Goal: Task Accomplishment & Management: Manage account settings

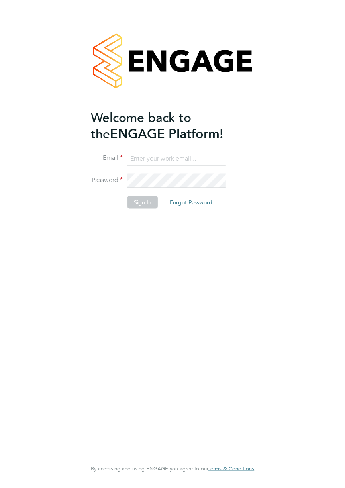
type input "[EMAIL_ADDRESS][DOMAIN_NAME]"
click at [141, 200] on button "Sign In" at bounding box center [143, 202] width 30 height 13
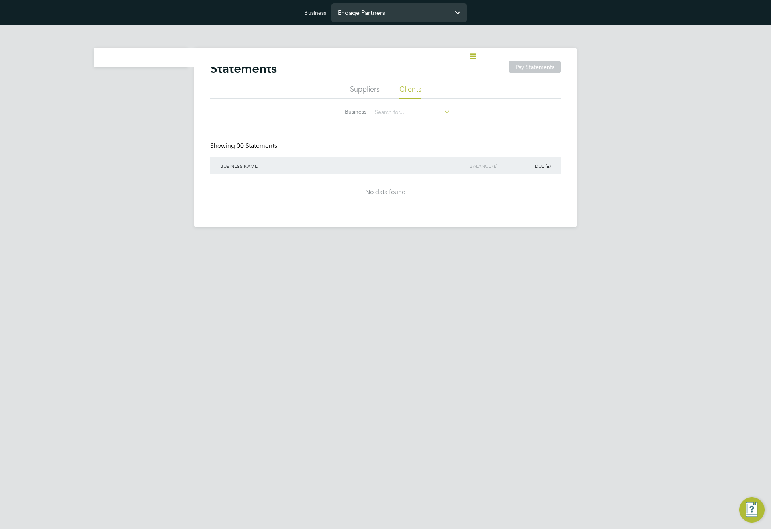
click at [345, 12] on input "Engage Partners" at bounding box center [399, 12] width 135 height 19
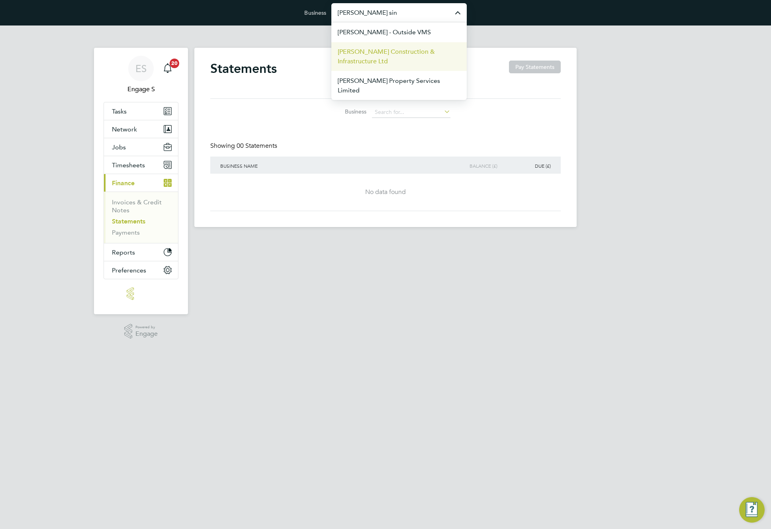
click at [345, 53] on span "[PERSON_NAME] Construction & Infrastructure Ltd" at bounding box center [399, 56] width 123 height 19
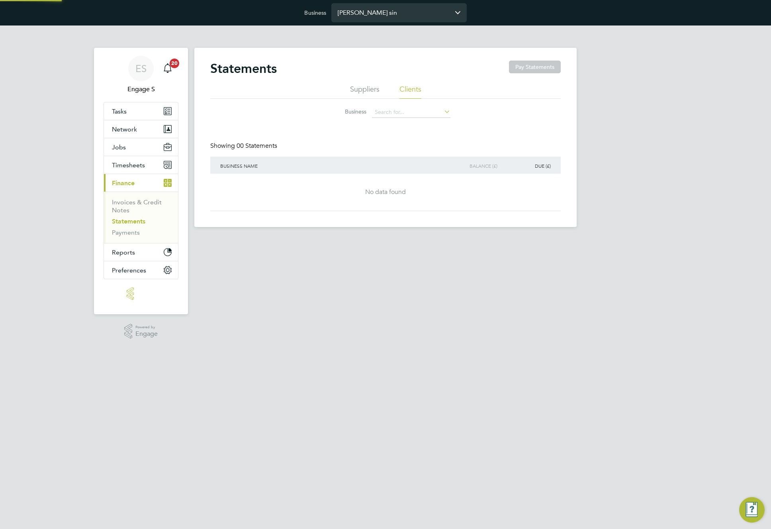
type input "[PERSON_NAME] Construction & Infrastructure Ltd"
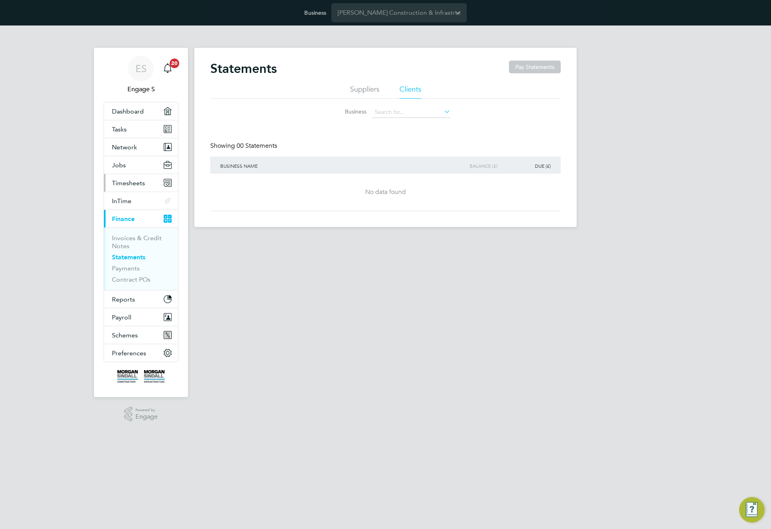
click at [126, 180] on span "Timesheets" at bounding box center [128, 183] width 33 height 8
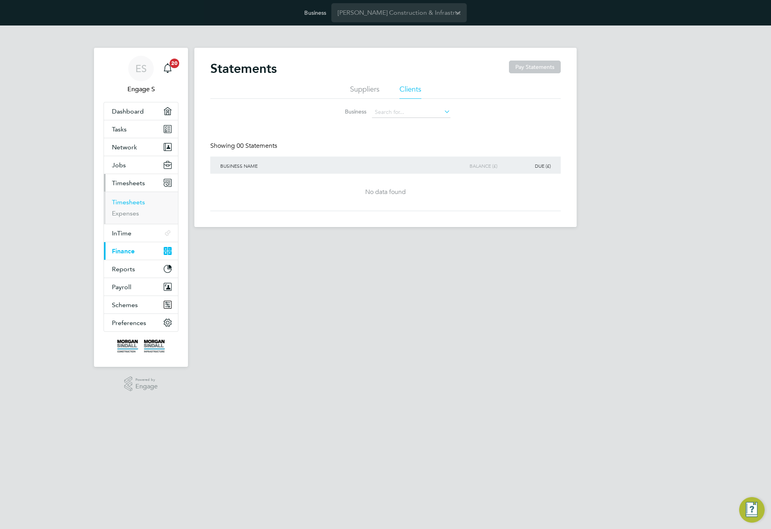
click at [131, 205] on link "Timesheets" at bounding box center [128, 202] width 33 height 8
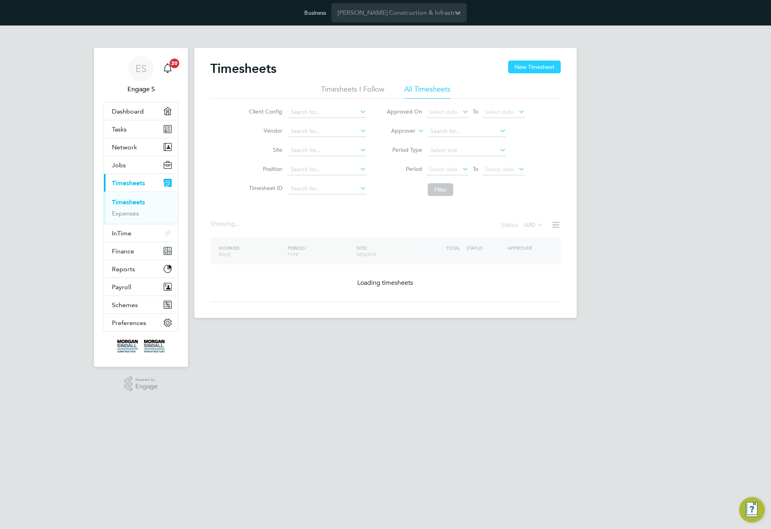
click at [530, 65] on button "New Timesheet" at bounding box center [534, 67] width 53 height 13
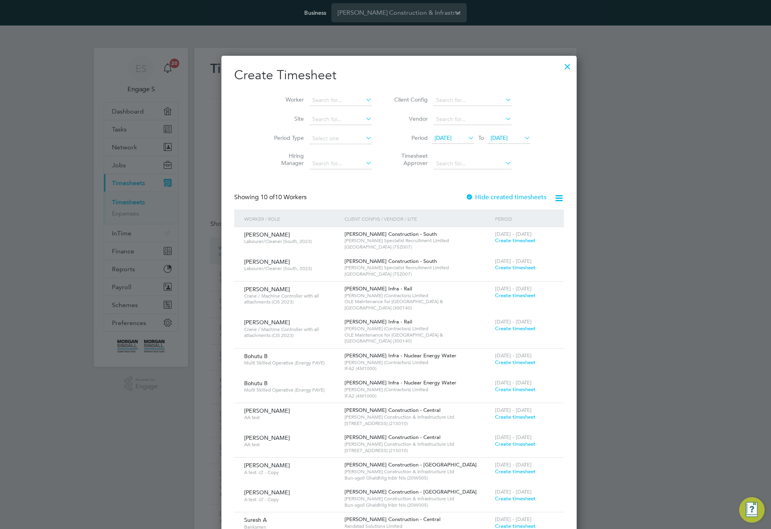
click at [495, 239] on span "Create timesheet" at bounding box center [515, 240] width 41 height 7
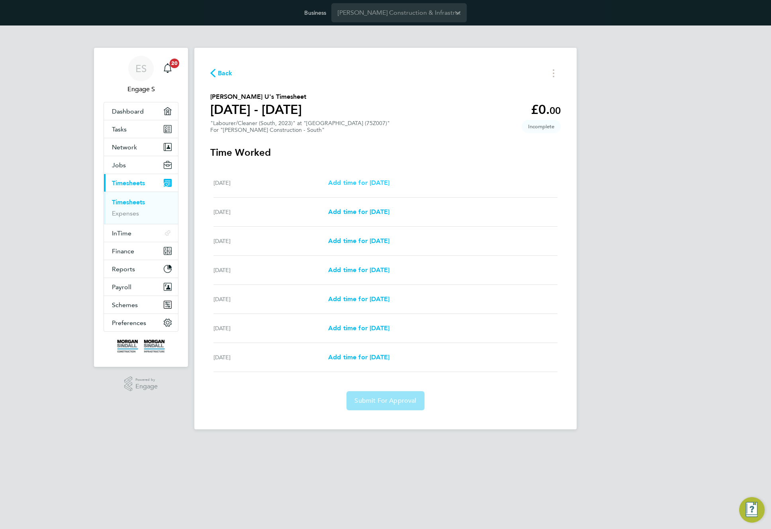
click at [390, 187] on link "Add time for Sat 30 Aug" at bounding box center [358, 183] width 61 height 10
select select "30"
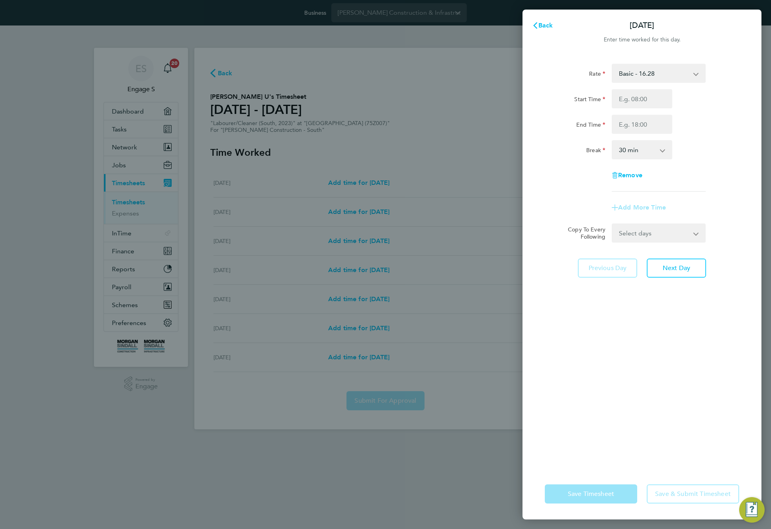
click at [672, 77] on select "Basic - 16.28 Overtime - 23.25" at bounding box center [654, 74] width 83 height 18
select select "30"
click at [644, 100] on input "Start Time" at bounding box center [642, 98] width 61 height 19
type input "11:00"
drag, startPoint x: 640, startPoint y: 122, endPoint x: 651, endPoint y: 132, distance: 15.8
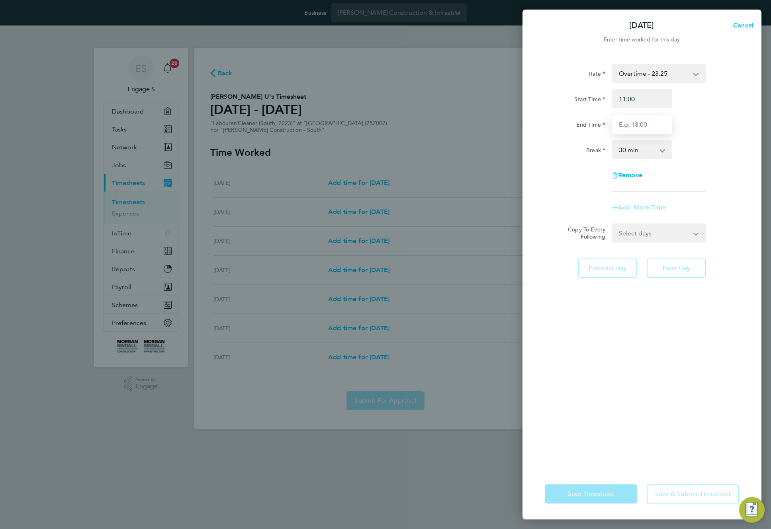
click at [639, 124] on input "End Time" at bounding box center [642, 124] width 61 height 19
type input "22:00"
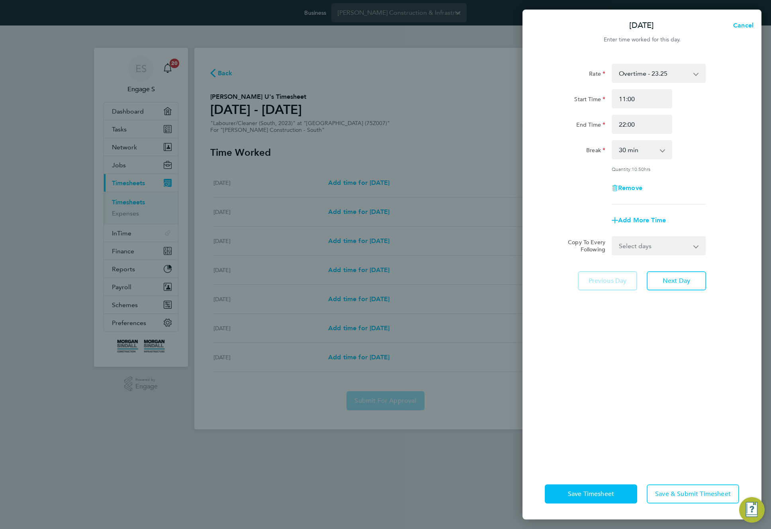
click at [681, 146] on div "Break 0 min 15 min 30 min 45 min 60 min 75 min 90 min" at bounding box center [642, 149] width 201 height 19
click at [652, 154] on select "0 min 15 min 30 min 45 min 60 min 75 min 90 min" at bounding box center [637, 150] width 49 height 18
click at [675, 71] on select "Overtime - 23.25 Basic - 16.28" at bounding box center [654, 74] width 83 height 18
click at [644, 151] on select "0 min 15 min 30 min 45 min 60 min 75 min 90 min" at bounding box center [637, 150] width 49 height 18
select select "75"
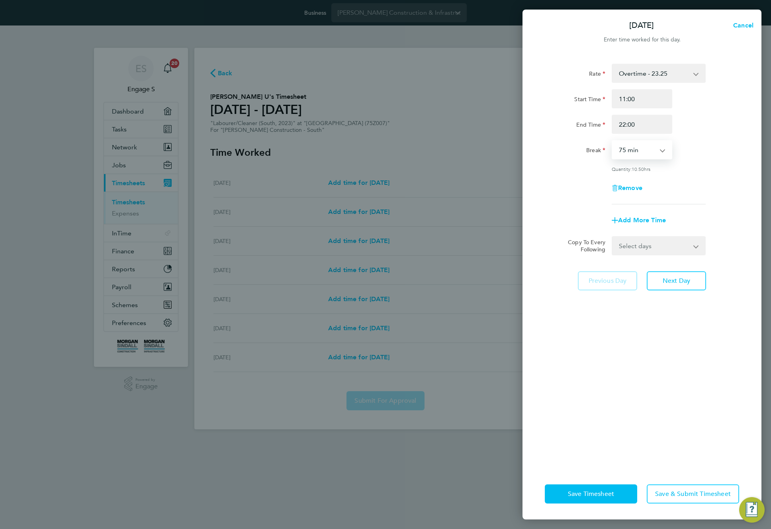
click at [613, 141] on select "0 min 15 min 30 min 45 min 60 min 75 min 90 min" at bounding box center [637, 150] width 49 height 18
click at [647, 155] on select "0 min 15 min 30 min 45 min 60 min 75 min 90 min" at bounding box center [637, 150] width 49 height 18
click at [689, 73] on select "Overtime - 23.25 Basic - 16.28" at bounding box center [654, 74] width 83 height 18
click at [646, 152] on select "0 min 15 min 30 min 45 min 60 min 75 min 90 min" at bounding box center [637, 150] width 49 height 18
click at [691, 71] on select "Overtime - 23.25 Basic - 16.28" at bounding box center [654, 74] width 83 height 18
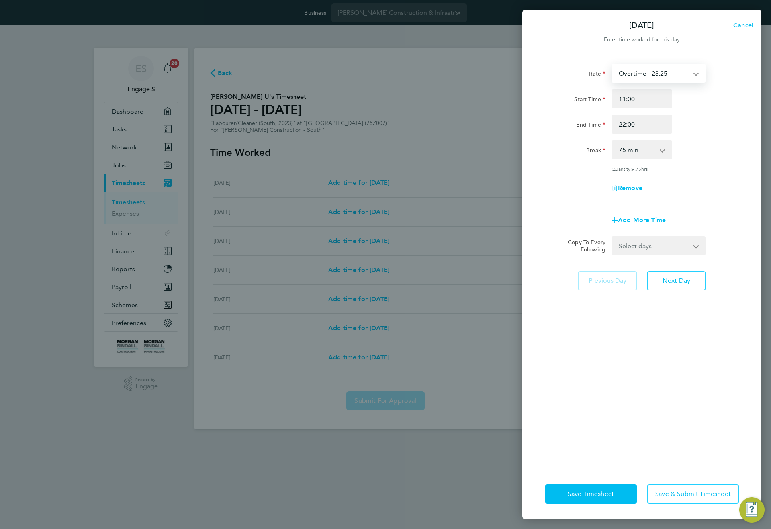
click at [673, 244] on select "Select days Day Weekday (Mon-Fri) Monday Tuesday Wednesday Thursday Friday Sund…" at bounding box center [655, 246] width 84 height 18
click at [639, 152] on select "0 min 15 min 30 min 45 min 60 min 75 min 90 min" at bounding box center [637, 150] width 49 height 18
click at [679, 248] on select "Select days Day Weekday (Mon-Fri) Monday Tuesday Wednesday Thursday Friday Sund…" at bounding box center [655, 246] width 84 height 18
select select "TUE"
click at [613, 237] on select "Select days Day Weekday (Mon-Fri) Monday Tuesday Wednesday Thursday Friday Sund…" at bounding box center [655, 246] width 84 height 18
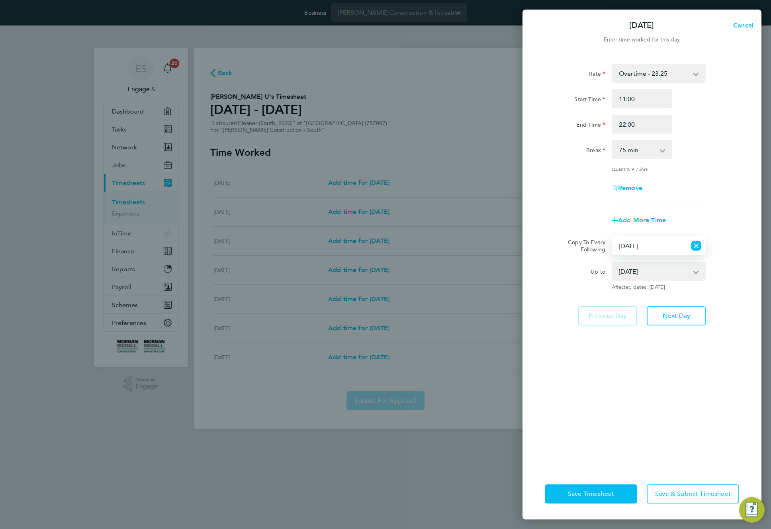
click at [644, 270] on select "02 Sep 2025 03 Sep 2025 04 Sep 2025 05 Sep 2025" at bounding box center [654, 272] width 83 height 18
click at [649, 153] on select "0 min 15 min 30 min 45 min 60 min 75 min 90 min" at bounding box center [637, 150] width 49 height 18
click at [658, 273] on select "02 Sep 2025 03 Sep 2025 04 Sep 2025 05 Sep 2025" at bounding box center [654, 272] width 83 height 18
select select "2025-09-04"
click at [613, 263] on select "02 Sep 2025 03 Sep 2025 04 Sep 2025 05 Sep 2025" at bounding box center [654, 272] width 83 height 18
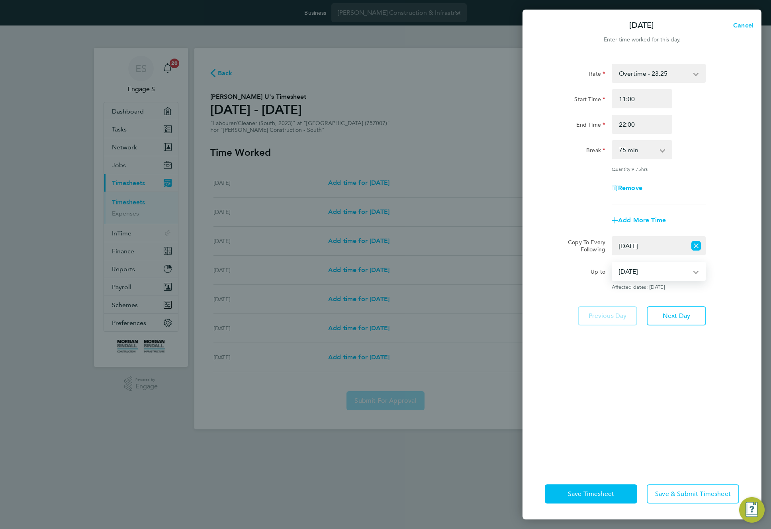
click at [664, 271] on select "02 Sep 2025 03 Sep 2025 04 Sep 2025 05 Sep 2025" at bounding box center [654, 272] width 83 height 18
click at [666, 76] on select "Overtime - 23.25 Basic - 16.28" at bounding box center [654, 74] width 83 height 18
click at [745, 24] on span "Cancel" at bounding box center [742, 26] width 23 height 8
select select "30"
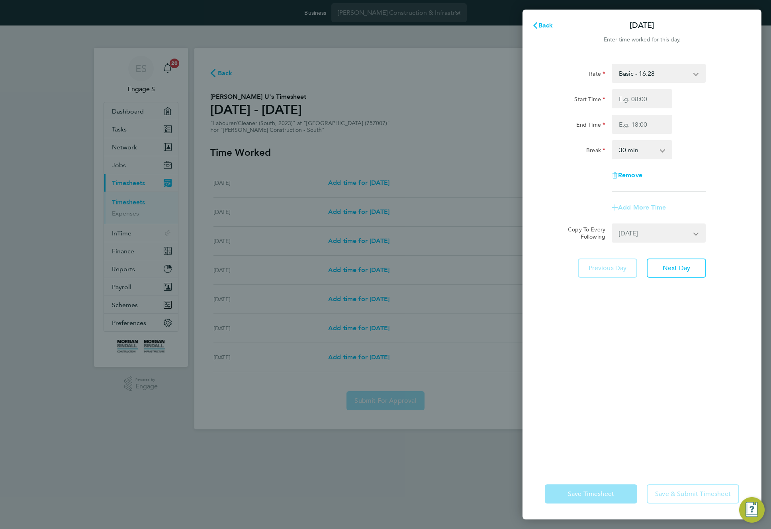
select select "0: null"
click at [547, 28] on span "Back" at bounding box center [546, 26] width 15 height 8
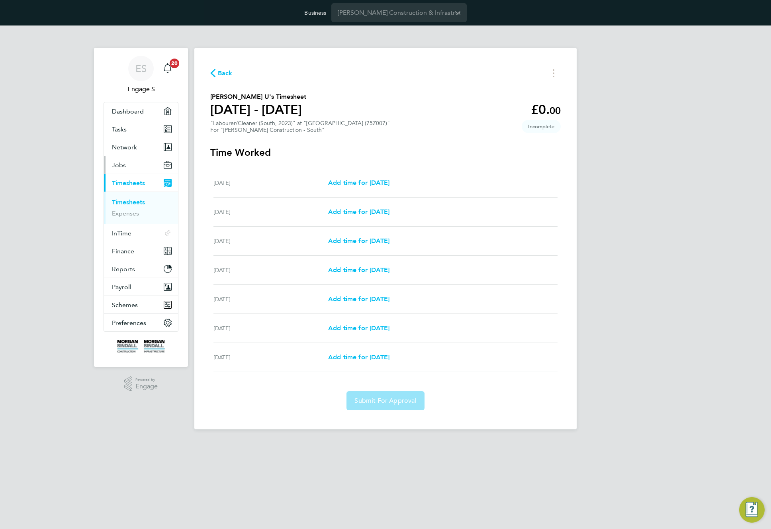
click at [126, 166] on button "Jobs" at bounding box center [141, 165] width 74 height 18
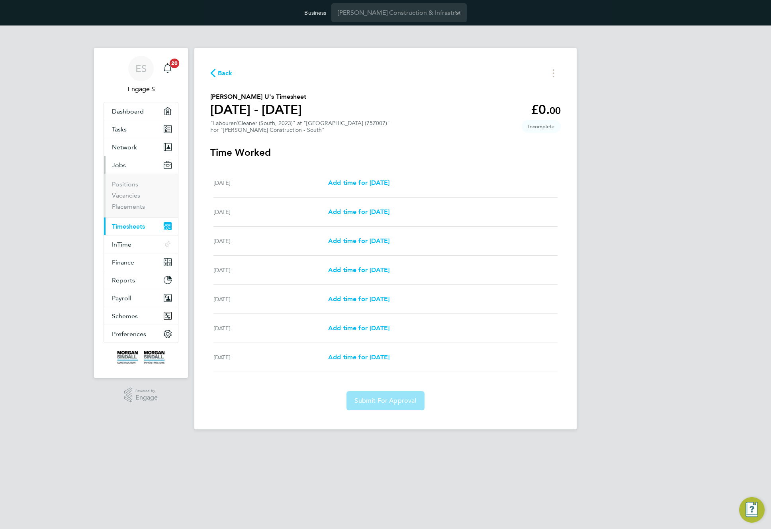
click at [135, 179] on ul "Positions Vacancies Placements" at bounding box center [141, 195] width 74 height 43
click at [130, 184] on link "Positions" at bounding box center [125, 185] width 26 height 8
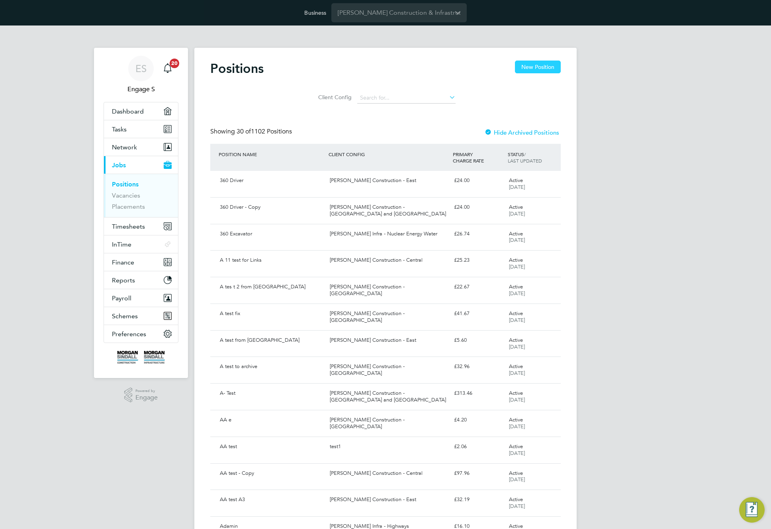
click at [532, 70] on button "New Position" at bounding box center [538, 67] width 46 height 13
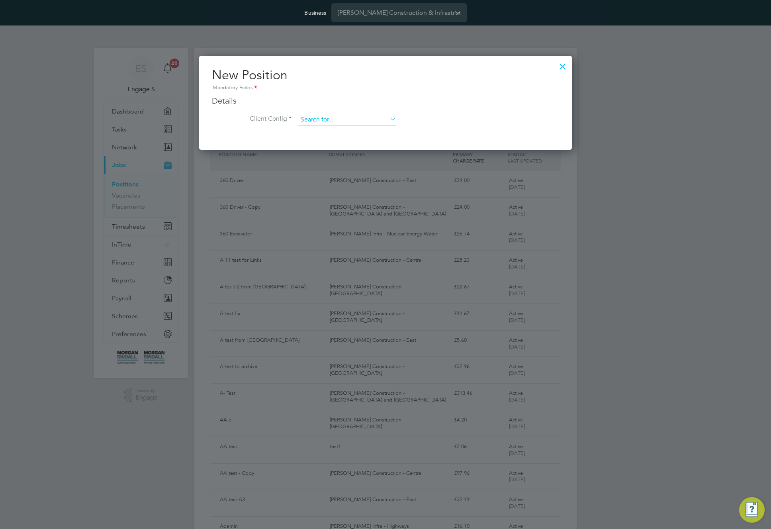
click at [337, 124] on input at bounding box center [347, 120] width 98 height 12
click at [367, 132] on li "Morgan Sindall Construction - Central" at bounding box center [407, 131] width 218 height 11
type input "Morgan Sindall Construction - Central"
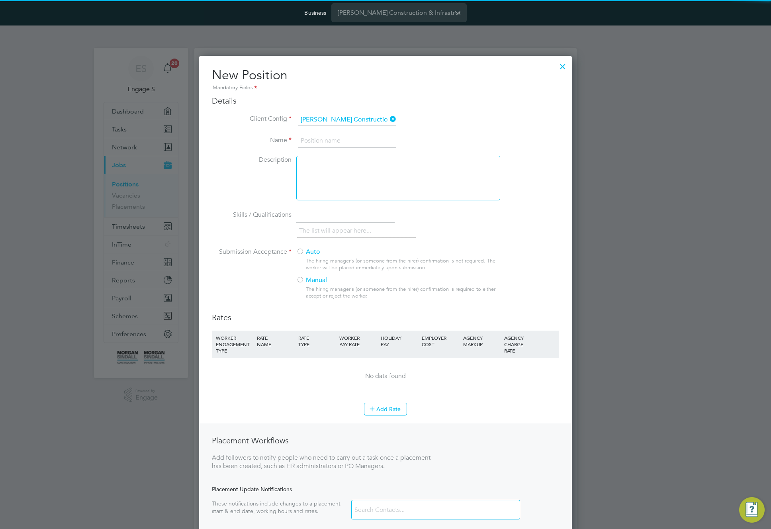
click at [353, 145] on input at bounding box center [347, 141] width 98 height 14
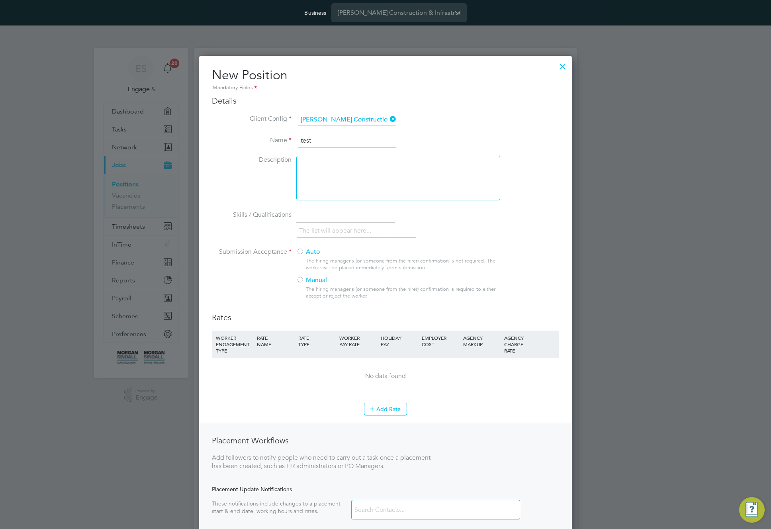
type input "test"
click at [338, 196] on div at bounding box center [398, 178] width 204 height 45
click at [306, 251] on label "Auto" at bounding box center [394, 252] width 197 height 8
click at [385, 412] on button "Add Rate" at bounding box center [385, 409] width 43 height 13
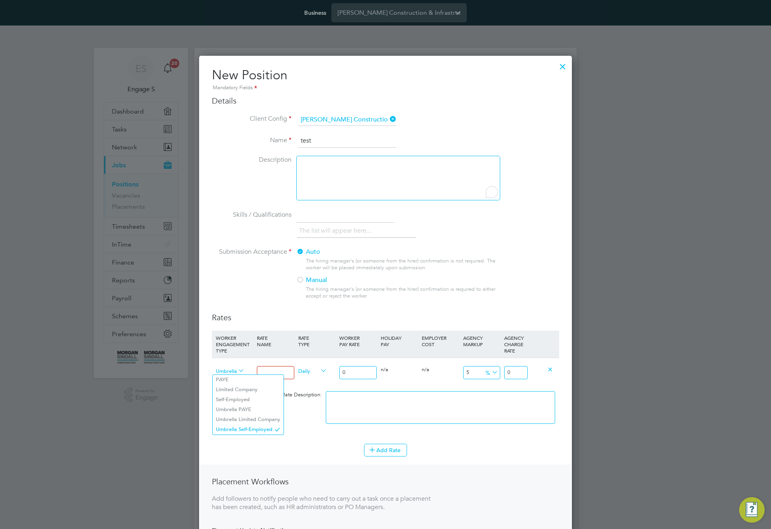
click at [236, 372] on span "Umbrella Self-Employed" at bounding box center [230, 370] width 29 height 9
click at [255, 392] on li "Limited Company" at bounding box center [248, 390] width 71 height 10
click at [237, 371] on icon at bounding box center [237, 370] width 0 height 11
click at [227, 373] on span "Limited Company" at bounding box center [230, 370] width 29 height 9
click at [308, 371] on span "Daily" at bounding box center [312, 370] width 29 height 9
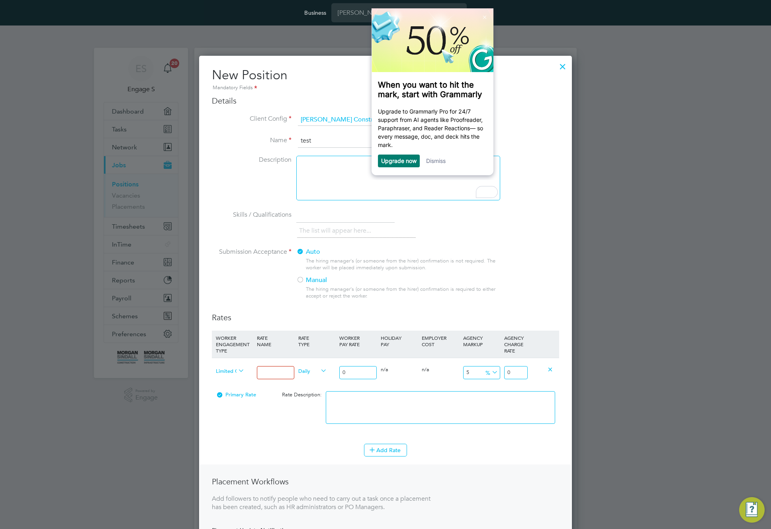
click at [436, 163] on link "Dismiss" at bounding box center [436, 160] width 20 height 7
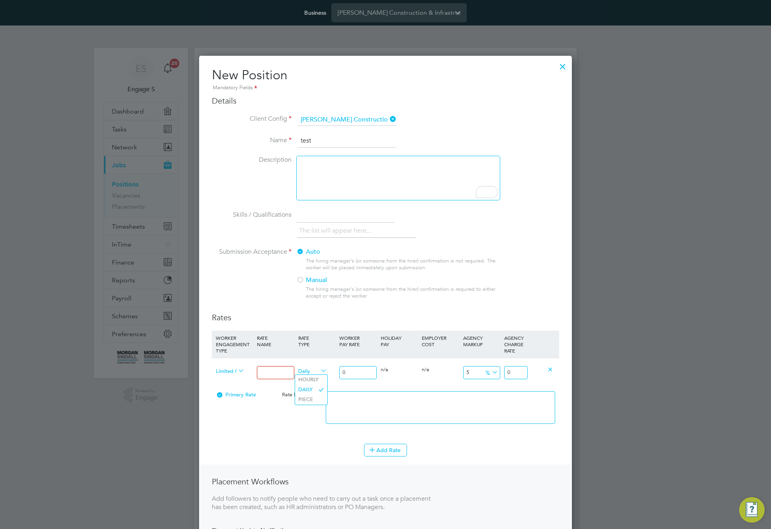
click at [312, 373] on span "Daily" at bounding box center [312, 370] width 29 height 9
click at [232, 372] on span "Limited Company" at bounding box center [230, 370] width 29 height 9
click at [288, 372] on body "Business Morgan Sindall Construction & Infrastructure Ltd ES Engage S Notificat…" at bounding box center [385, 511] width 771 height 1022
type input "4553"
click at [232, 374] on div "Positions New Position Client Config Showing 30 of 1102 Positions Hide Archived…" at bounding box center [385, 528] width 383 height 961
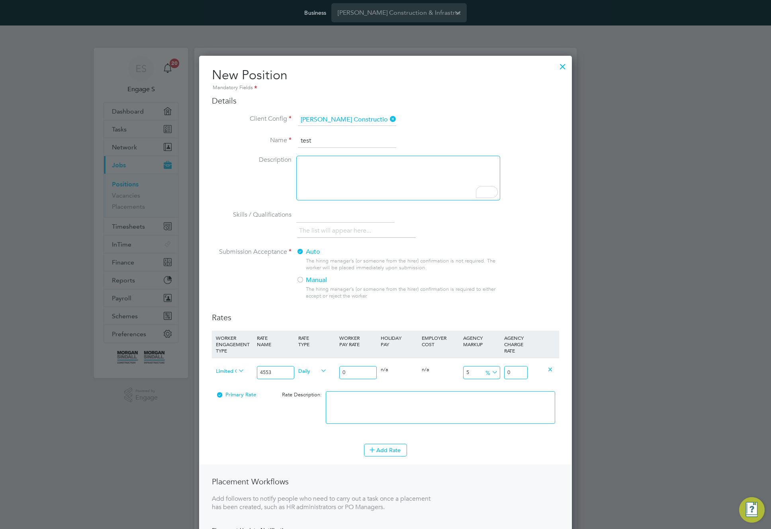
click at [482, 375] on input "5" at bounding box center [481, 372] width 37 height 13
click at [491, 373] on icon at bounding box center [491, 372] width 0 height 11
click at [231, 371] on span "Limited Company" at bounding box center [230, 370] width 29 height 9
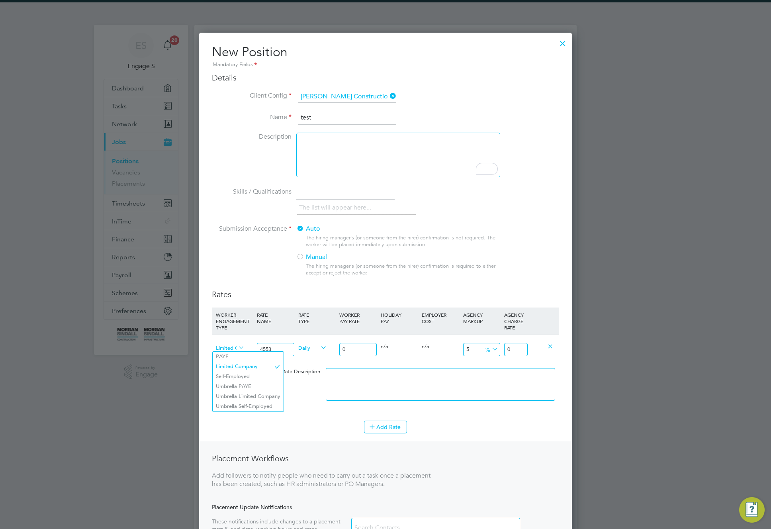
scroll to position [229, 0]
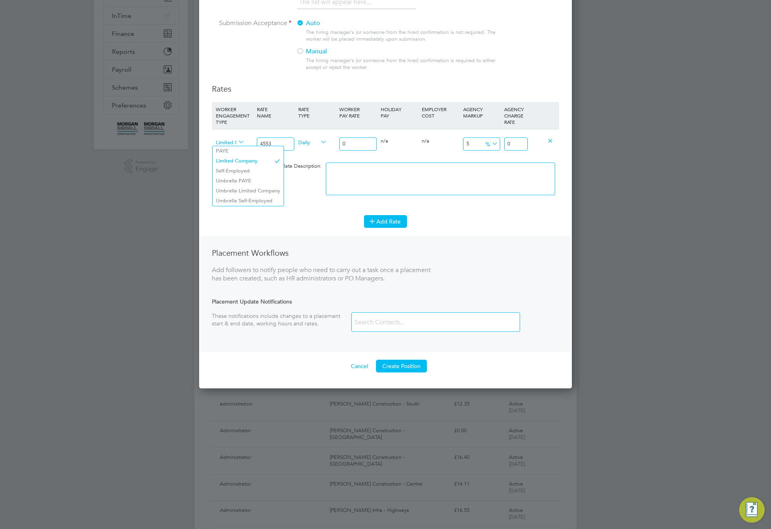
click at [390, 221] on button "Add Rate" at bounding box center [385, 221] width 43 height 13
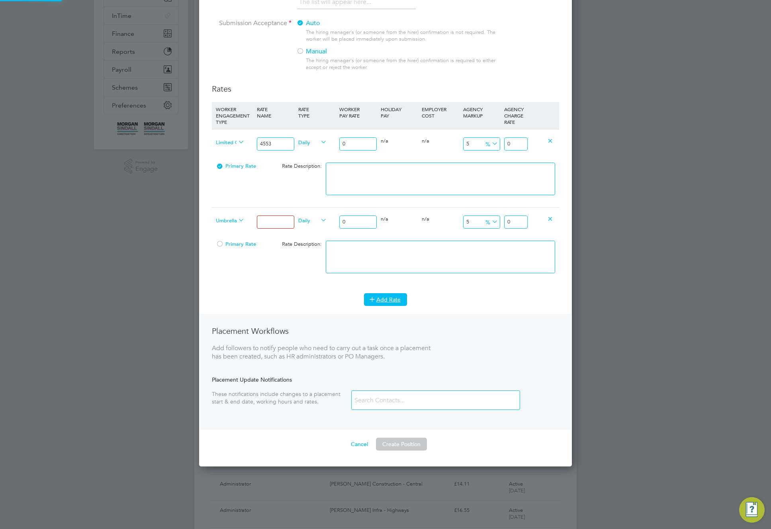
scroll to position [640, 373]
click at [224, 220] on span "Umbrella Self-Employed" at bounding box center [230, 220] width 29 height 9
click at [262, 265] on li "Umbrella Limited Company" at bounding box center [248, 269] width 71 height 10
click at [312, 221] on span "Daily" at bounding box center [312, 220] width 29 height 9
click at [313, 247] on li "PIECE" at bounding box center [311, 249] width 32 height 10
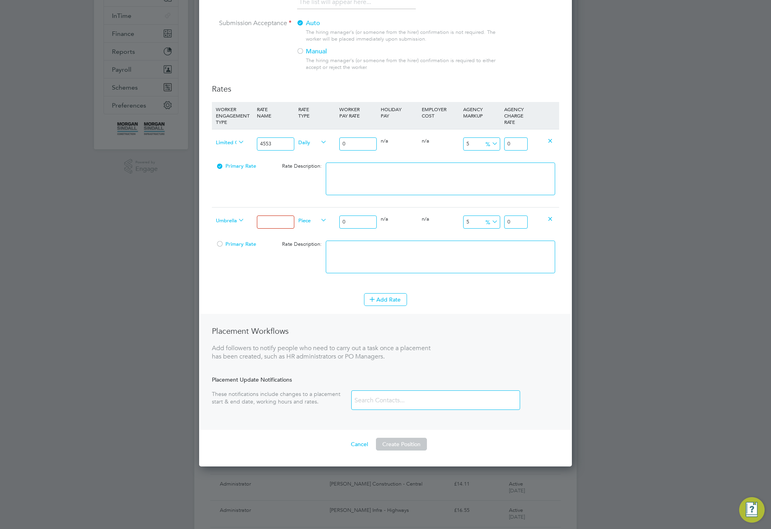
click at [276, 225] on input at bounding box center [275, 222] width 37 height 13
type input "4"
click at [302, 274] on div "Primary Rate Rate Description:" at bounding box center [385, 261] width 347 height 49
drag, startPoint x: 238, startPoint y: 244, endPoint x: 338, endPoint y: 283, distance: 107.5
click at [240, 246] on span "Primary Rate" at bounding box center [236, 244] width 40 height 7
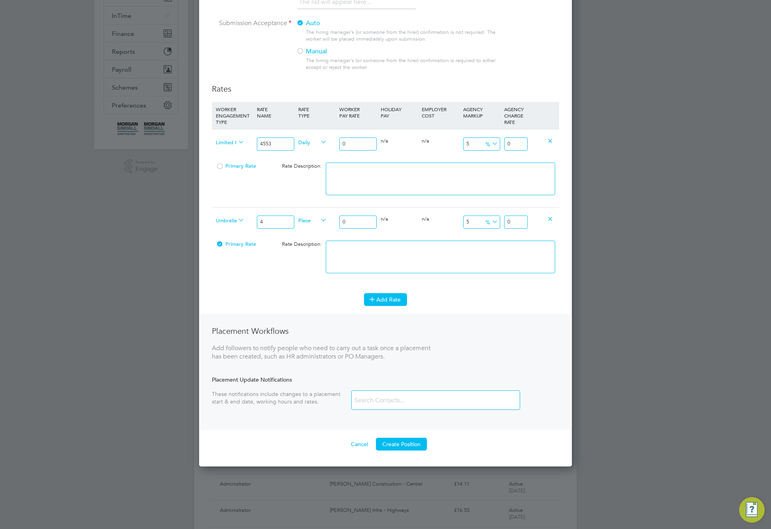
click at [394, 302] on button "Add Rate" at bounding box center [385, 299] width 43 height 13
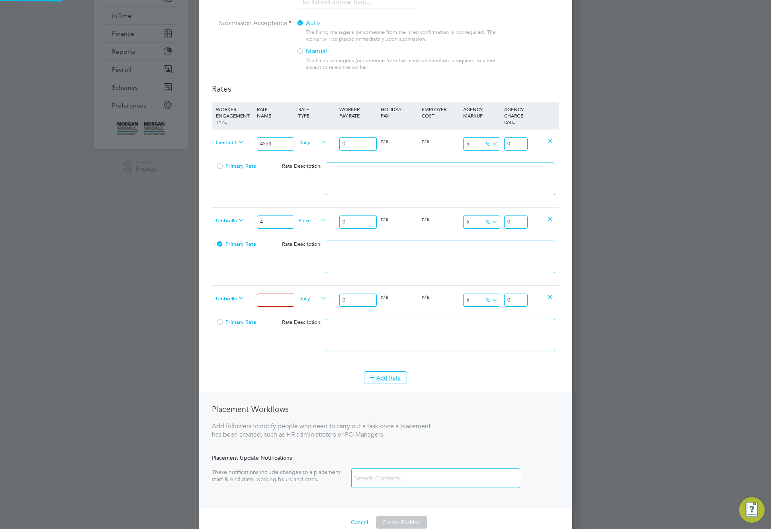
scroll to position [718, 373]
click at [308, 221] on span "Piece" at bounding box center [312, 220] width 29 height 9
click at [232, 298] on span "Umbrella Self-Employed" at bounding box center [230, 298] width 29 height 9
click at [238, 325] on li "Self-Employed" at bounding box center [248, 327] width 71 height 10
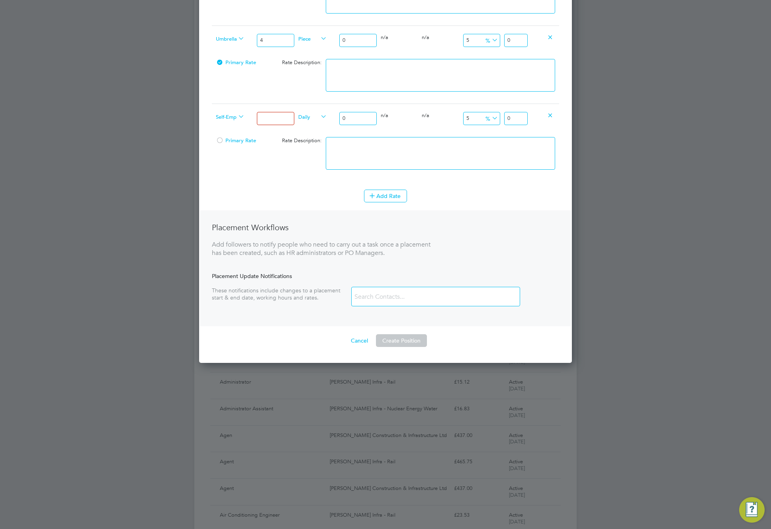
scroll to position [493, 0]
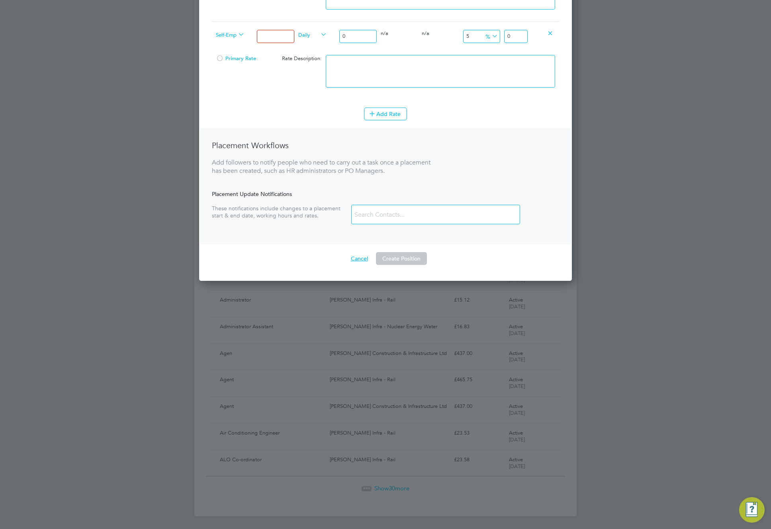
click at [358, 263] on button "Cancel" at bounding box center [360, 258] width 30 height 13
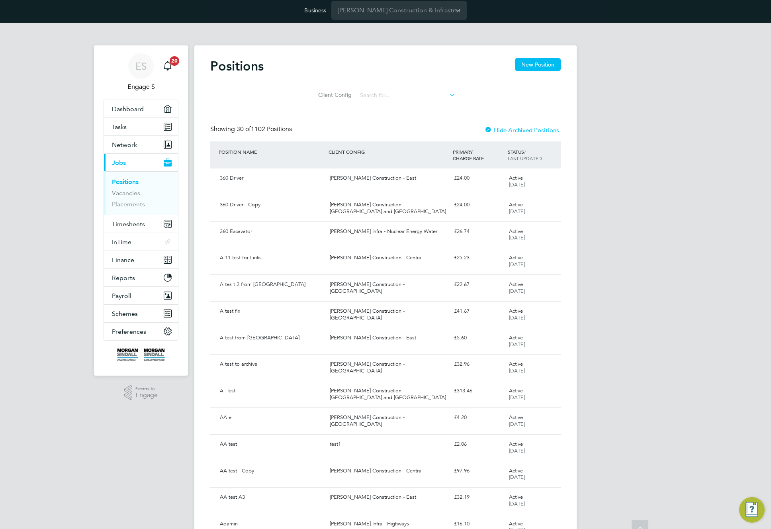
scroll to position [0, 0]
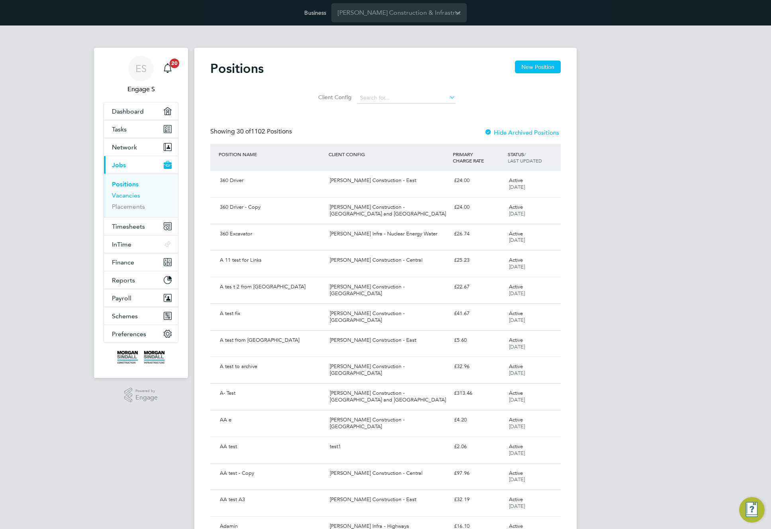
click at [129, 194] on link "Vacancies" at bounding box center [126, 196] width 28 height 8
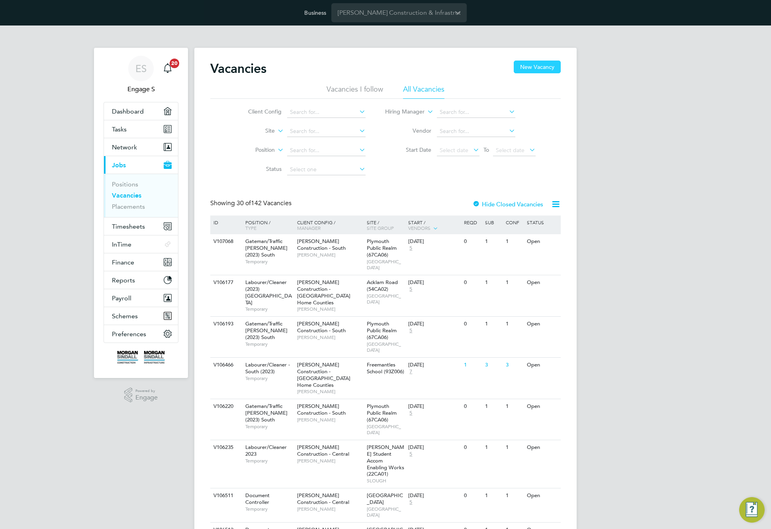
click at [541, 72] on button "New Vacancy" at bounding box center [537, 67] width 47 height 13
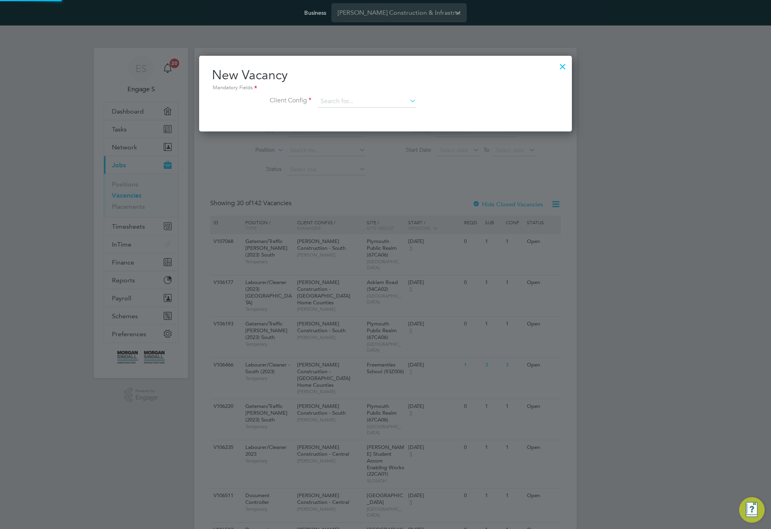
scroll to position [76, 373]
click at [371, 102] on input at bounding box center [367, 102] width 98 height 12
click at [375, 151] on li "Morgan Sindall Construction - Scotland" at bounding box center [427, 156] width 218 height 11
type input "Morgan Sindall Construction - Scotland"
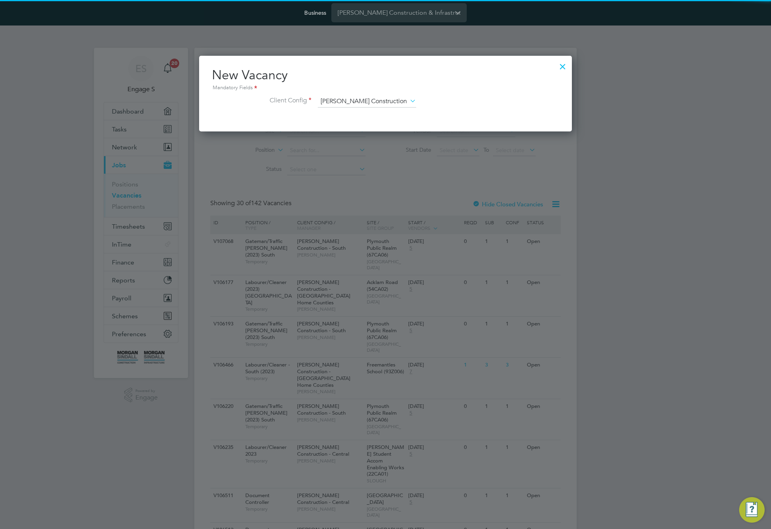
scroll to position [133, 373]
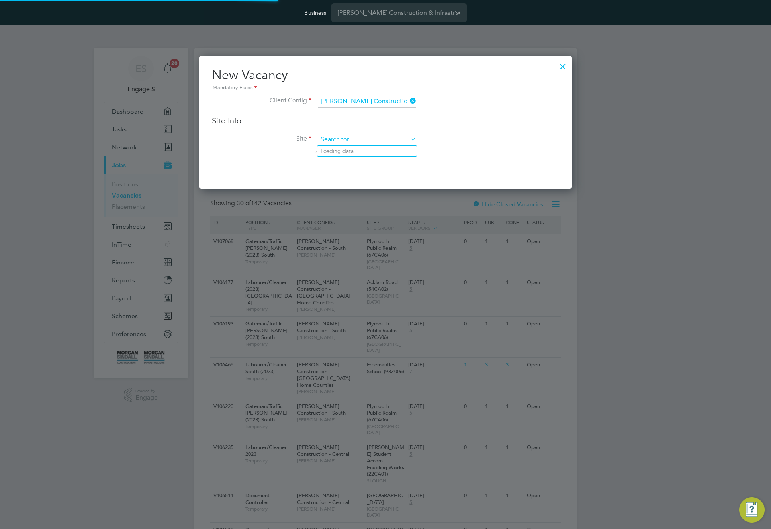
click at [379, 138] on input at bounding box center [367, 140] width 98 height 12
click at [366, 165] on li "Avoch Primary School (20X030)" at bounding box center [385, 162] width 134 height 11
type input "Avoch Primary School (20X030)"
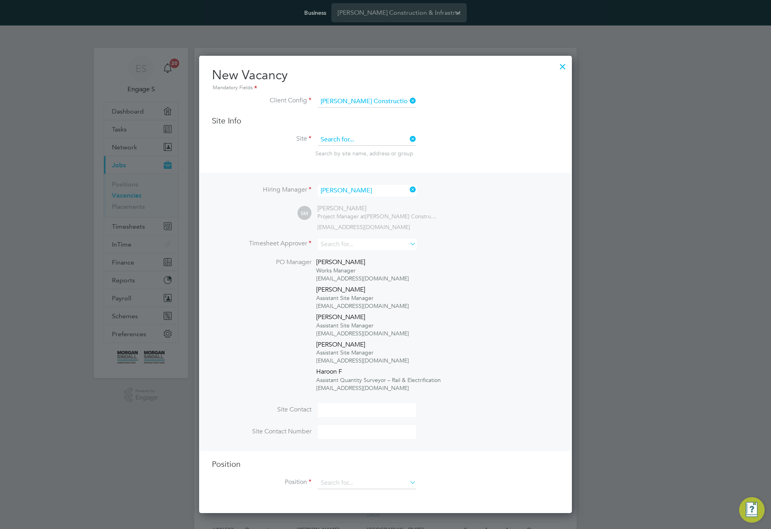
click at [361, 141] on input at bounding box center [367, 140] width 98 height 12
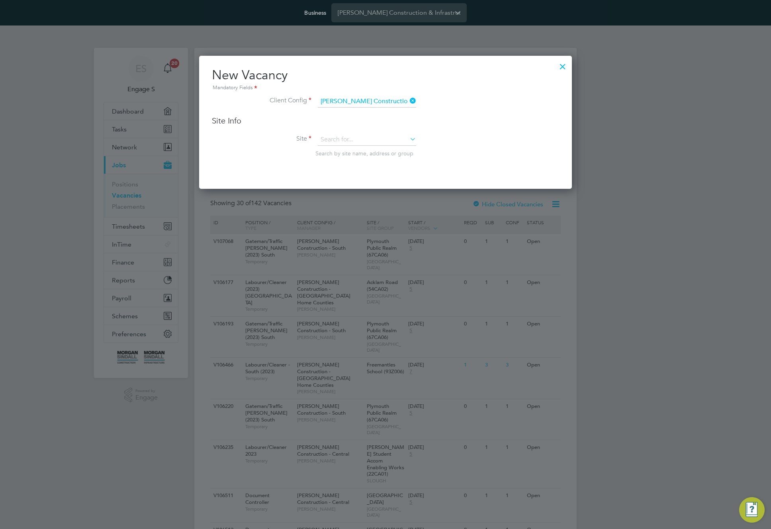
click at [372, 205] on li "Carvrain Early (20W031)" at bounding box center [385, 205] width 134 height 11
type input "Carvrain Early (20W031)"
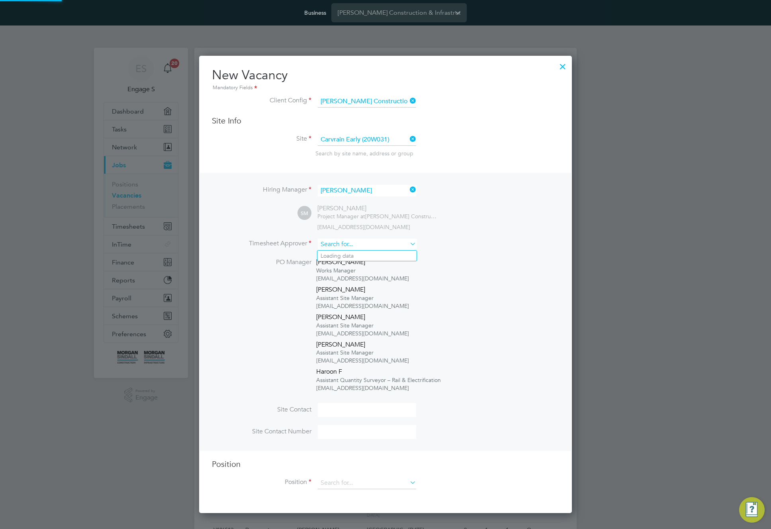
click at [368, 243] on input at bounding box center [367, 245] width 98 height 12
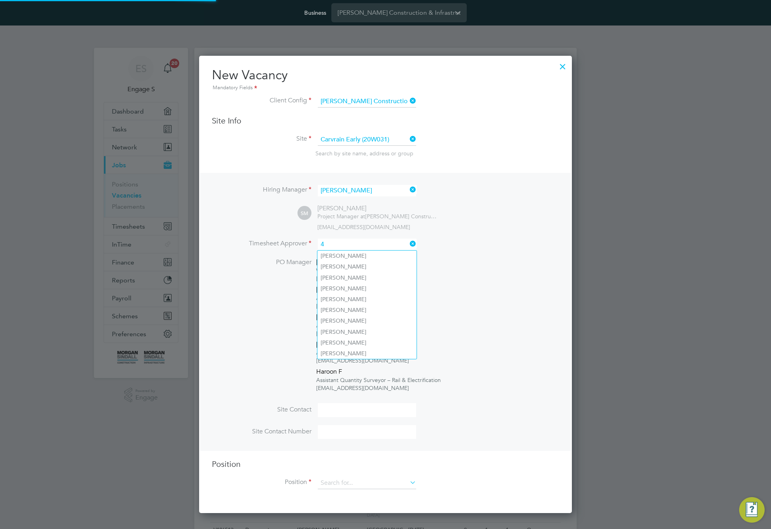
type input "4"
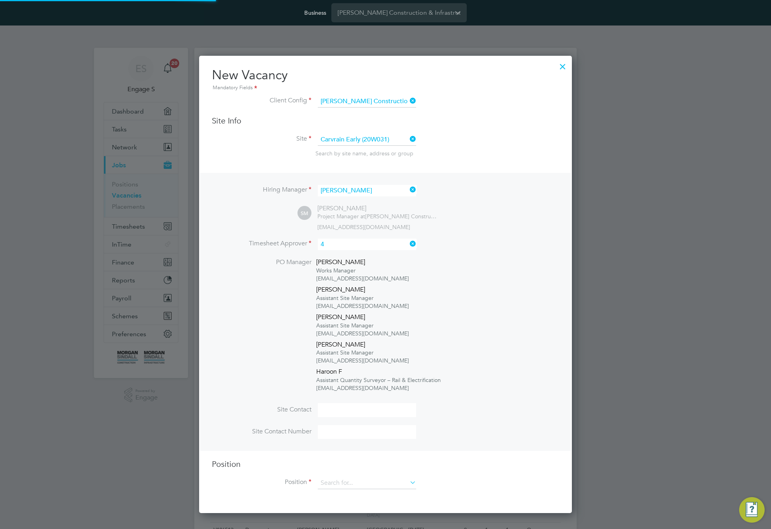
click at [362, 265] on li "Ashley W Works Manager 340909@testacc.com" at bounding box center [378, 271] width 125 height 27
click at [367, 244] on input at bounding box center [367, 245] width 98 height 12
click at [361, 287] on li "Ada m L" at bounding box center [367, 288] width 99 height 11
type input "Adam L"
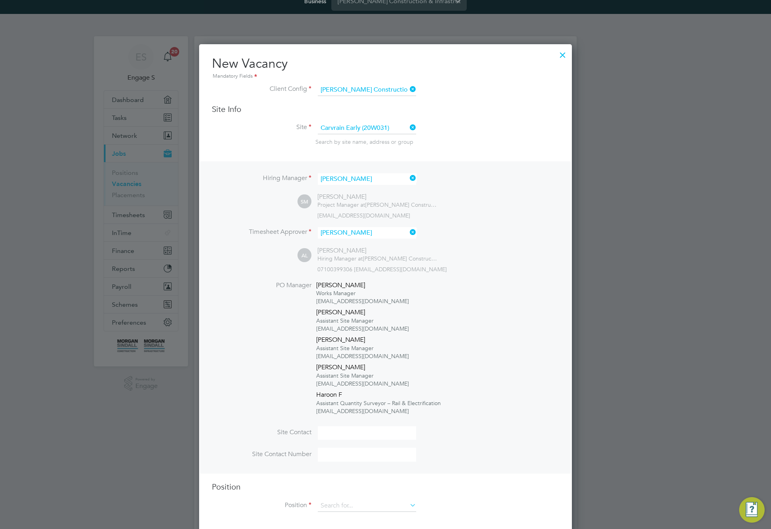
scroll to position [12, 0]
click at [366, 507] on input at bounding box center [367, 506] width 98 height 12
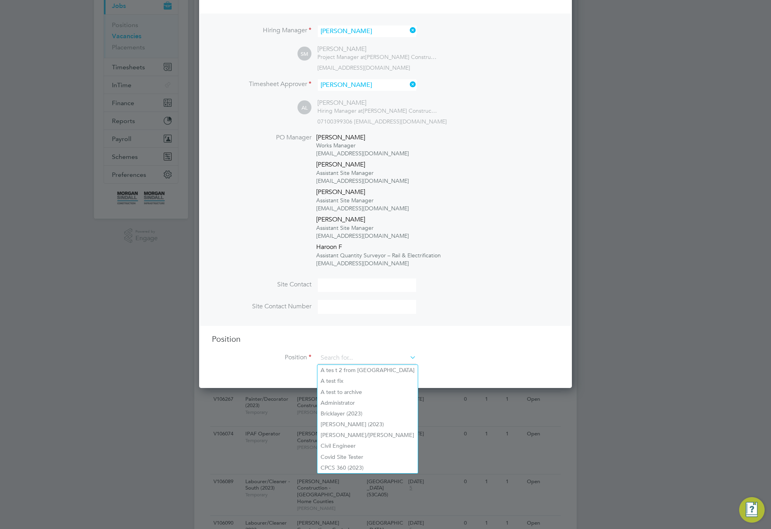
scroll to position [128, 0]
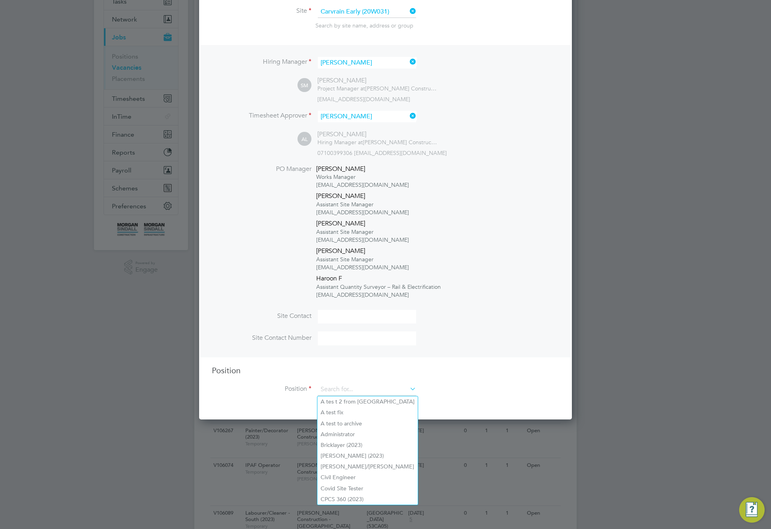
click at [373, 121] on input "Adam L" at bounding box center [367, 117] width 98 height 12
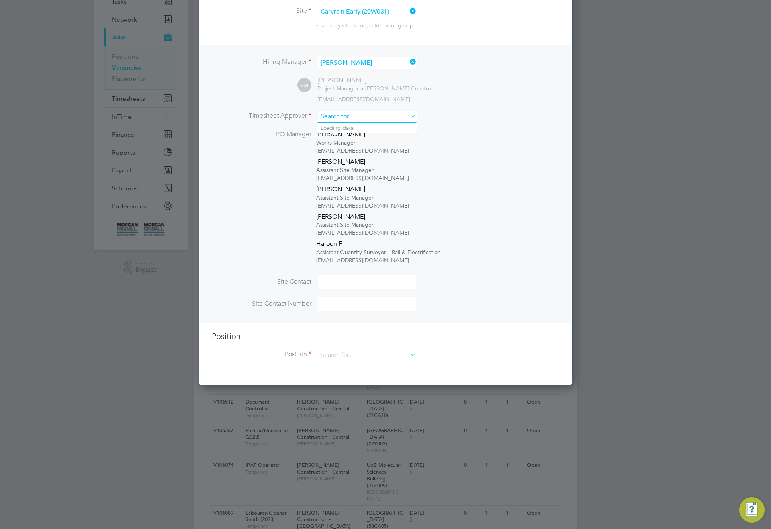
scroll to position [458, 373]
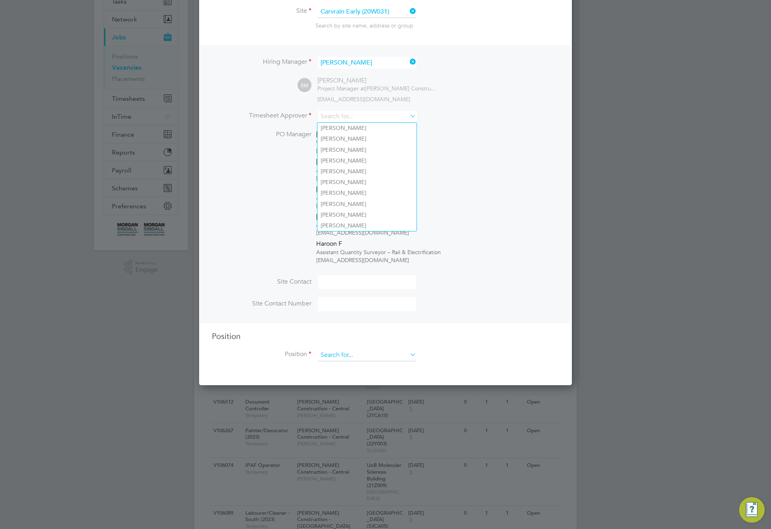
click at [372, 357] on input at bounding box center [367, 355] width 98 height 12
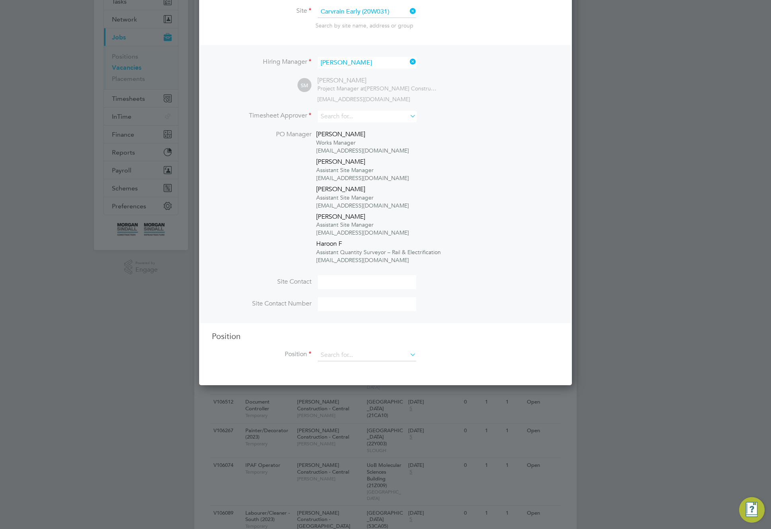
click at [377, 419] on li "Carpenter (2023)" at bounding box center [368, 421] width 100 height 11
type input "Carpenter (2023)"
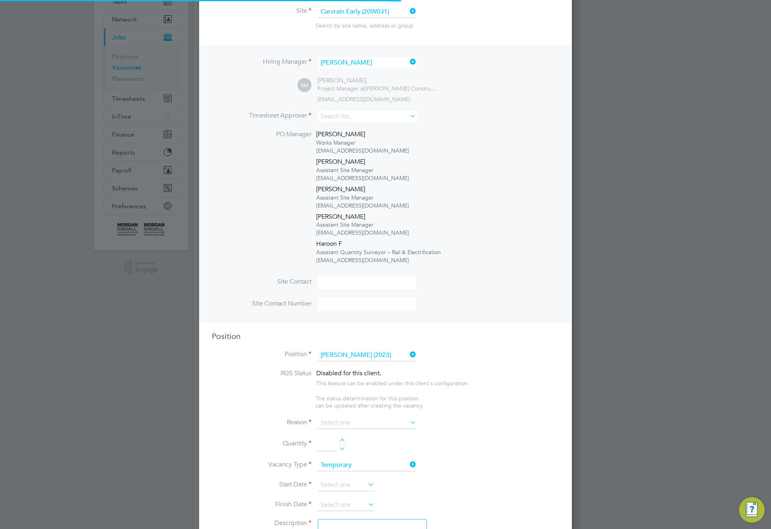
scroll to position [1250, 373]
type textarea "Skilled tradesperson with suitable experience of joinery / carpentry. Ability t…"
click at [376, 360] on input at bounding box center [367, 355] width 98 height 12
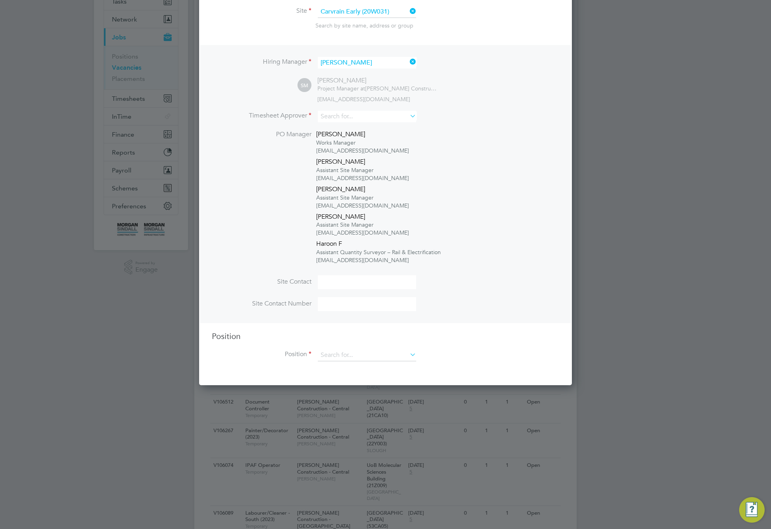
click at [372, 394] on li "Administrator" at bounding box center [368, 399] width 100 height 11
type input "Administrator"
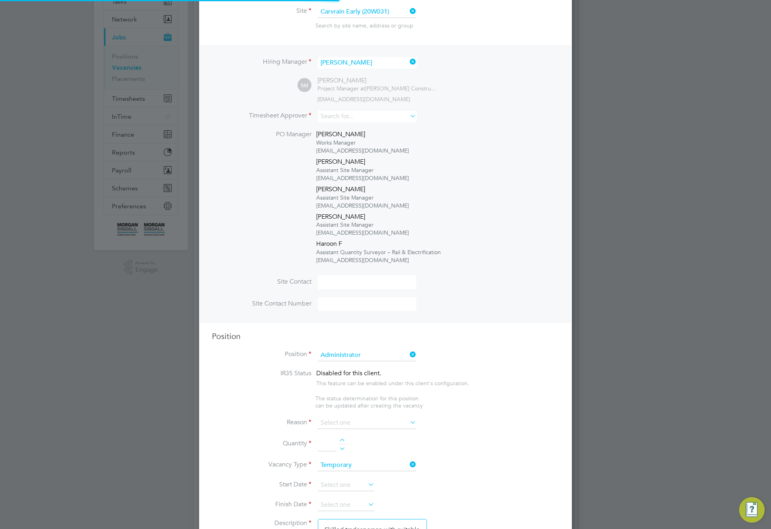
scroll to position [1331, 373]
type textarea "TBC"
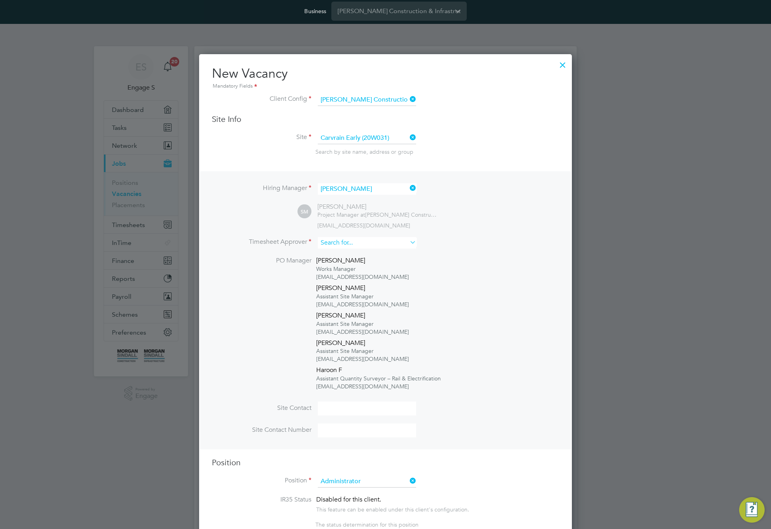
click at [385, 242] on input at bounding box center [367, 243] width 98 height 12
click at [365, 287] on li "Adam L" at bounding box center [367, 287] width 99 height 11
type input "Adam L"
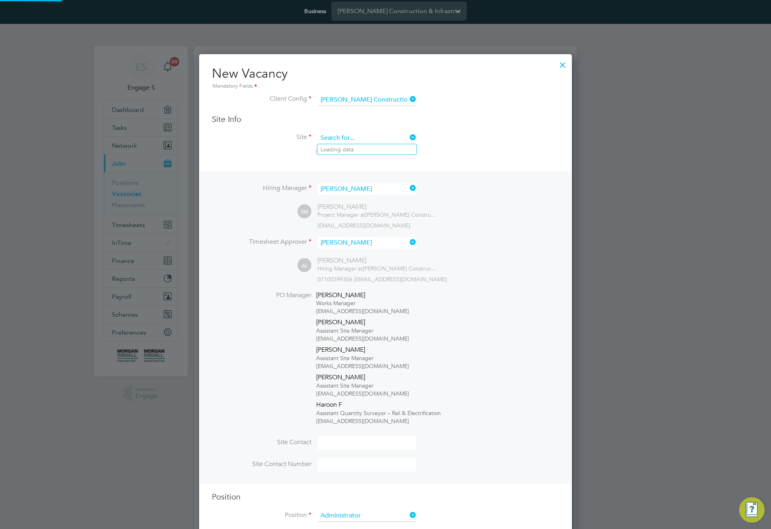
click at [373, 138] on input at bounding box center [367, 138] width 98 height 12
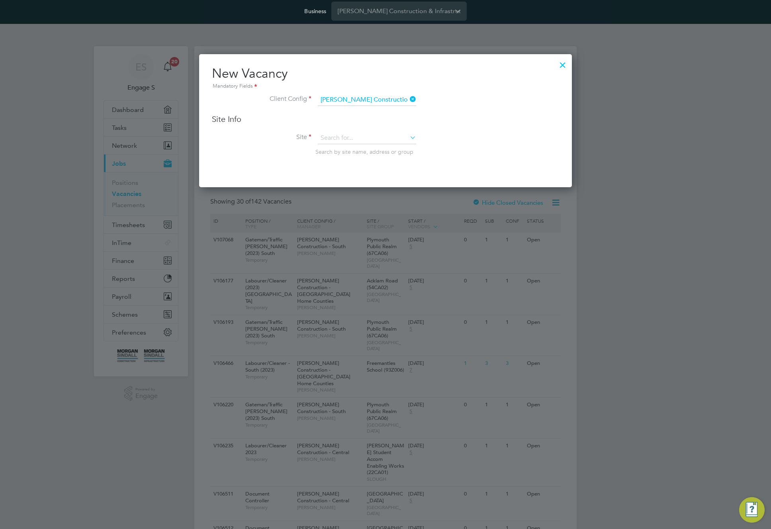
click at [365, 198] on li "Carvrain Early (20W031)" at bounding box center [385, 203] width 134 height 11
type input "Carvrain Early (20W031)"
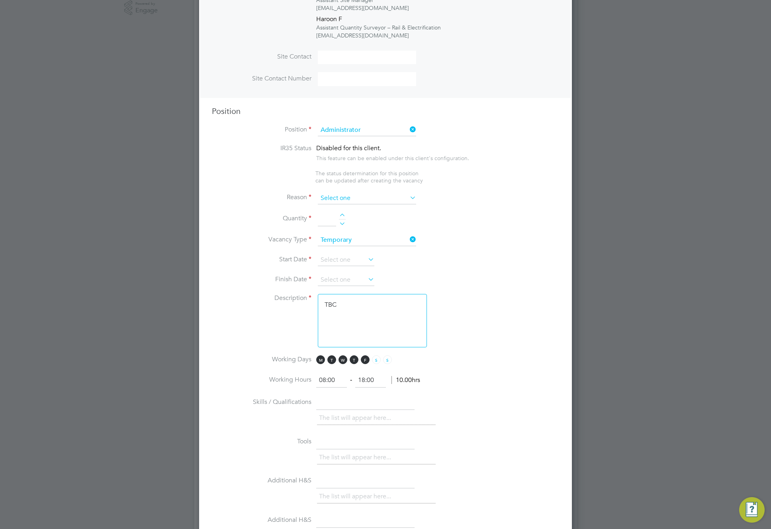
click at [397, 200] on input at bounding box center [367, 198] width 98 height 12
click at [356, 226] on li "Extra Work" at bounding box center [367, 231] width 99 height 10
type input "Extra Work"
drag, startPoint x: 351, startPoint y: 215, endPoint x: 346, endPoint y: 216, distance: 5.7
click at [349, 216] on li "Quantity" at bounding box center [385, 223] width 347 height 22
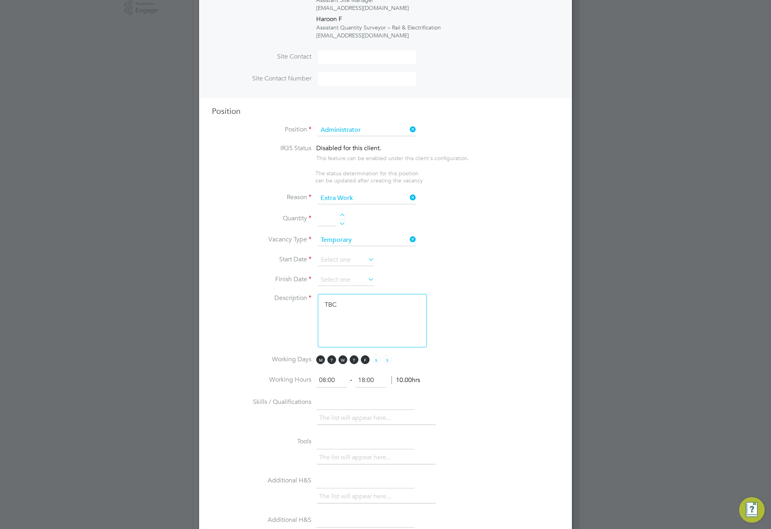
click at [344, 217] on div at bounding box center [342, 217] width 7 height 6
type input "2"
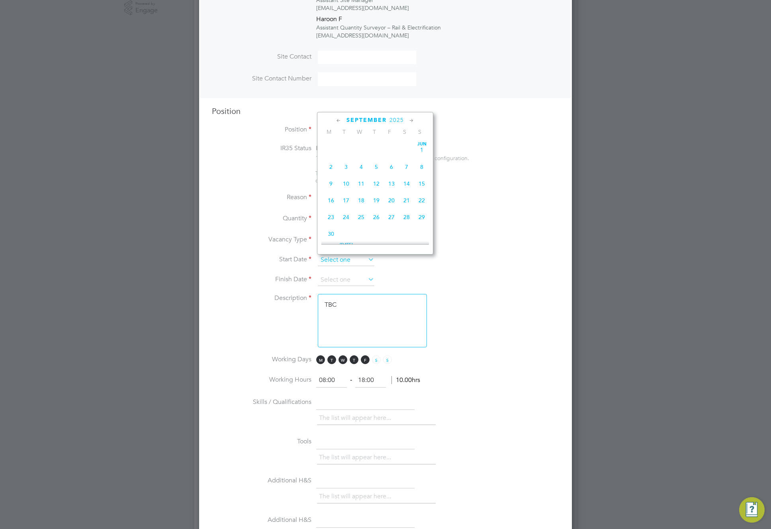
click at [365, 257] on input at bounding box center [346, 260] width 57 height 12
click at [334, 150] on span "Sep 1" at bounding box center [331, 142] width 15 height 15
type input "01 Sep 2025"
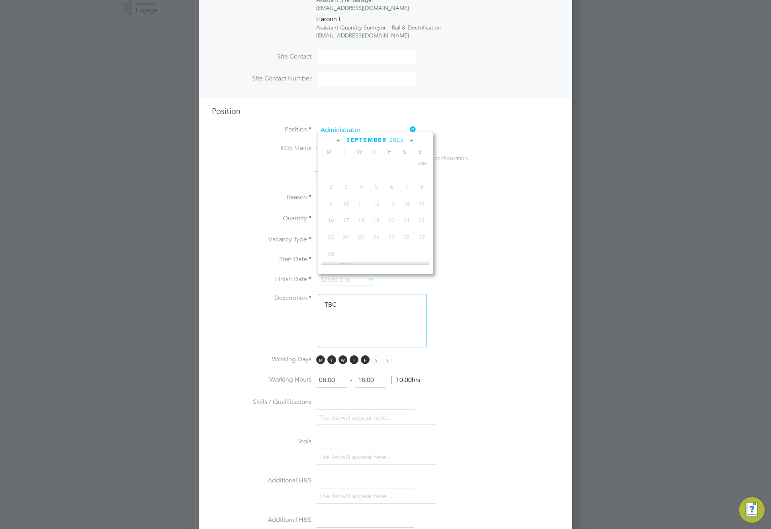
drag, startPoint x: 347, startPoint y: 280, endPoint x: 415, endPoint y: 281, distance: 67.7
click at [351, 281] on input at bounding box center [346, 280] width 57 height 12
click at [418, 252] on span "5" at bounding box center [421, 246] width 15 height 15
type input "05 Oct 2025"
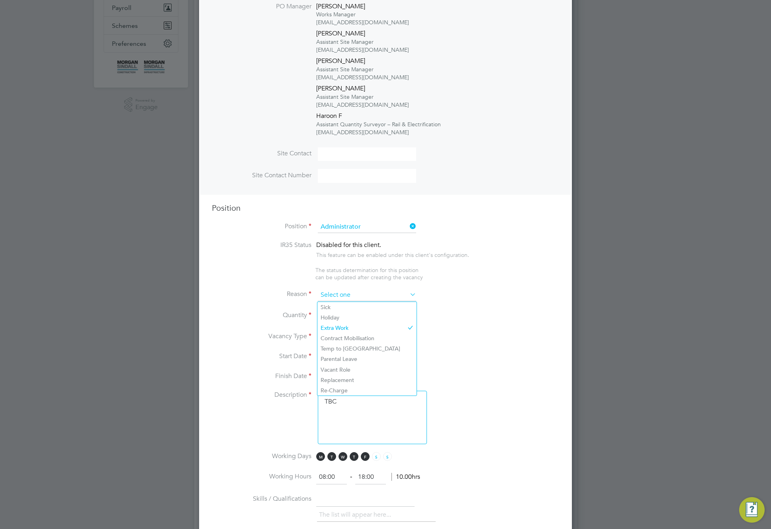
click at [354, 298] on input at bounding box center [367, 295] width 98 height 12
click at [358, 363] on li "Parental Leave" at bounding box center [367, 359] width 99 height 10
type input "Parental Leave"
click at [381, 232] on input at bounding box center [367, 227] width 98 height 12
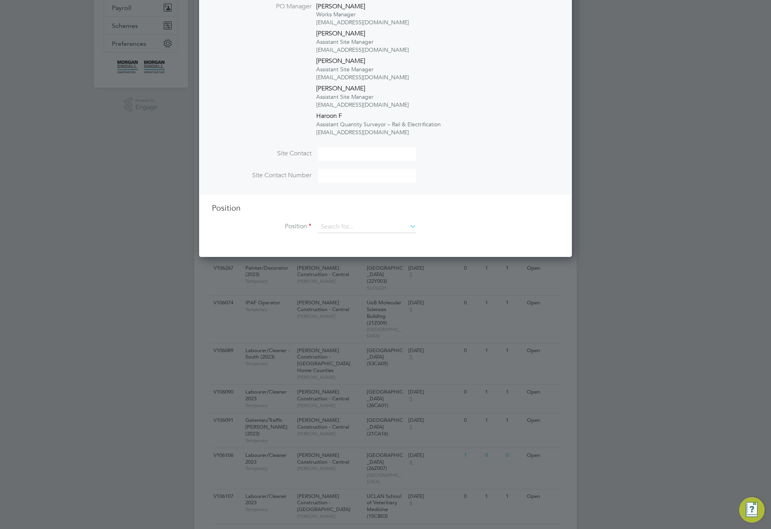
click at [362, 265] on ul "A tes t 2 from Randstad A test fix A test to archive Administrator Bricklayer (…" at bounding box center [367, 288] width 101 height 109
click at [380, 230] on input at bounding box center [367, 227] width 98 height 12
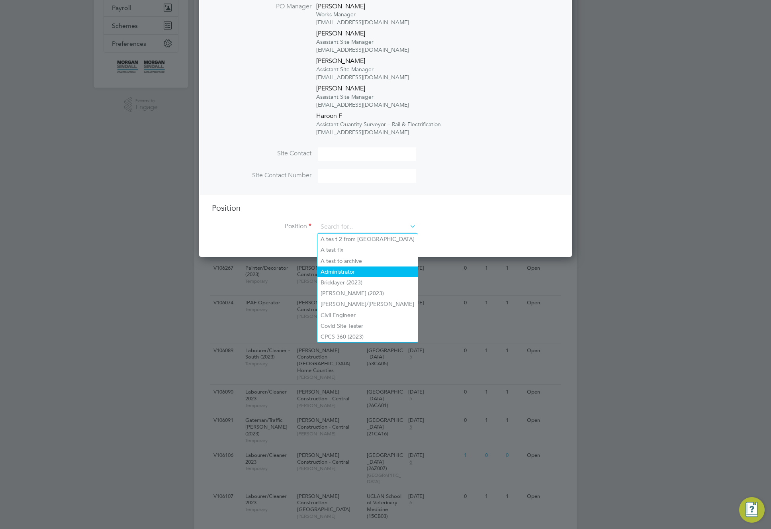
click at [361, 273] on li "Administrator" at bounding box center [368, 272] width 100 height 11
type input "Administrator"
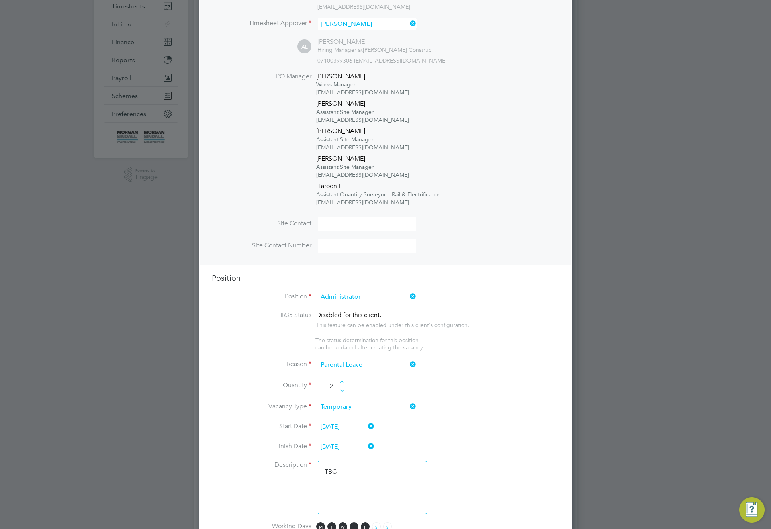
scroll to position [45, 0]
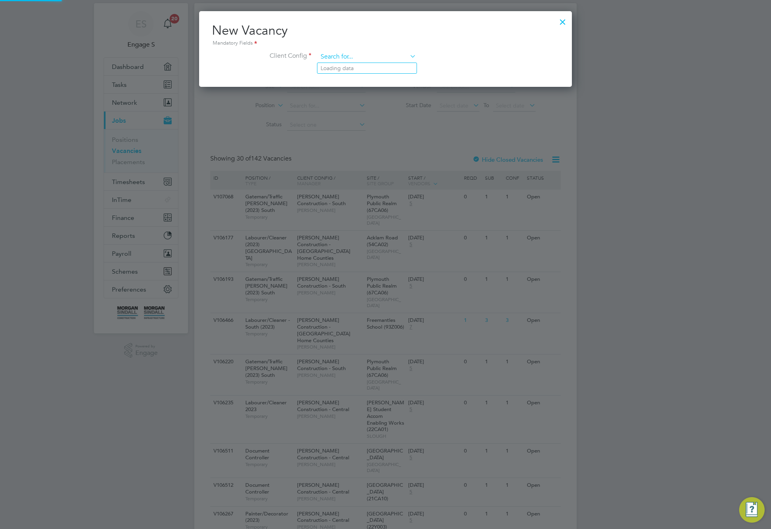
click at [393, 55] on input at bounding box center [367, 57] width 98 height 12
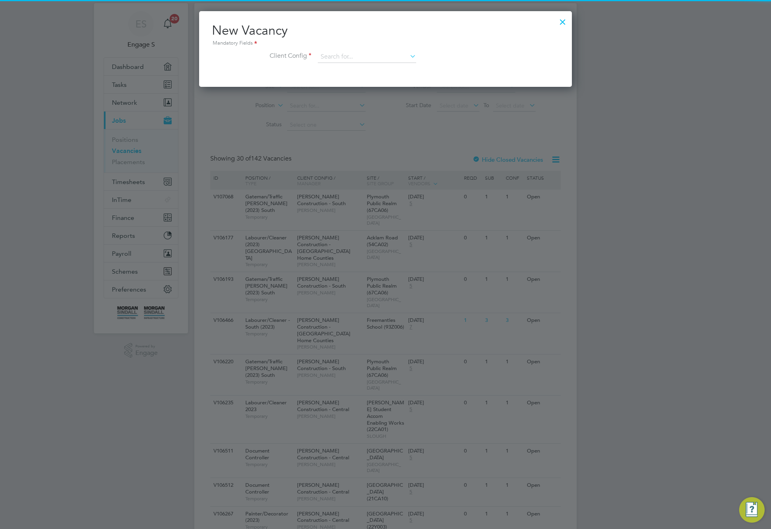
click at [565, 24] on div at bounding box center [563, 20] width 14 height 14
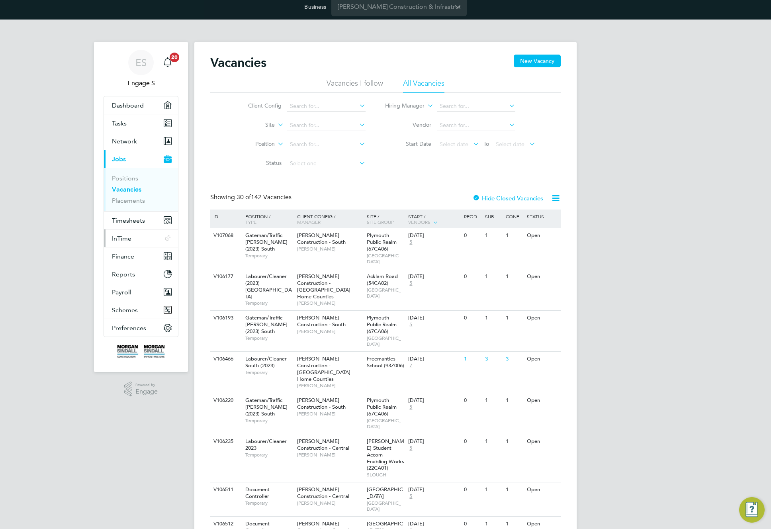
scroll to position [0, 0]
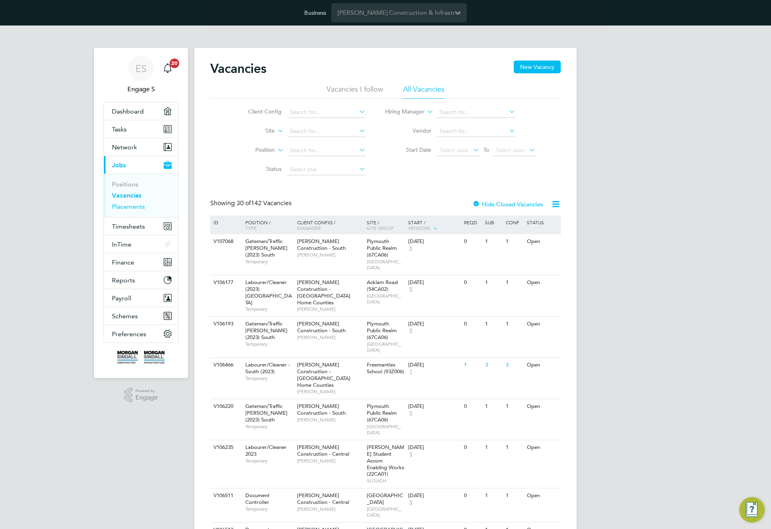
click at [133, 203] on link "Placements" at bounding box center [128, 207] width 33 height 8
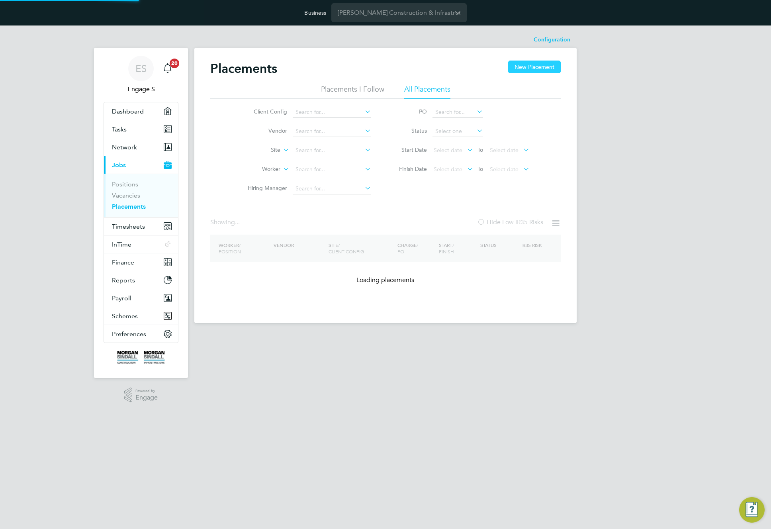
click at [541, 71] on button "New Placement" at bounding box center [534, 67] width 53 height 13
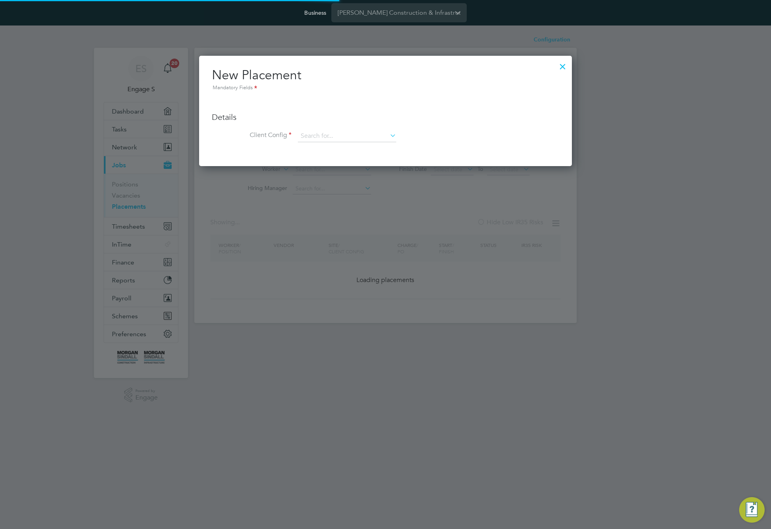
scroll to position [110, 373]
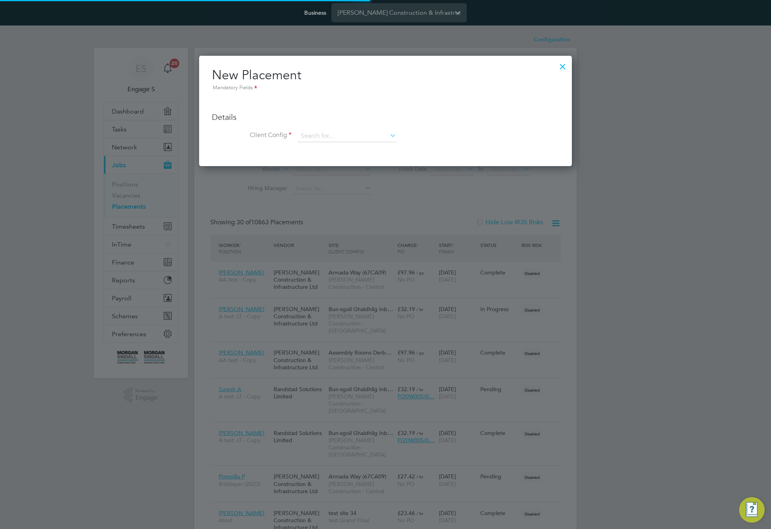
click at [318, 143] on li "Client Config" at bounding box center [385, 140] width 347 height 20
click at [328, 133] on input at bounding box center [347, 136] width 98 height 12
click at [345, 175] on li "Morgan Sindall Construction - North West" at bounding box center [407, 180] width 218 height 11
type input "Morgan Sindall Construction - North West"
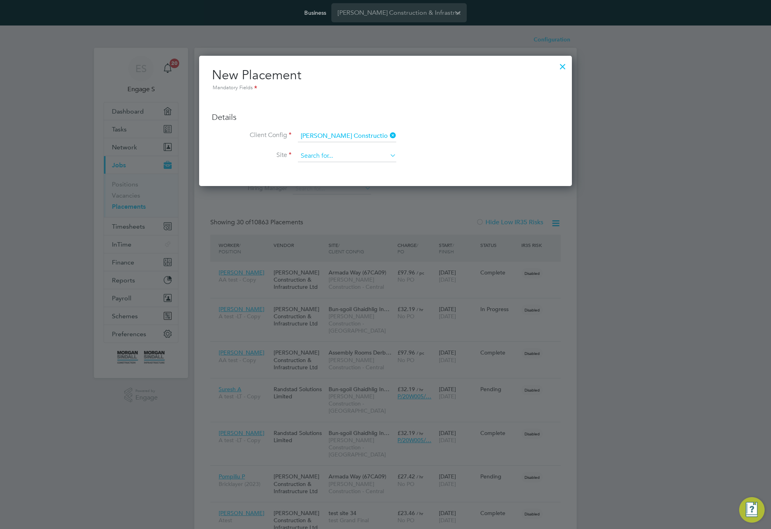
click at [341, 161] on input at bounding box center [347, 156] width 98 height 12
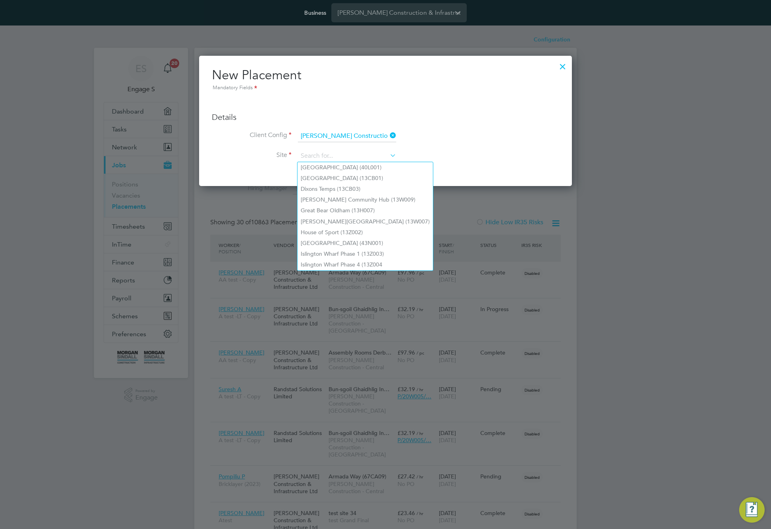
click at [349, 186] on li "Dixons Temps (13CB03)" at bounding box center [365, 189] width 135 height 11
type input "Dixons Temps (13CB03)"
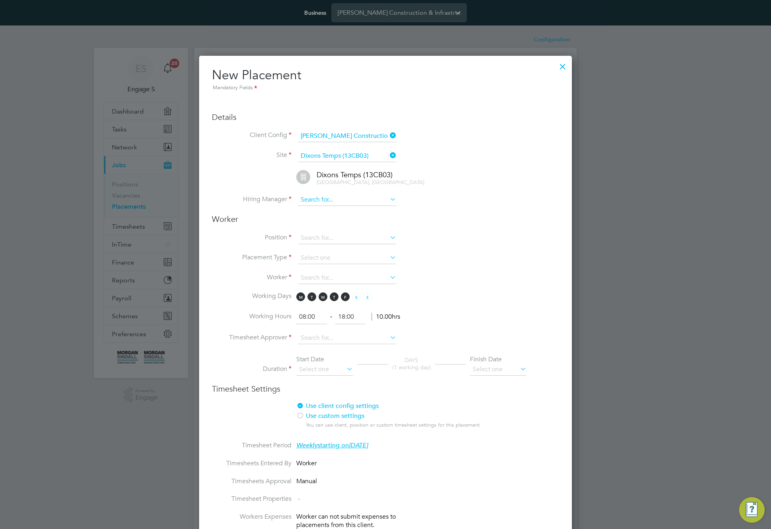
click at [347, 198] on input at bounding box center [347, 200] width 98 height 12
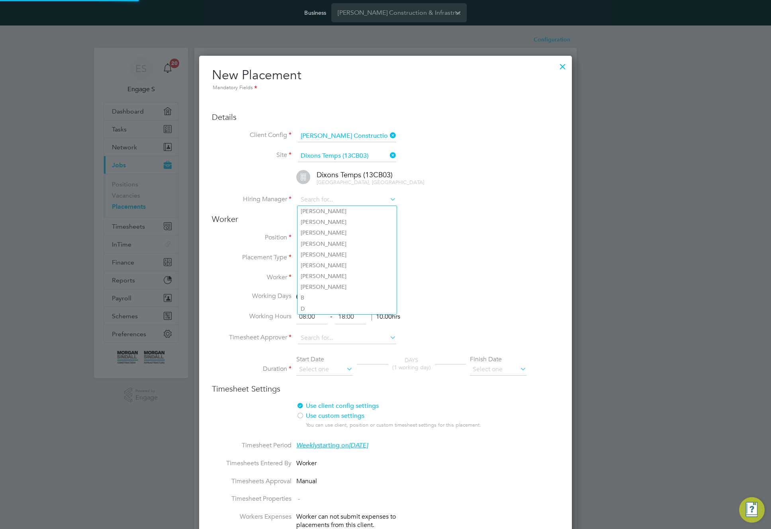
click at [338, 239] on li "Adam G" at bounding box center [347, 244] width 99 height 11
type input "Adam G"
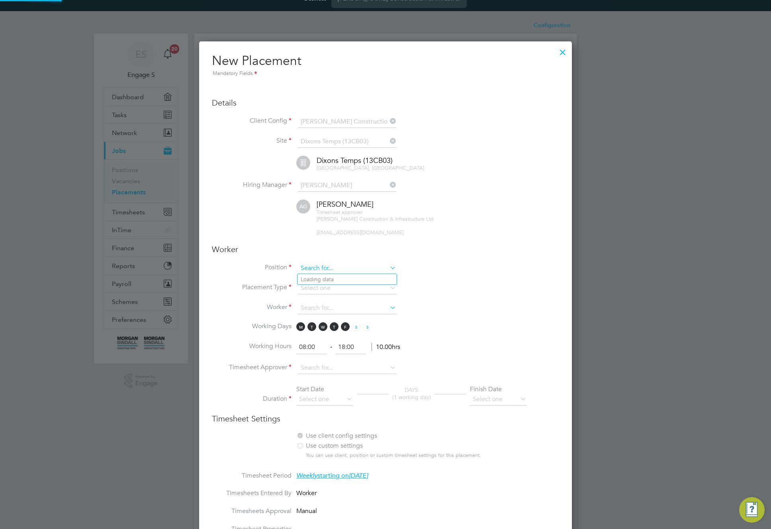
click at [343, 271] on input at bounding box center [347, 269] width 98 height 12
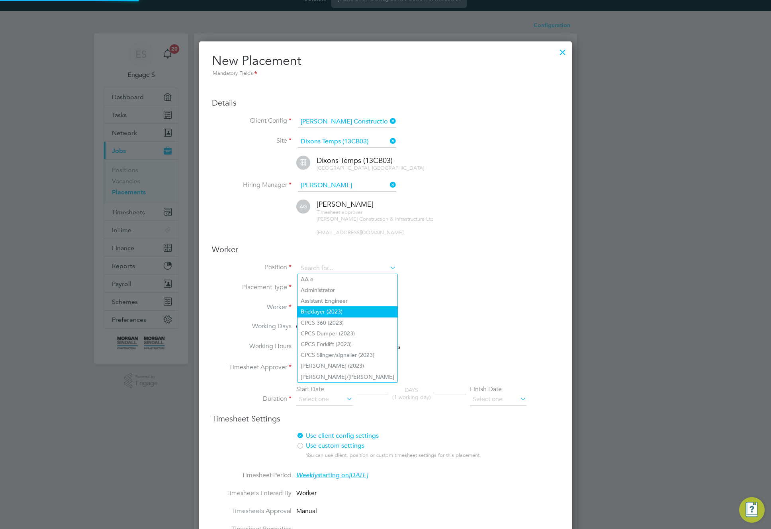
click at [334, 306] on li "Bricklayer (2023)" at bounding box center [348, 311] width 100 height 11
type input "Bricklayer (2023)"
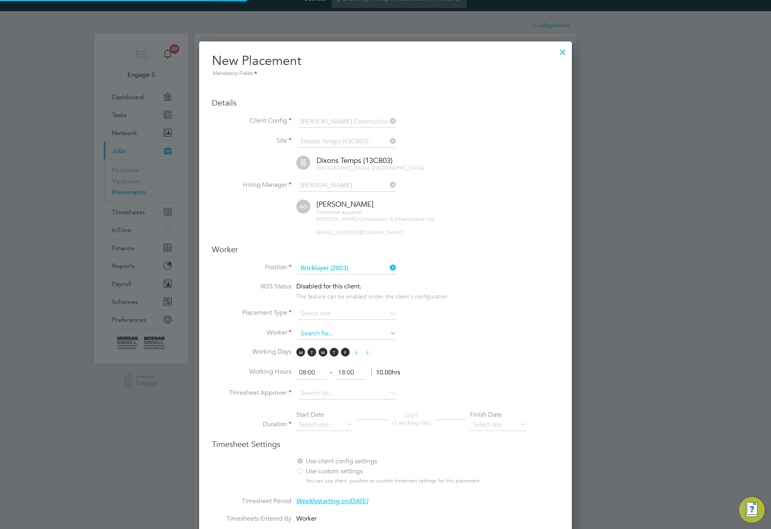
click at [340, 293] on div "This feature can be enabled under this client's configuration." at bounding box center [372, 295] width 153 height 9
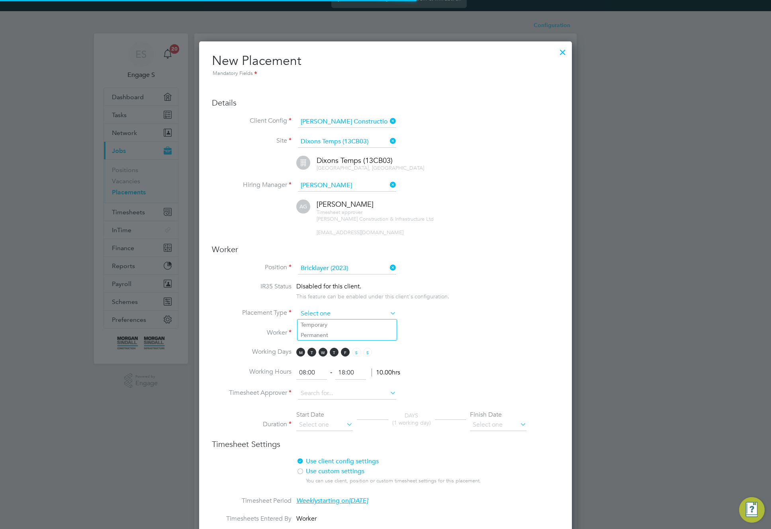
click at [339, 311] on input at bounding box center [347, 314] width 98 height 12
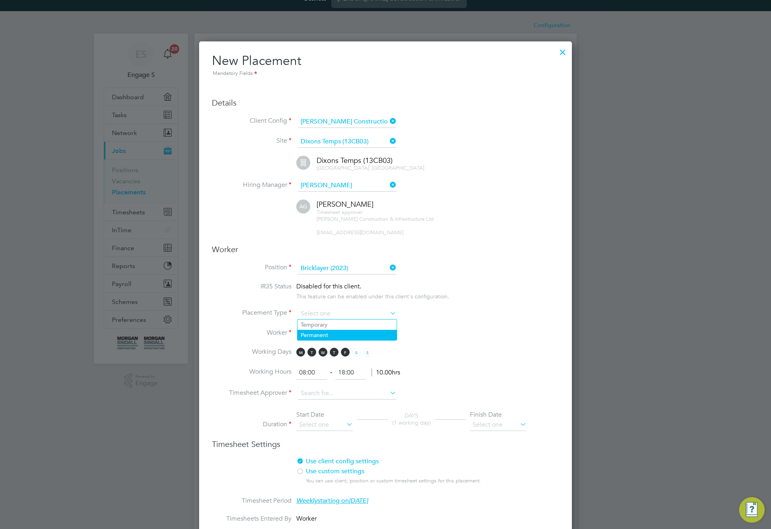
click at [338, 332] on li "Permanent" at bounding box center [347, 335] width 99 height 10
type input "Permanent"
click at [340, 335] on input at bounding box center [347, 334] width 98 height 12
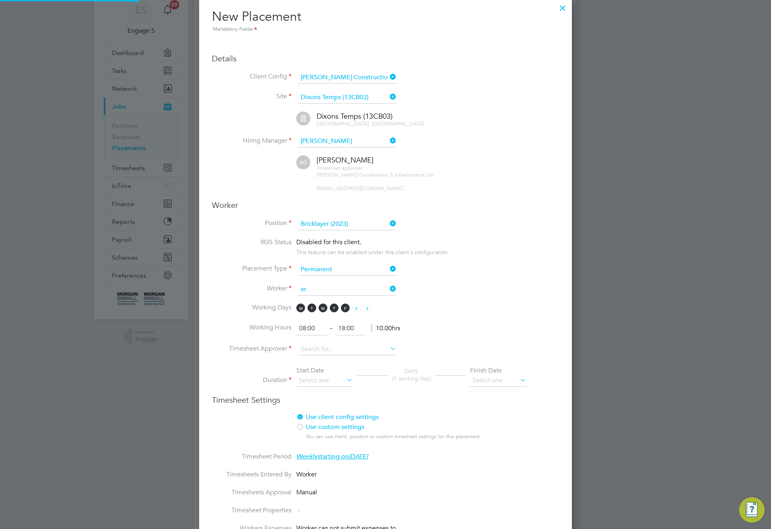
click at [345, 313] on li "Er nest H" at bounding box center [347, 311] width 99 height 11
type input "Ernest H"
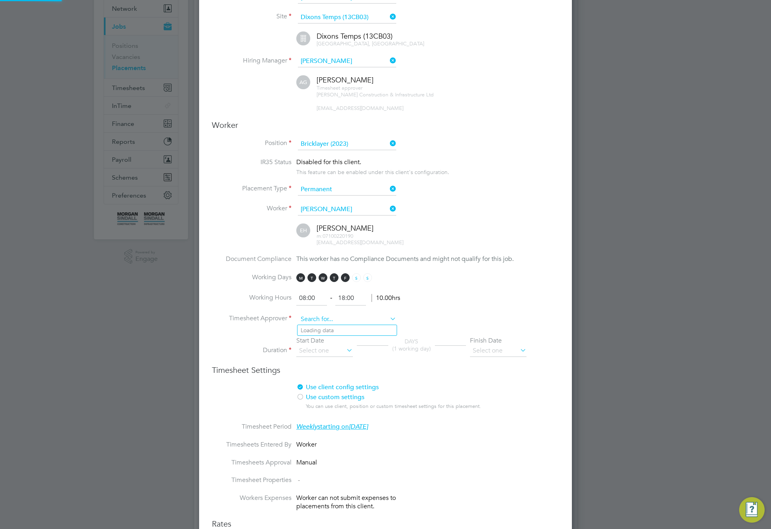
click at [368, 322] on input at bounding box center [347, 320] width 98 height 12
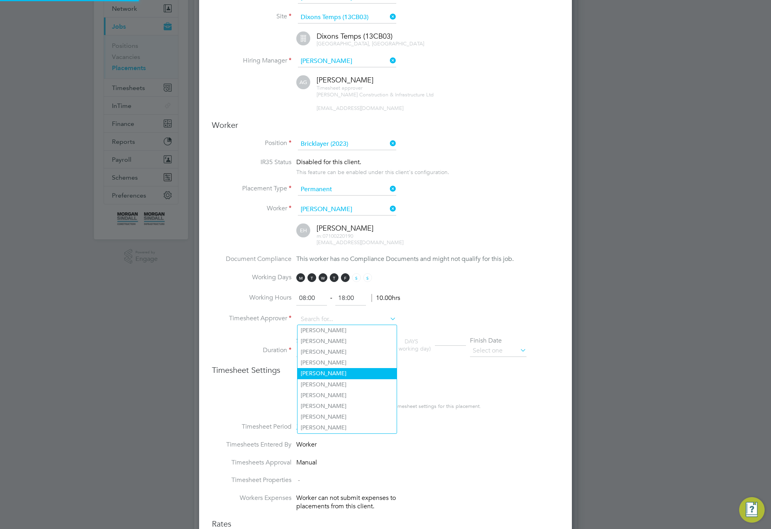
click at [361, 368] on li "Adam C" at bounding box center [347, 373] width 99 height 11
type input "Adam C"
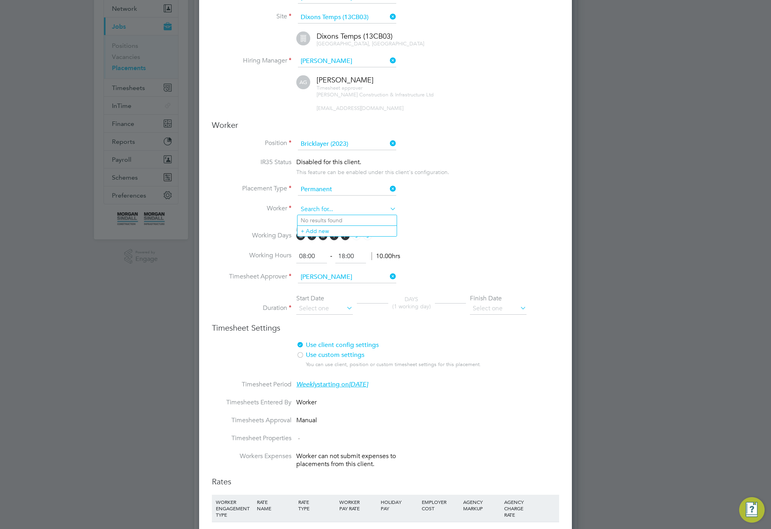
click at [348, 206] on input at bounding box center [347, 210] width 98 height 12
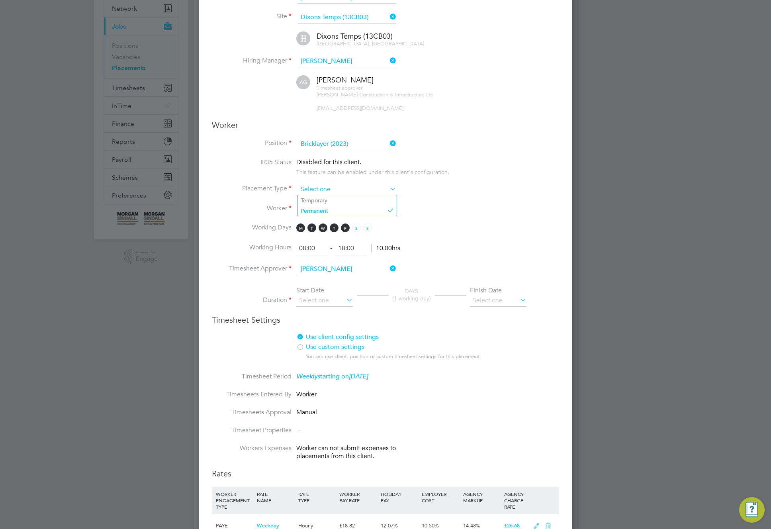
click at [343, 190] on input at bounding box center [347, 190] width 98 height 12
click at [337, 150] on li "Position Bricklayer (2023)" at bounding box center [385, 148] width 347 height 20
click at [334, 143] on input at bounding box center [347, 144] width 98 height 12
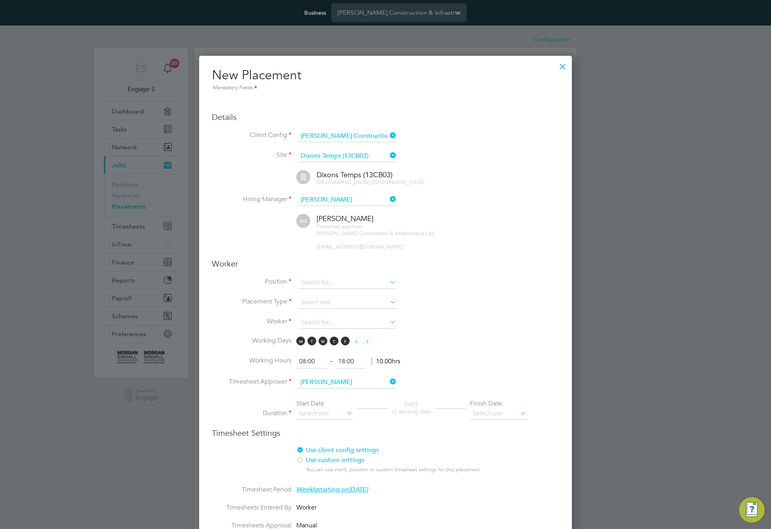
click at [349, 337] on li "CPCS 360 (2023)" at bounding box center [348, 337] width 100 height 11
type input "CPCS 360 (2023)"
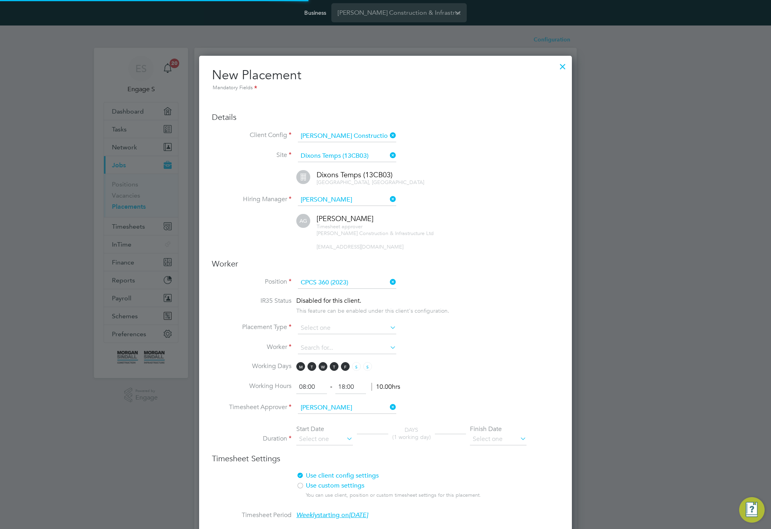
click at [343, 206] on li "Hiring Manager Adam G" at bounding box center [385, 204] width 347 height 20
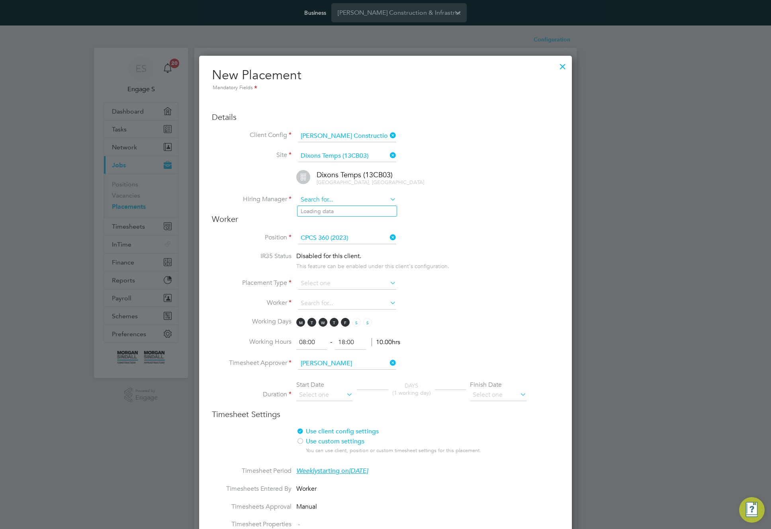
click at [344, 203] on input at bounding box center [347, 200] width 98 height 12
click at [374, 266] on li "Adam C" at bounding box center [347, 265] width 99 height 11
type input "Adam C"
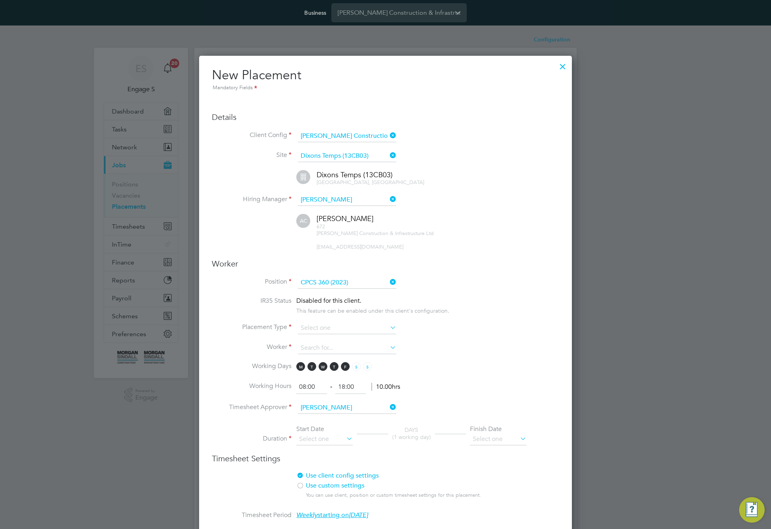
click at [439, 249] on div "672 Morgan Sindall Construction & Infrastructure Ltd 371569@testacc.com" at bounding box center [438, 237] width 243 height 27
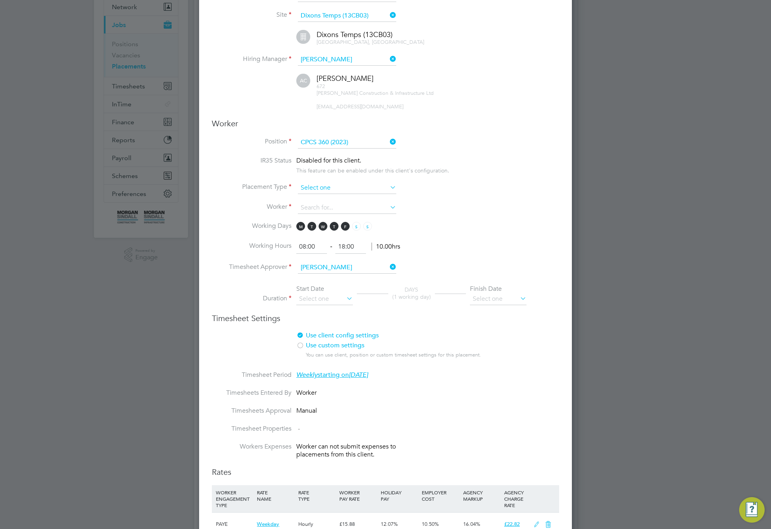
click at [354, 188] on input at bounding box center [347, 188] width 98 height 12
click at [348, 213] on li "Permanent" at bounding box center [347, 209] width 99 height 10
type input "Permanent"
click at [344, 210] on input at bounding box center [347, 208] width 98 height 12
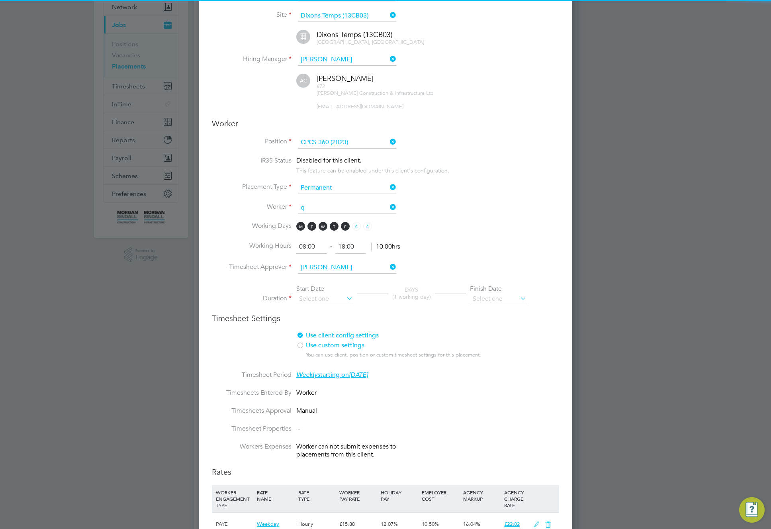
click at [333, 236] on li "Astri Q" at bounding box center [347, 240] width 99 height 11
type input "Astri Q"
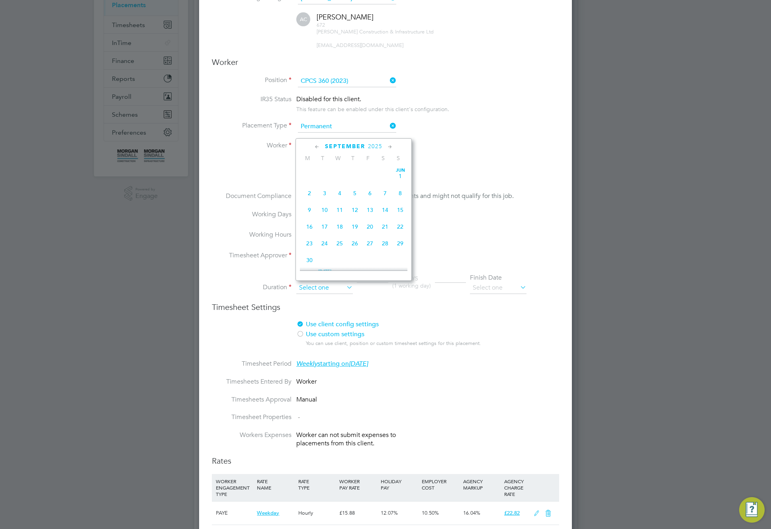
click at [317, 287] on input at bounding box center [324, 288] width 57 height 12
click at [310, 176] on span "Sep 1" at bounding box center [309, 169] width 15 height 15
type input "01 Sep 2025"
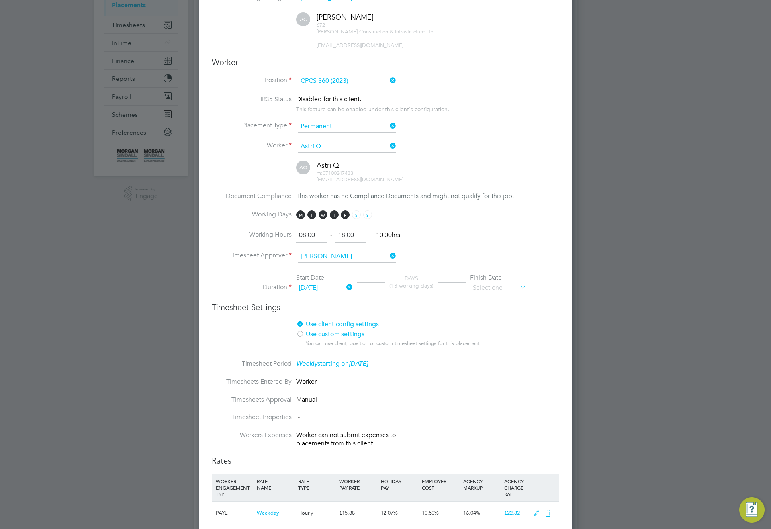
drag, startPoint x: 505, startPoint y: 291, endPoint x: 528, endPoint y: 286, distance: 22.9
click at [505, 291] on input at bounding box center [498, 288] width 57 height 12
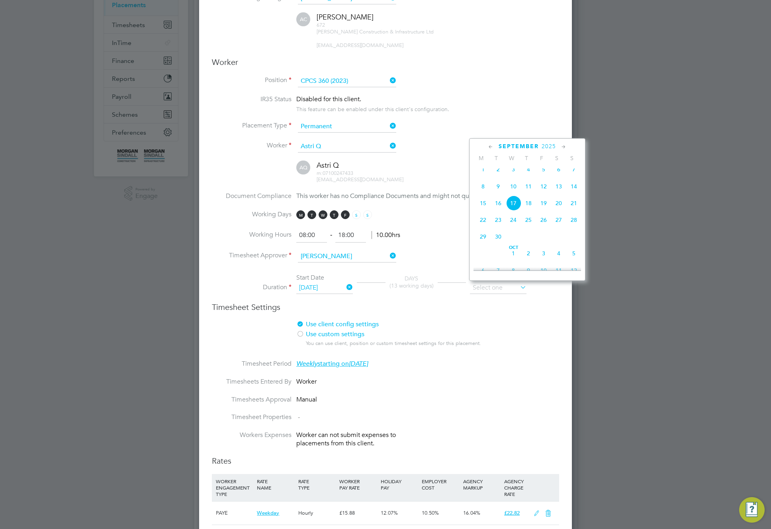
click at [571, 259] on span "5" at bounding box center [574, 253] width 15 height 15
type input "05 Oct 2025"
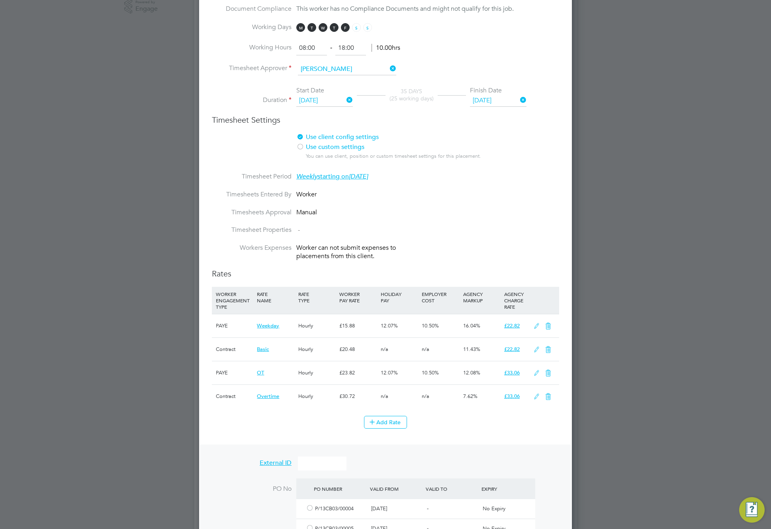
click at [303, 146] on div at bounding box center [300, 147] width 8 height 8
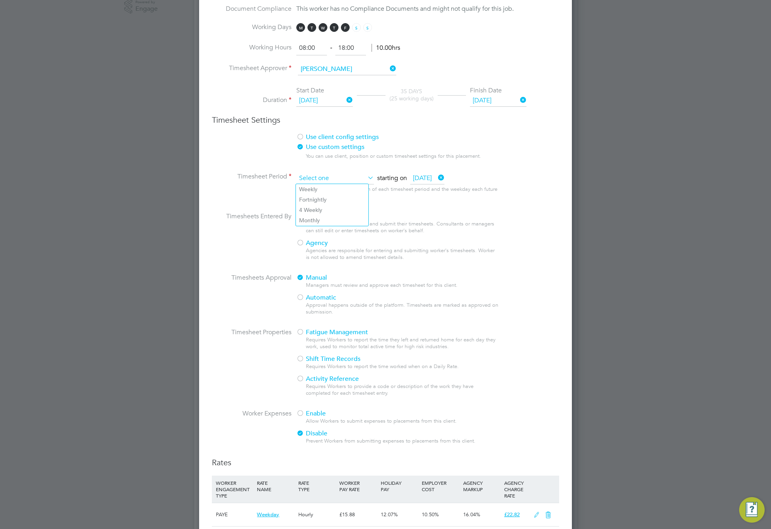
click at [344, 180] on input at bounding box center [335, 179] width 78 height 12
click at [432, 185] on div "starting on Saturday, 01 Jun 2019 This setting defines the duration of each tim…" at bounding box center [397, 189] width 203 height 32
click at [438, 177] on span "Saturday, 01 Jun 2019" at bounding box center [427, 179] width 34 height 12
click at [317, 178] on input at bounding box center [335, 179] width 78 height 12
click at [313, 195] on li "Fortnightly" at bounding box center [331, 199] width 70 height 10
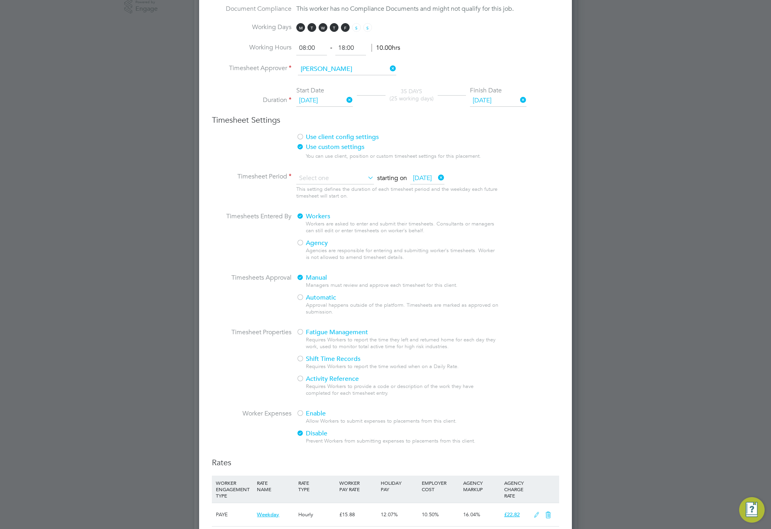
type input "Fortnightly"
click at [326, 178] on input at bounding box center [335, 179] width 78 height 12
click at [417, 175] on span "Saturday, 01 Jun 2019" at bounding box center [427, 179] width 34 height 12
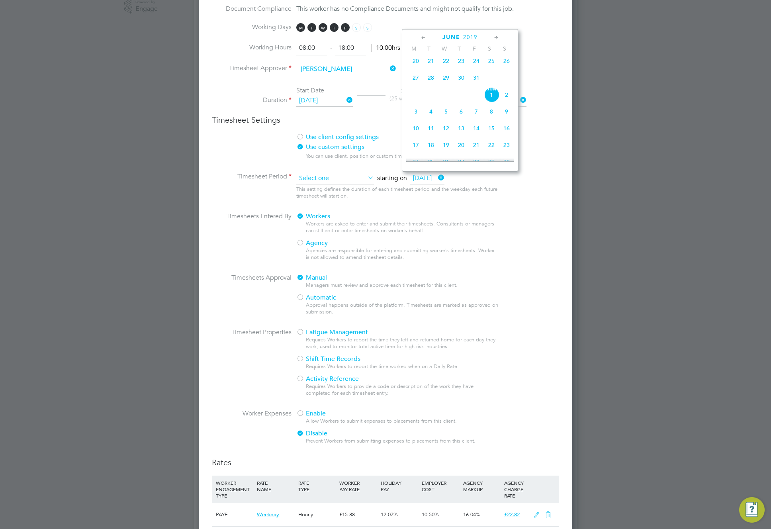
click at [321, 175] on input at bounding box center [335, 179] width 78 height 12
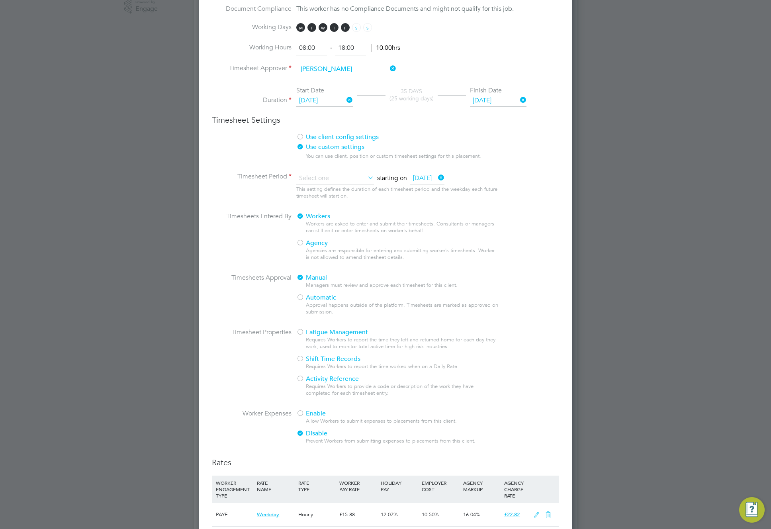
click at [302, 244] on div at bounding box center [300, 243] width 8 height 8
click at [301, 245] on div at bounding box center [300, 243] width 8 height 8
click at [328, 184] on div "Configuration Configuration Placements New Placement Placements I Follow All Pl…" at bounding box center [385, 383] width 383 height 1480
click at [323, 202] on li "Fortnightly" at bounding box center [331, 199] width 70 height 10
type input "Fortnightly"
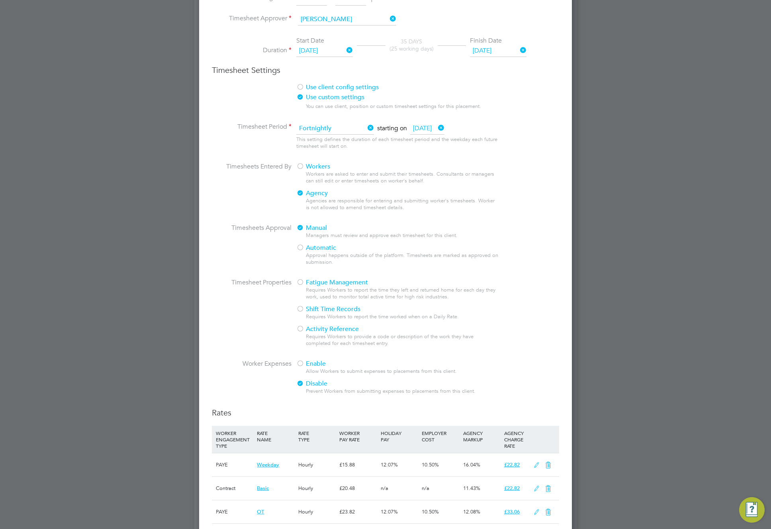
click at [299, 249] on div at bounding box center [300, 248] width 8 height 8
click at [300, 285] on div at bounding box center [300, 281] width 8 height 8
drag, startPoint x: 305, startPoint y: 309, endPoint x: 304, endPoint y: 314, distance: 4.7
click at [304, 312] on div "Fatigue Management Requires Workers to report the time they left and returned h…" at bounding box center [397, 313] width 203 height 73
drag, startPoint x: 304, startPoint y: 329, endPoint x: 306, endPoint y: 337, distance: 7.8
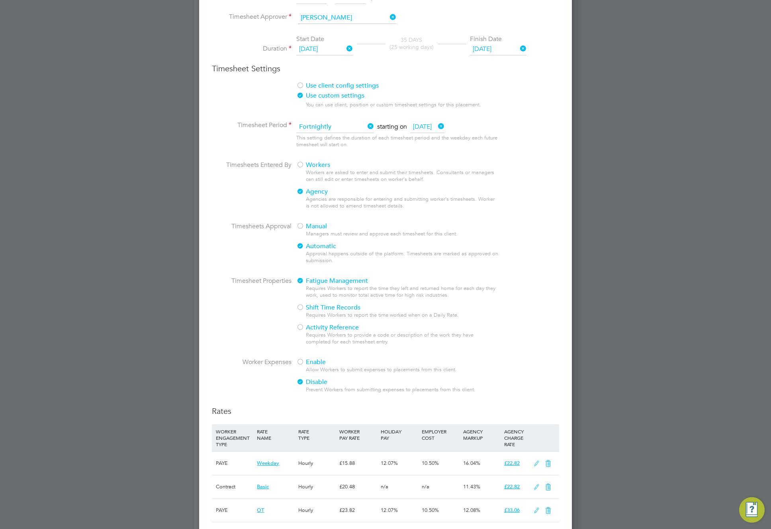
click at [304, 334] on div "Fatigue Management Requires Workers to report the time they left and returned h…" at bounding box center [397, 313] width 203 height 73
click at [305, 366] on div "Enable Allow Workers to submit expenses to placements from this client. Disable…" at bounding box center [397, 378] width 203 height 40
click at [299, 362] on div at bounding box center [300, 363] width 8 height 8
click at [301, 324] on div at bounding box center [300, 328] width 8 height 8
click at [302, 304] on div at bounding box center [300, 308] width 8 height 8
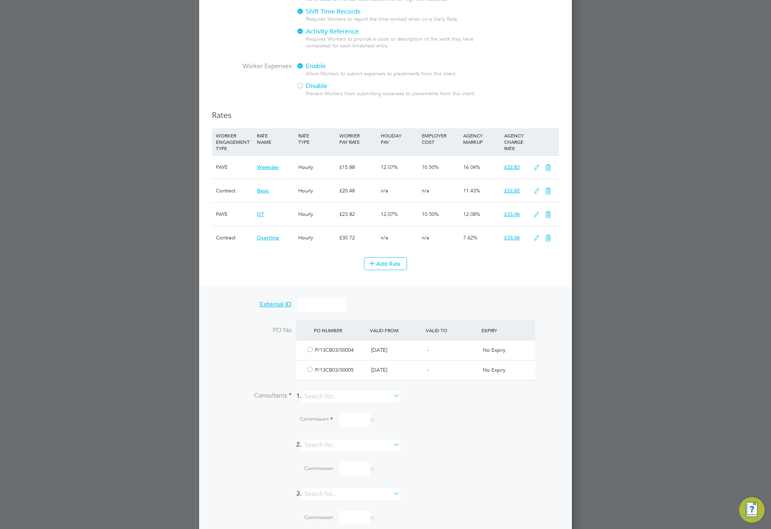
drag, startPoint x: 316, startPoint y: 296, endPoint x: 317, endPoint y: 322, distance: 25.9
click at [316, 298] on div "External ID PO No PO Number Valid From Valid To Expiry P/13CB03/00004 03 Aug 20…" at bounding box center [385, 413] width 371 height 255
click at [308, 347] on div at bounding box center [310, 350] width 8 height 6
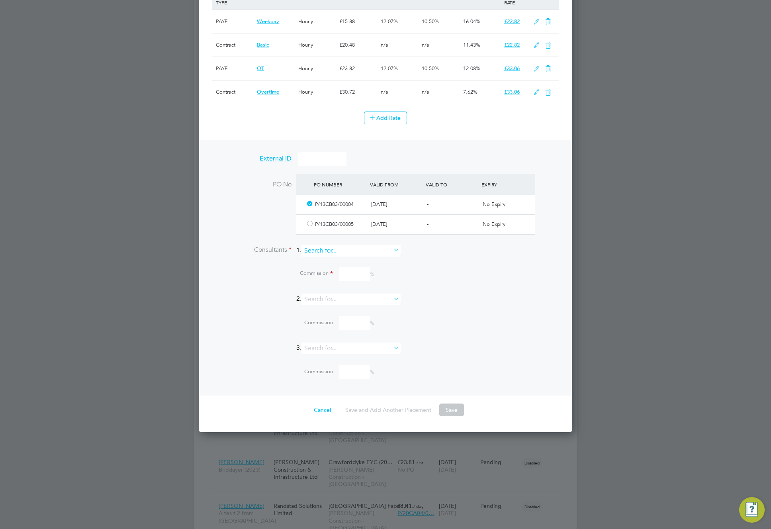
click at [369, 248] on input at bounding box center [351, 251] width 98 height 12
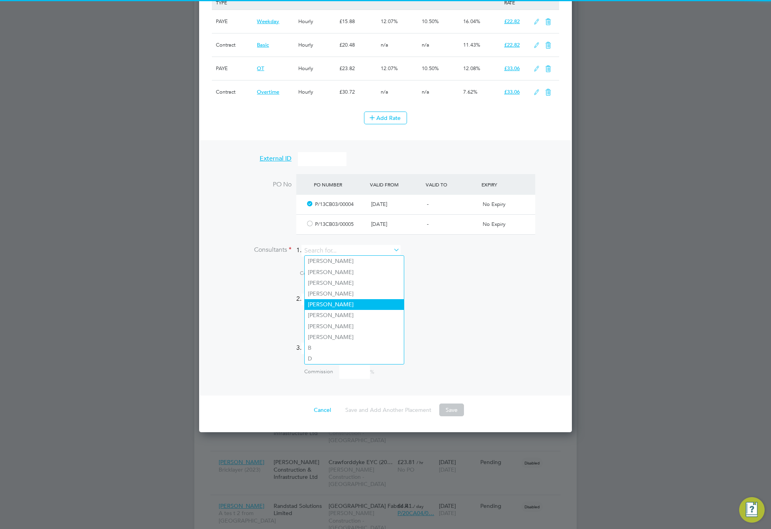
click at [347, 300] on li "Adam A" at bounding box center [354, 304] width 99 height 11
type input "Adam A"
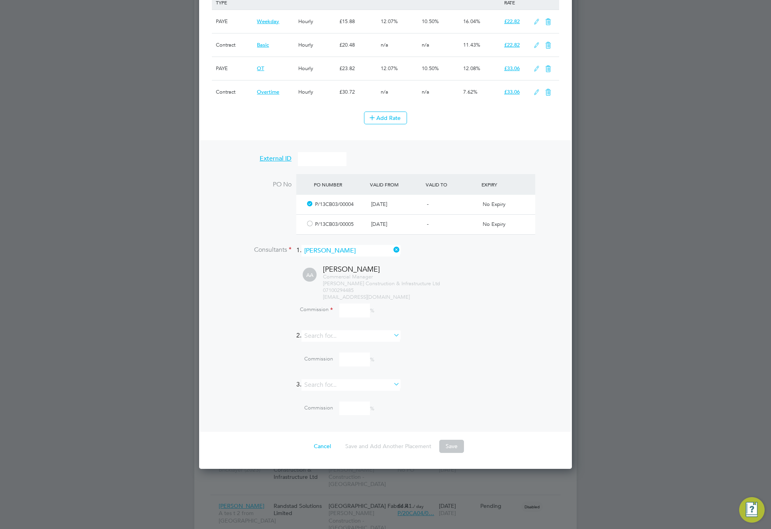
click at [352, 311] on input at bounding box center [355, 311] width 31 height 14
type input "100"
click at [387, 310] on div "Commission 100 %" at bounding box center [406, 311] width 306 height 14
click at [376, 247] on input at bounding box center [351, 251] width 98 height 12
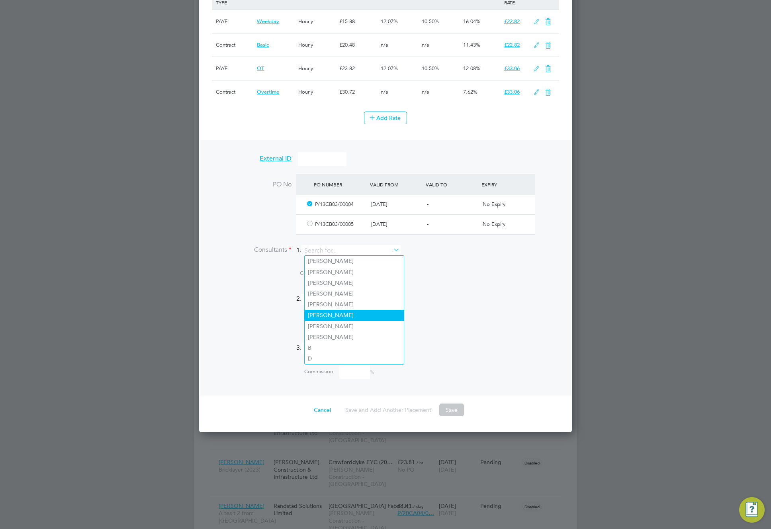
click at [366, 310] on li "Adam C" at bounding box center [354, 315] width 99 height 11
type input "Adam C"
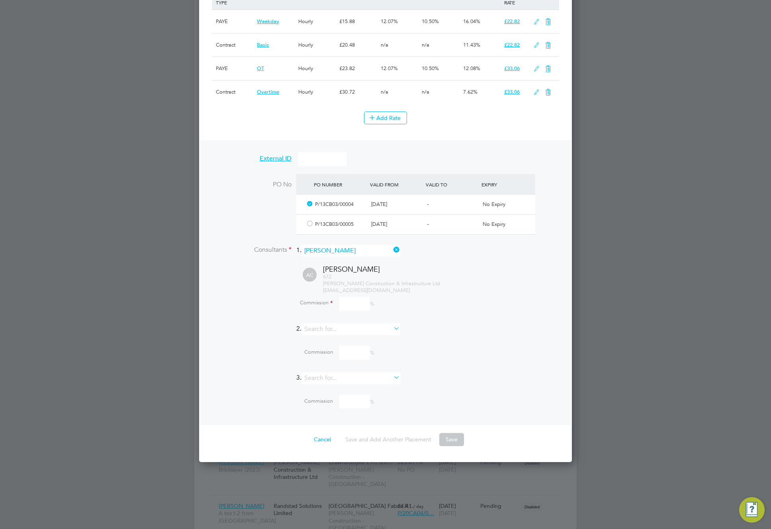
click at [353, 303] on input at bounding box center [355, 304] width 31 height 14
type input "33"
click at [361, 324] on input at bounding box center [351, 330] width 98 height 12
click at [353, 358] on li "Adam C" at bounding box center [354, 361] width 99 height 11
type input "Adam C"
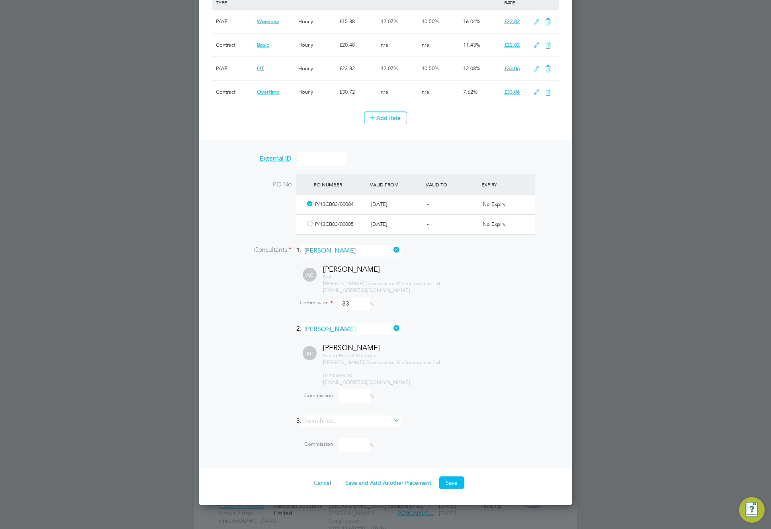
click at [351, 391] on input at bounding box center [355, 396] width 31 height 14
type input "33"
click at [347, 395] on input "33" at bounding box center [355, 396] width 31 height 14
click at [446, 401] on div "Commission %" at bounding box center [406, 396] width 306 height 14
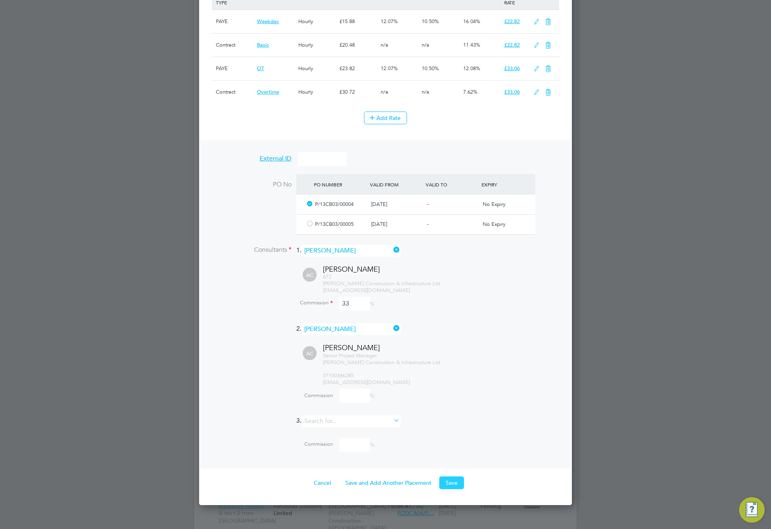
click at [453, 479] on button "Save" at bounding box center [452, 483] width 25 height 13
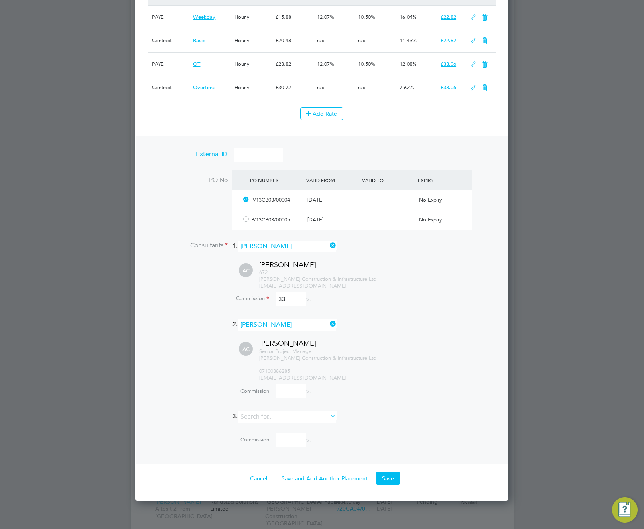
scroll to position [887, 0]
click at [328, 323] on icon at bounding box center [328, 323] width 0 height 11
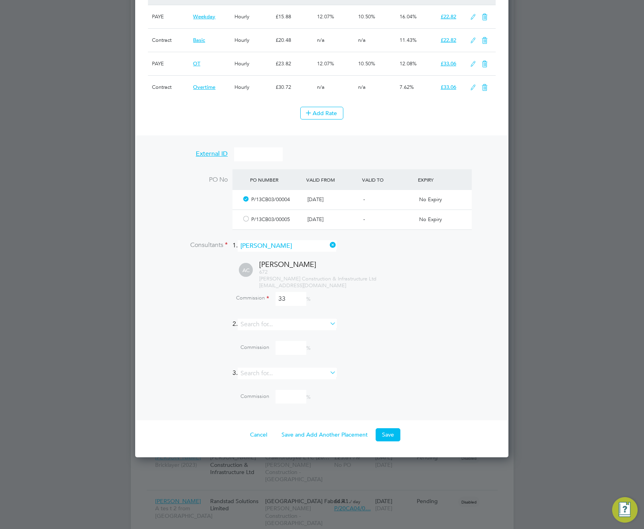
scroll to position [1288, 373]
click at [393, 431] on button "Save" at bounding box center [387, 434] width 25 height 13
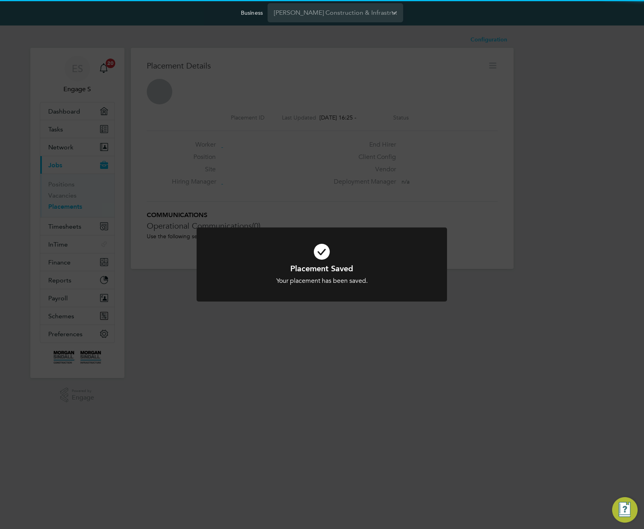
scroll to position [4, 4]
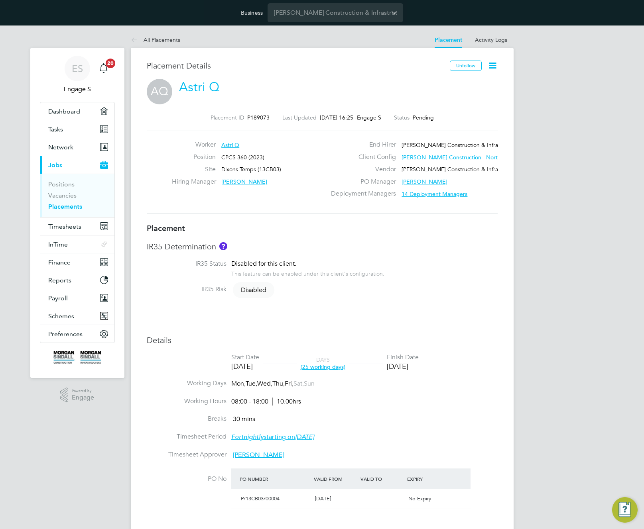
click at [441, 196] on span "14 Deployment Managers" at bounding box center [434, 193] width 66 height 7
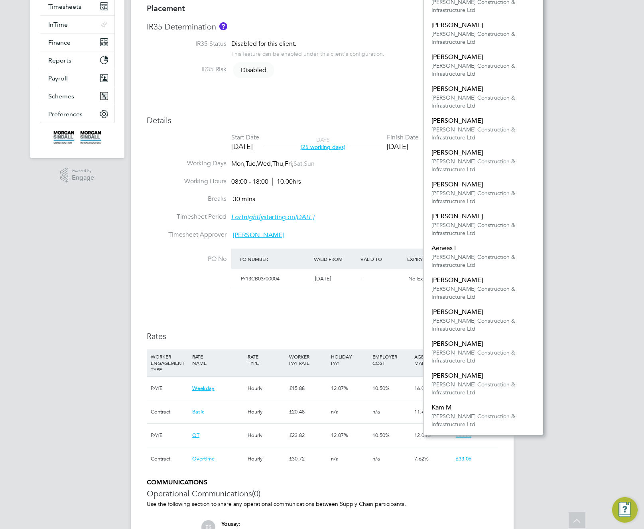
click at [559, 198] on div "ES Engage S Notifications 20 Applications: Dashboard Tasks Network Team Members…" at bounding box center [322, 232] width 644 height 852
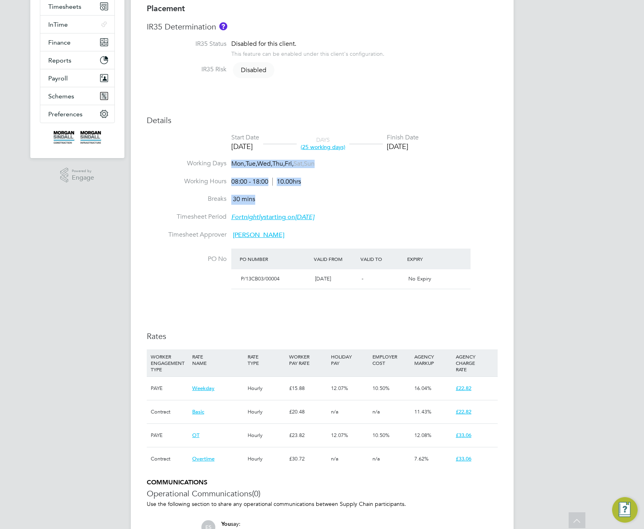
drag, startPoint x: 424, startPoint y: 202, endPoint x: 148, endPoint y: 160, distance: 278.9
click at [148, 160] on ul "Start Date 01 Sep 2025 DAYS (25 working days) Finish Date 05 Oct 2025 Working D…" at bounding box center [322, 216] width 351 height 166
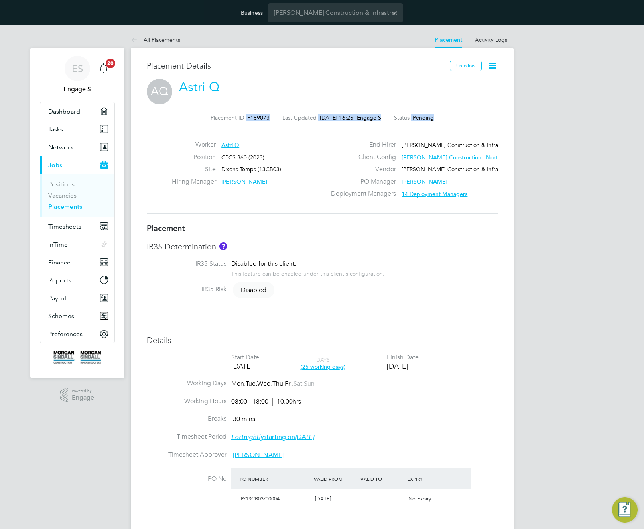
drag, startPoint x: 244, startPoint y: 101, endPoint x: 514, endPoint y: 120, distance: 270.9
click at [514, 120] on div "ES Engage S Notifications 20 Applications: Dashboard Tasks Network Team Members…" at bounding box center [322, 452] width 644 height 852
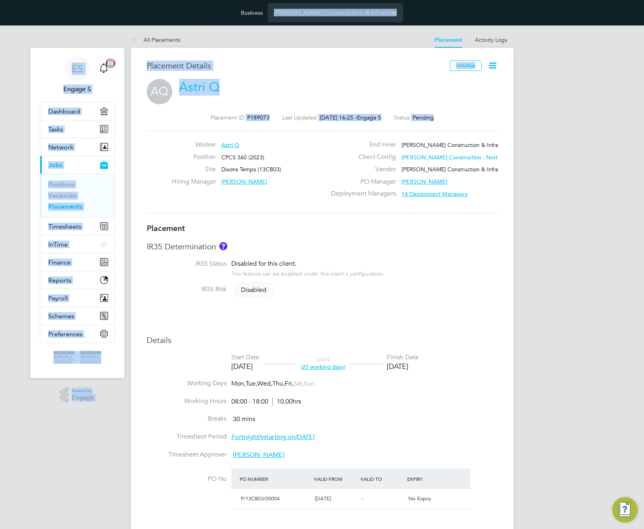
drag, startPoint x: 434, startPoint y: 114, endPoint x: 125, endPoint y: 20, distance: 322.2
click at [125, 20] on div "Business Morgan Sindall Construction & Infrastructure Ltd ES Engage S Notificat…" at bounding box center [322, 438] width 644 height 877
click at [491, 116] on div "Placement ID P189073 Last Updated 17 Sep 2025, 16:25 - Engage S Status Pending" at bounding box center [322, 117] width 351 height 7
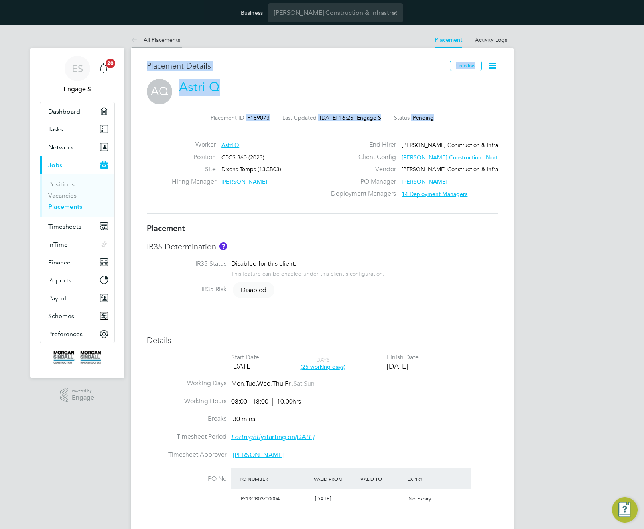
drag, startPoint x: 482, startPoint y: 115, endPoint x: 130, endPoint y: 42, distance: 359.3
click at [131, 42] on div "All Placements Placement Activity Logs Placement Activity Logs All Placements P…" at bounding box center [322, 448] width 383 height 832
click at [417, 243] on h3 "IR35 Determination" at bounding box center [322, 246] width 351 height 10
drag, startPoint x: 454, startPoint y: 98, endPoint x: 474, endPoint y: 92, distance: 20.5
click at [456, 98] on div "AQ Astri Q" at bounding box center [322, 89] width 351 height 20
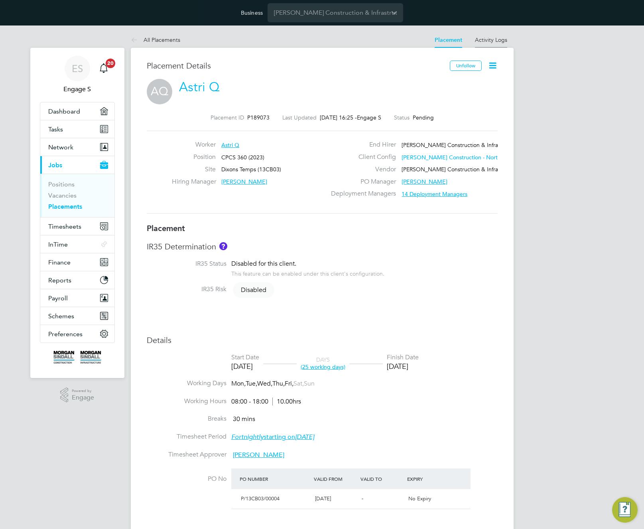
click at [492, 43] on link "Activity Logs" at bounding box center [491, 39] width 32 height 7
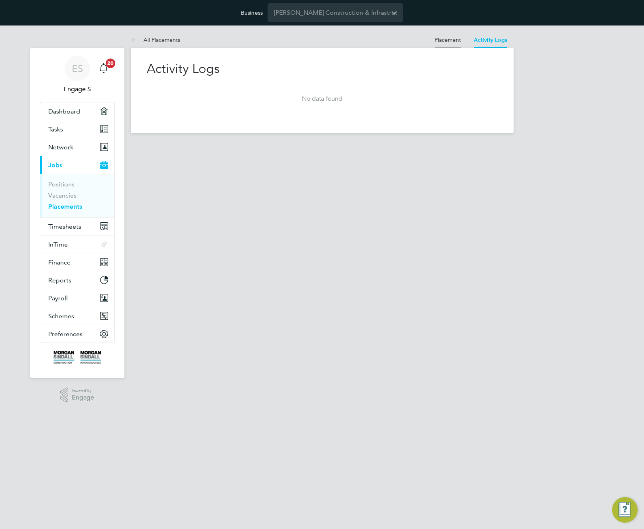
click at [440, 38] on link "Placement" at bounding box center [447, 39] width 26 height 7
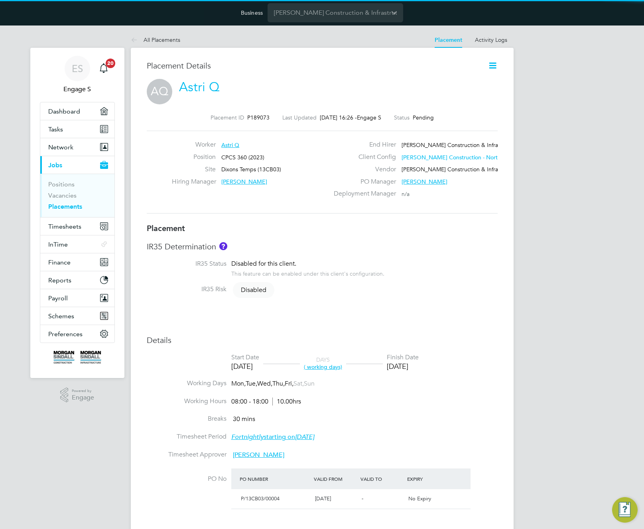
scroll to position [13, 172]
click at [388, 71] on div "Placement Details" at bounding box center [311, 70] width 329 height 18
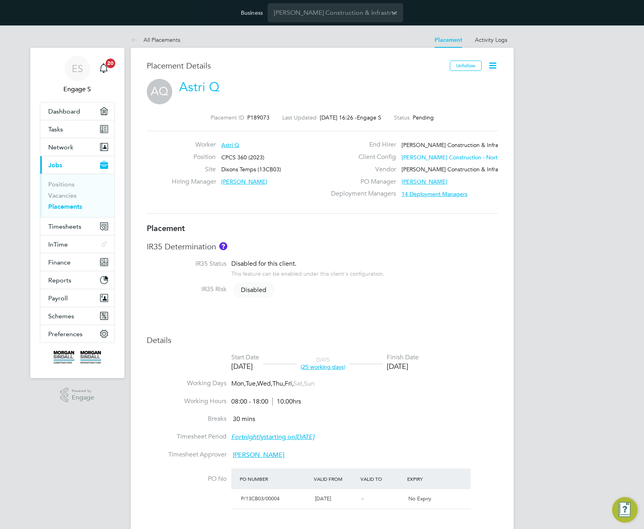
click at [493, 65] on icon at bounding box center [492, 66] width 10 height 10
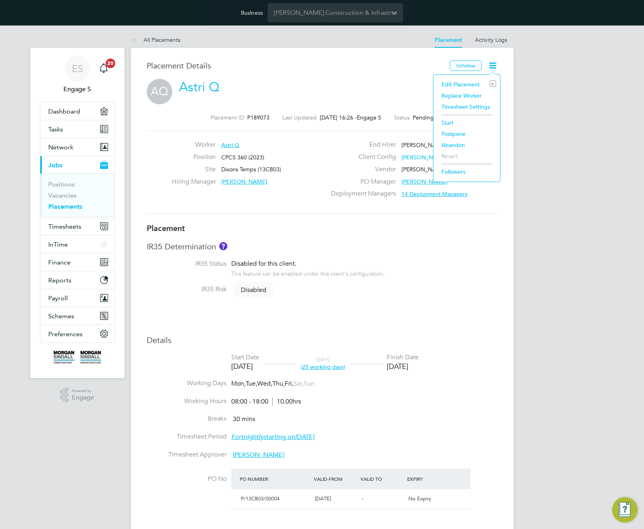
click at [404, 86] on div "AQ Astri Q" at bounding box center [322, 89] width 351 height 20
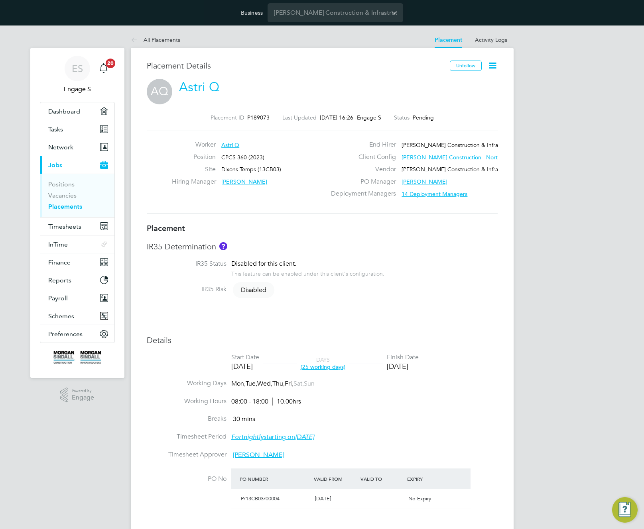
click at [492, 66] on icon at bounding box center [492, 66] width 10 height 10
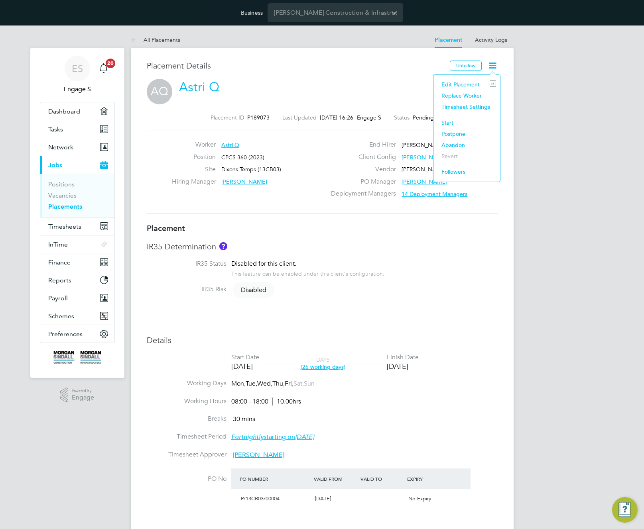
click at [470, 82] on li "Edit Placement e" at bounding box center [466, 84] width 59 height 11
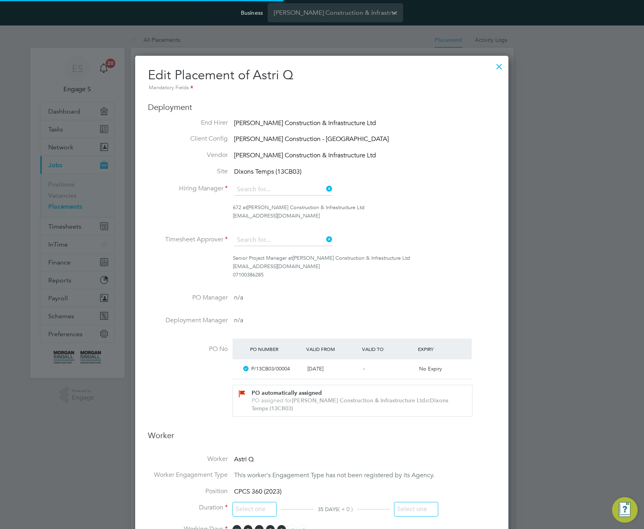
type input "Adam C"
type input "01 Sep 2025"
type input "05 Oct 2025"
type input "08:00"
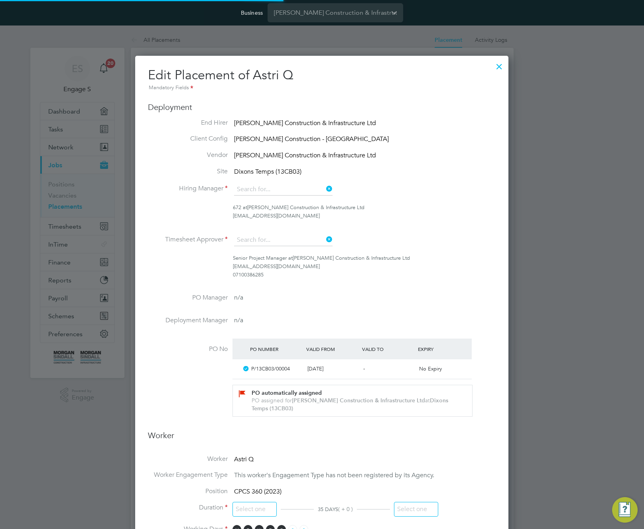
type input "18:00"
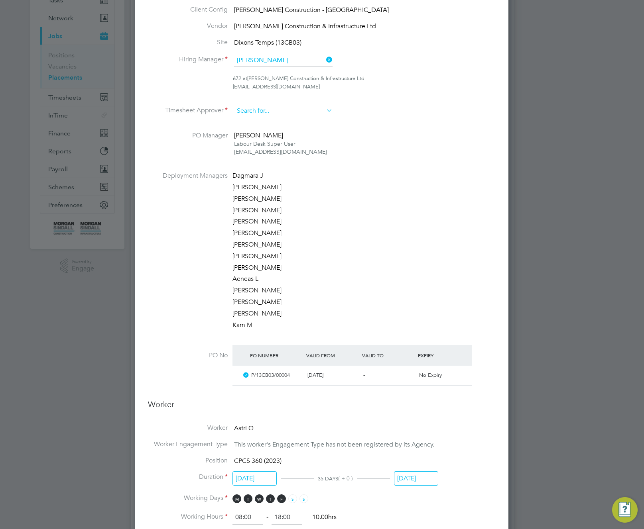
scroll to position [1059, 373]
click at [293, 114] on input at bounding box center [283, 111] width 98 height 12
click at [285, 161] on li "Adam C" at bounding box center [283, 166] width 99 height 11
type input "Adam C"
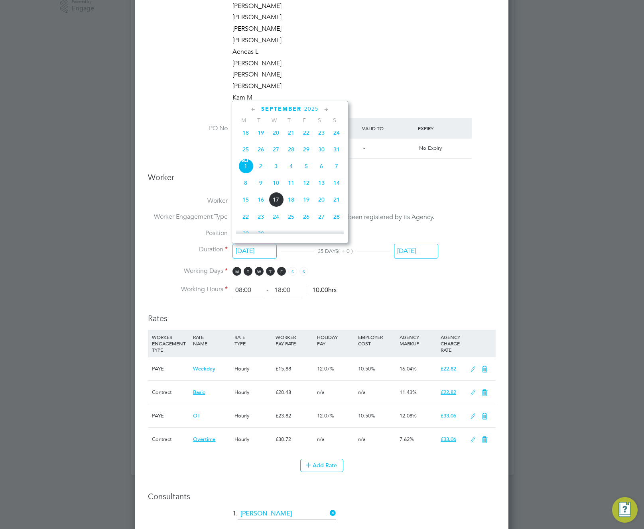
click at [267, 258] on input "01 Sep 2025" at bounding box center [254, 251] width 44 height 15
click at [250, 139] on span "18" at bounding box center [245, 132] width 15 height 15
type input "18 Aug 2025"
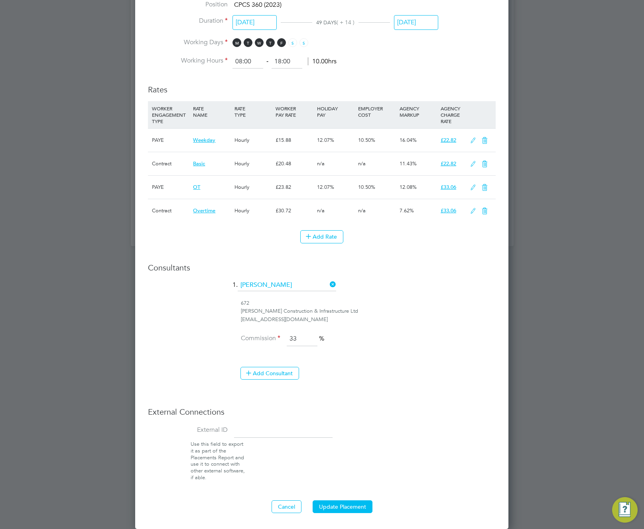
click at [318, 295] on li "1. Adam C" at bounding box center [321, 289] width 347 height 20
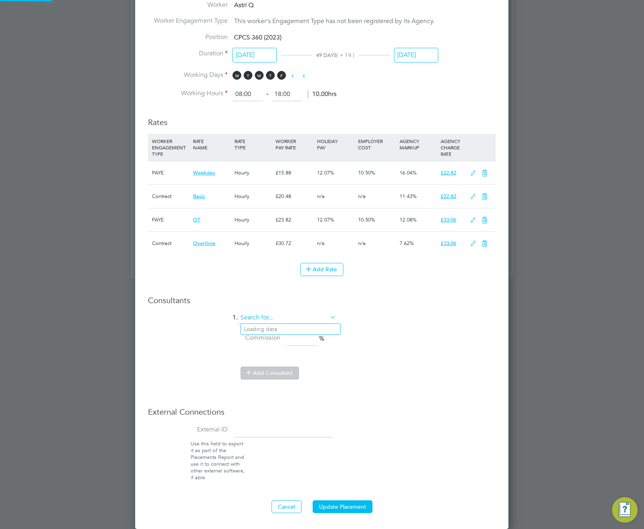
click at [315, 288] on ng-form "Deployment End Hirer Morgan Sindall Construction & Infrastructure Ltd Client Co…" at bounding box center [321, 15] width 347 height 997
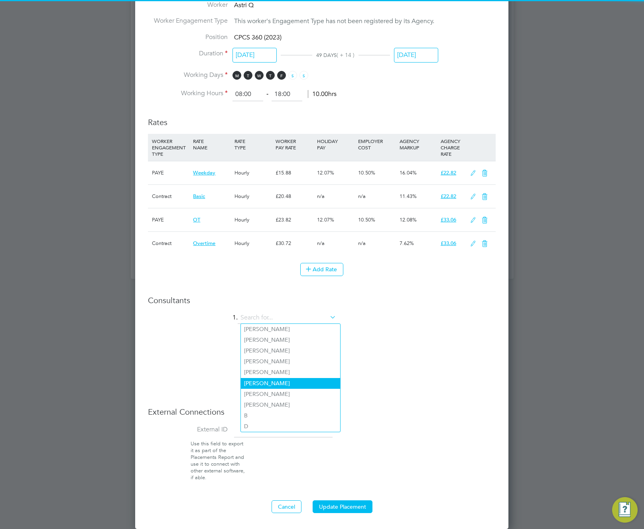
click at [299, 385] on li "Adam C" at bounding box center [290, 383] width 99 height 11
type input "Adam C"
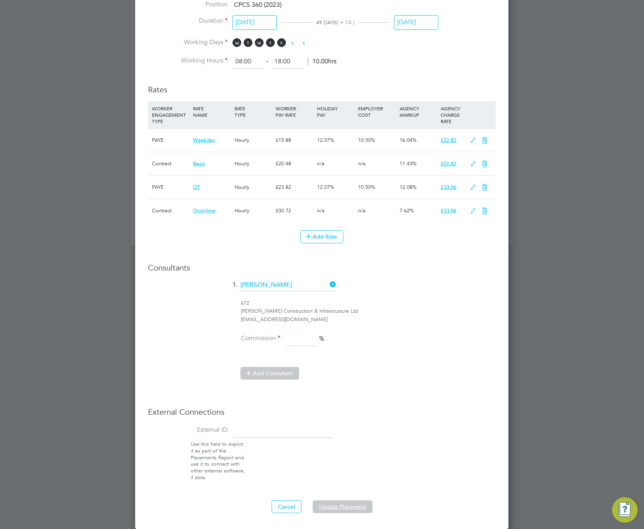
click at [338, 502] on button "Update Placement" at bounding box center [342, 507] width 60 height 13
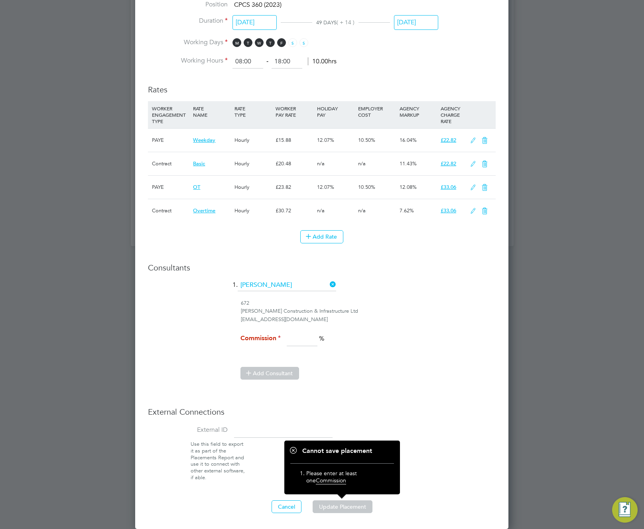
click at [292, 338] on input at bounding box center [302, 339] width 31 height 14
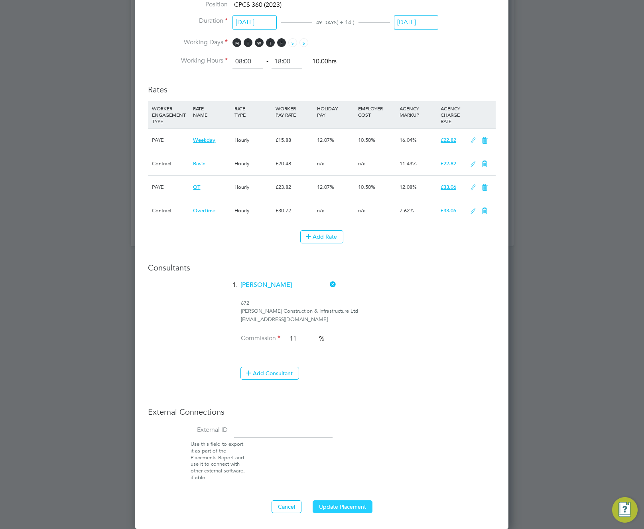
type input "11"
click at [336, 503] on button "Update Placement" at bounding box center [342, 507] width 60 height 13
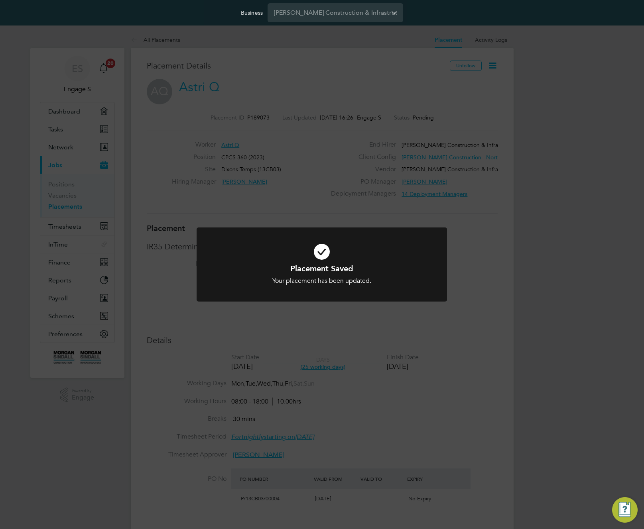
click at [421, 459] on div "Placement Saved Your placement has been updated. Cancel Okay" at bounding box center [322, 264] width 644 height 529
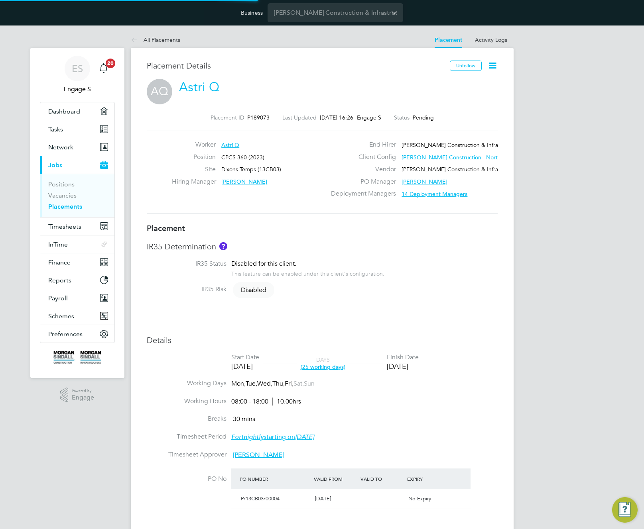
click at [412, 376] on li "Start Date 01 Sep 2025 DAYS (25 working days) Finish Date 05 Oct 2025" at bounding box center [322, 366] width 351 height 26
click at [416, 371] on div "05 Oct 2025" at bounding box center [403, 366] width 32 height 9
click at [416, 370] on div "05 Oct 2025" at bounding box center [403, 366] width 32 height 9
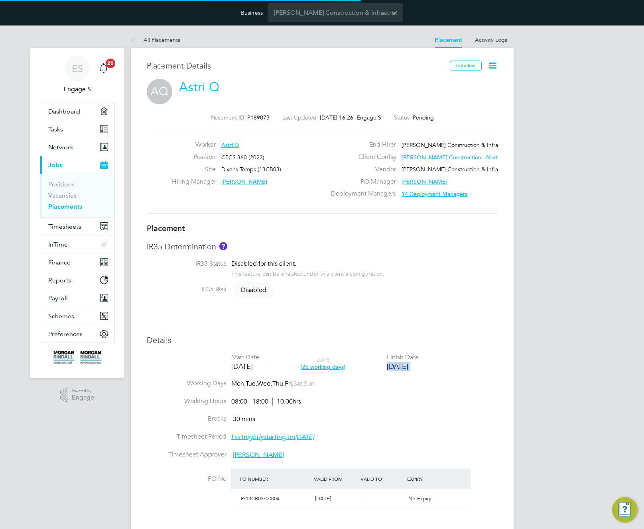
click at [467, 368] on li "Start Date 18 Aug 2025 DAYS (25 working days) Finish Date 05 Oct 2025" at bounding box center [322, 366] width 351 height 26
drag, startPoint x: 353, startPoint y: 356, endPoint x: 197, endPoint y: 347, distance: 156.5
click at [197, 347] on div "Details Start Date 18 Aug 2025 DAYS (35 working days) Finish Date 05 Oct 2025 W…" at bounding box center [322, 516] width 351 height 363
click at [322, 369] on span "(35 working days)" at bounding box center [322, 366] width 45 height 7
click at [383, 328] on div "Placement IR35 Determination IR35 Status Disabled for this client. This feature…" at bounding box center [322, 460] width 351 height 475
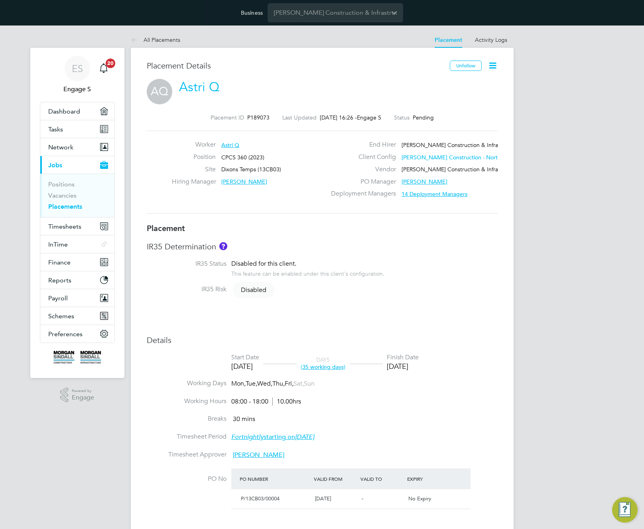
click at [354, 322] on div "Placement IR35 Determination IR35 Status Disabled for this client. This feature…" at bounding box center [322, 460] width 351 height 475
click at [486, 41] on link "Activity Logs" at bounding box center [491, 39] width 32 height 7
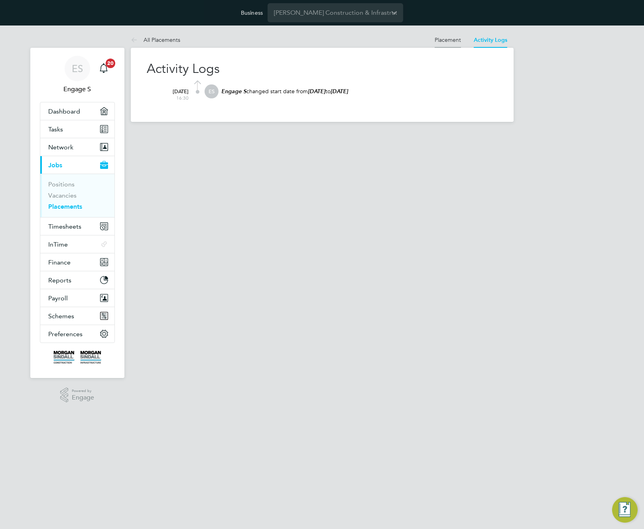
click at [441, 37] on link "Placement" at bounding box center [447, 39] width 26 height 7
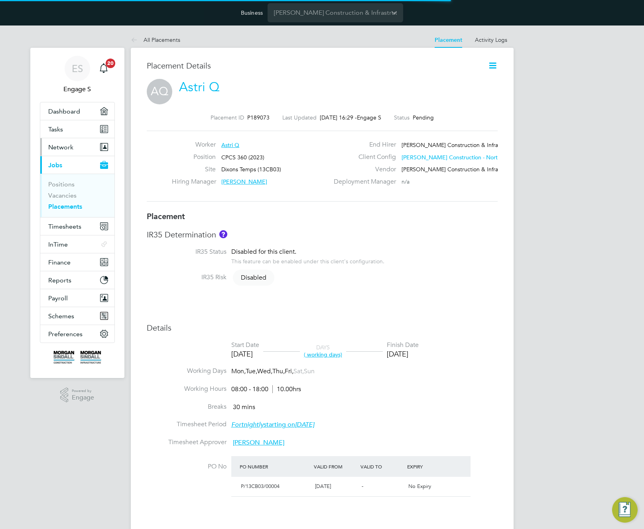
click at [72, 147] on span "Network" at bounding box center [60, 147] width 25 height 8
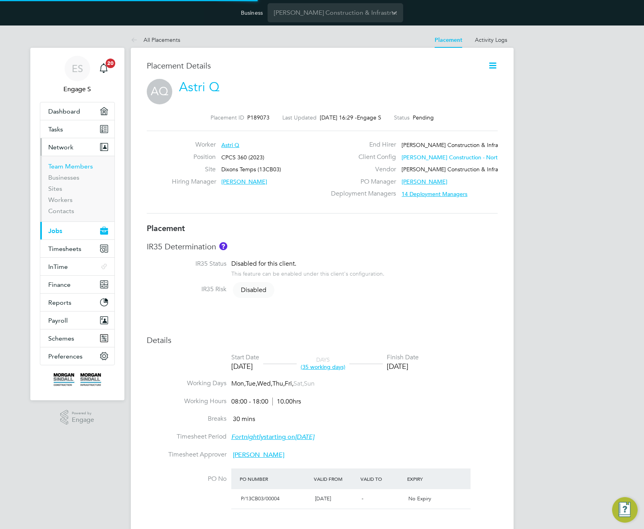
click at [56, 163] on link "Team Members" at bounding box center [70, 167] width 45 height 8
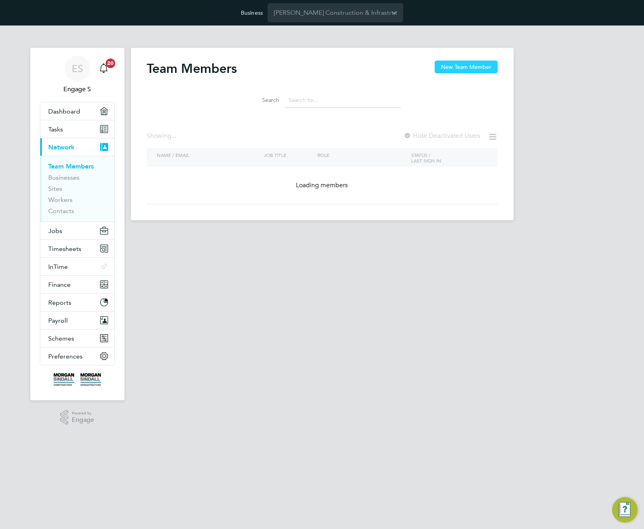
click at [461, 70] on button "New Team Member" at bounding box center [465, 67] width 63 height 13
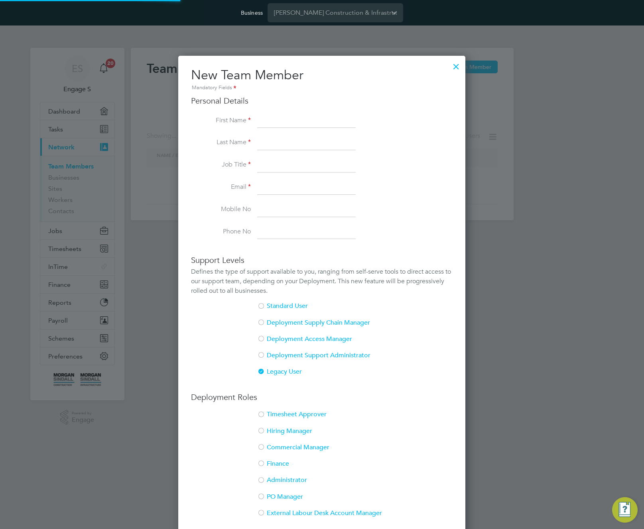
click at [273, 505] on li "PO Manager" at bounding box center [321, 501] width 261 height 16
click at [278, 506] on li "PO Manager" at bounding box center [321, 501] width 261 height 16
click at [275, 507] on li "PO Manager" at bounding box center [321, 501] width 261 height 16
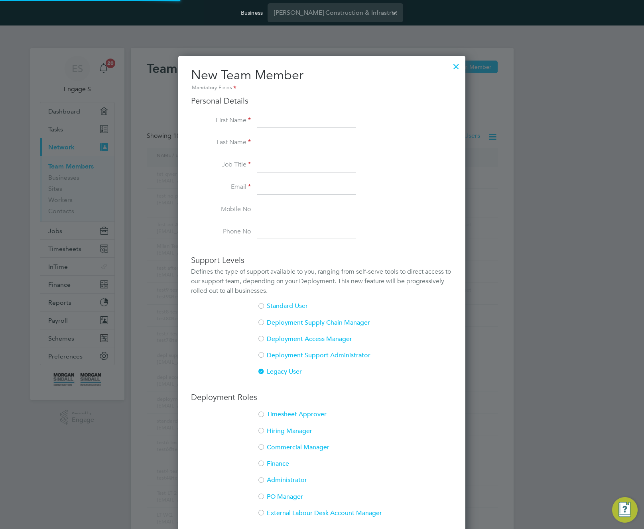
click at [456, 32] on div at bounding box center [322, 264] width 644 height 529
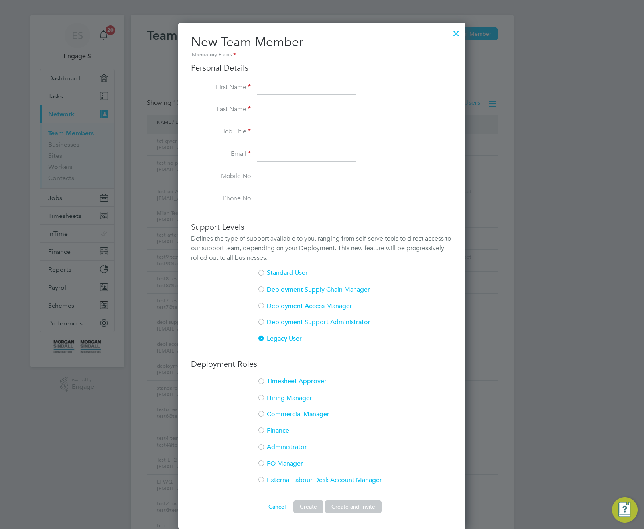
click at [454, 33] on div at bounding box center [456, 31] width 14 height 14
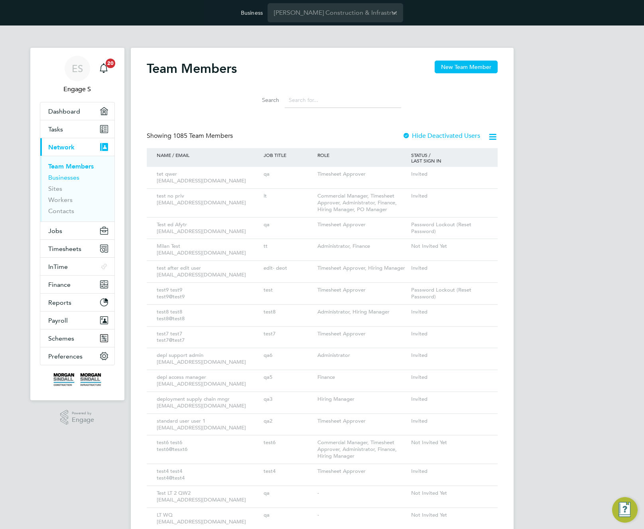
click at [63, 177] on link "Businesses" at bounding box center [63, 178] width 31 height 8
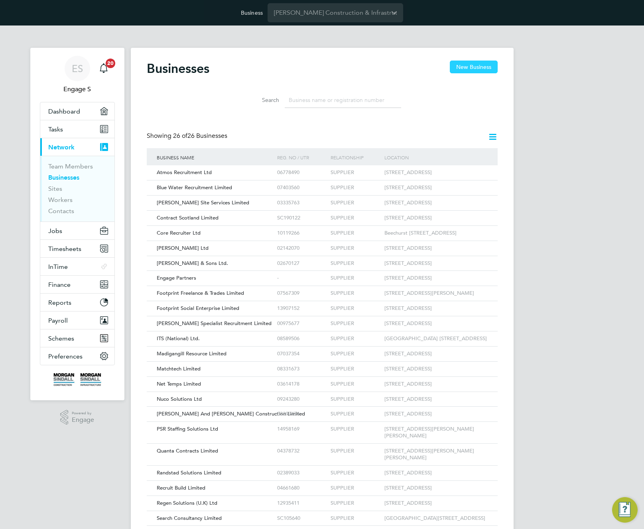
click at [457, 66] on button "New Business" at bounding box center [473, 67] width 48 height 13
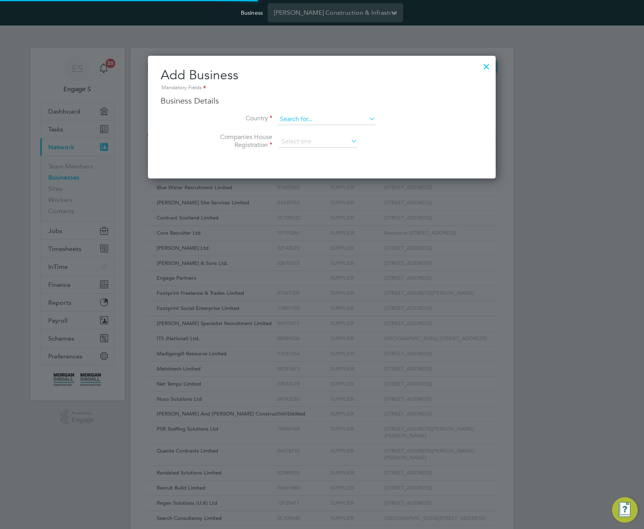
type input "[GEOGRAPHIC_DATA]"
click at [333, 120] on input at bounding box center [326, 119] width 98 height 11
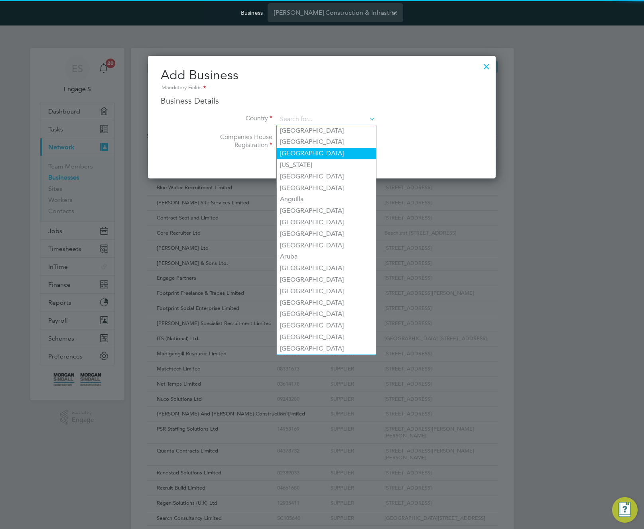
click at [323, 155] on li "Algeria" at bounding box center [326, 154] width 99 height 12
type input "Algeria"
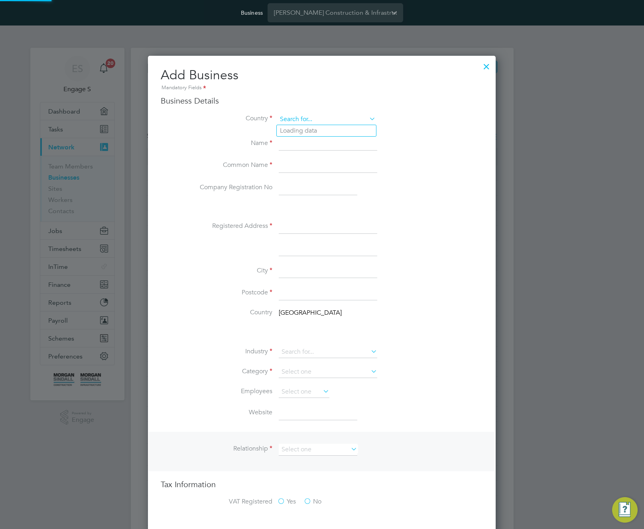
click at [335, 122] on input at bounding box center [326, 119] width 98 height 11
click at [325, 141] on li "Ser bia" at bounding box center [326, 142] width 99 height 12
type input "Serbia"
click at [322, 118] on input at bounding box center [326, 119] width 98 height 11
click at [321, 140] on li "Unite d Kingdom" at bounding box center [332, 142] width 111 height 12
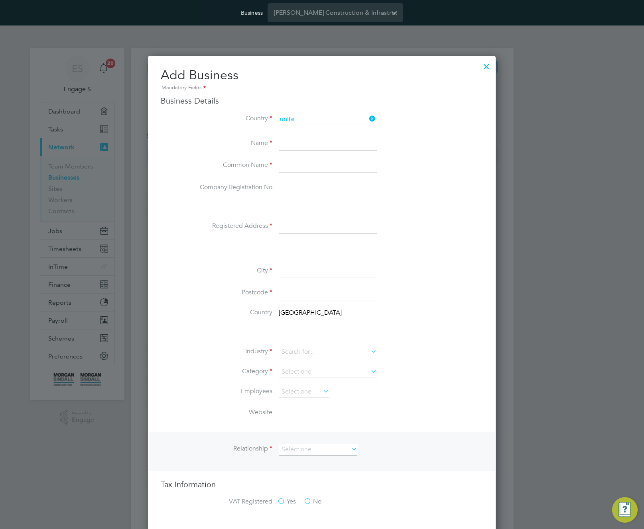
type input "[GEOGRAPHIC_DATA]"
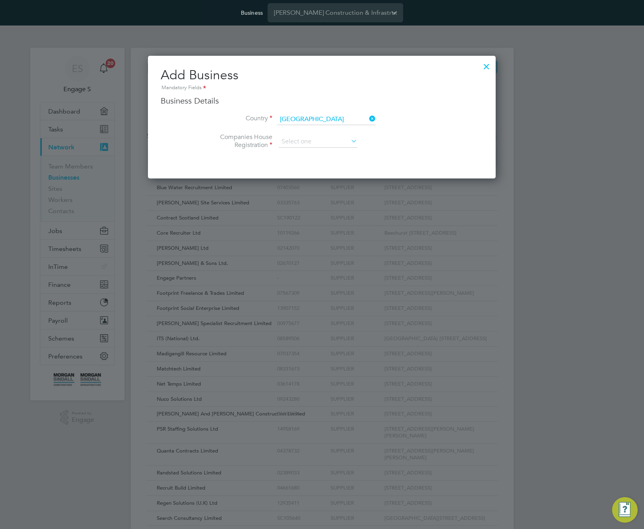
click at [321, 140] on input at bounding box center [318, 142] width 79 height 12
click at [318, 149] on ul "Registered Unregistered" at bounding box center [318, 158] width 80 height 22
click at [319, 143] on input at bounding box center [318, 142] width 79 height 12
click at [309, 154] on li "Registered" at bounding box center [317, 153] width 79 height 10
type input "Registered"
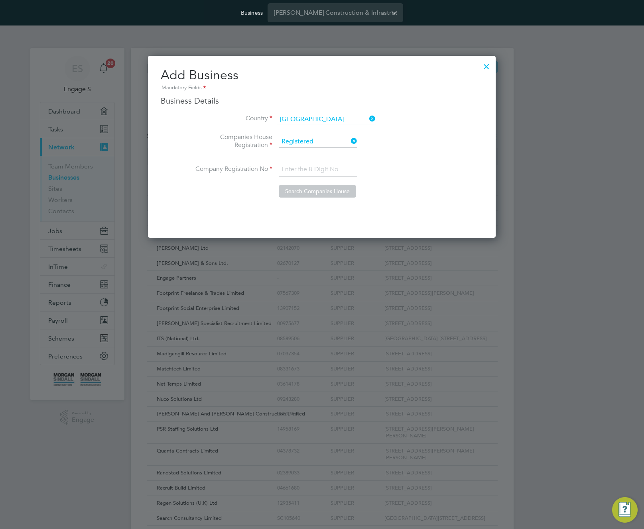
click at [309, 172] on input at bounding box center [318, 170] width 79 height 14
type input "wqr245"
click at [312, 141] on input at bounding box center [318, 142] width 79 height 12
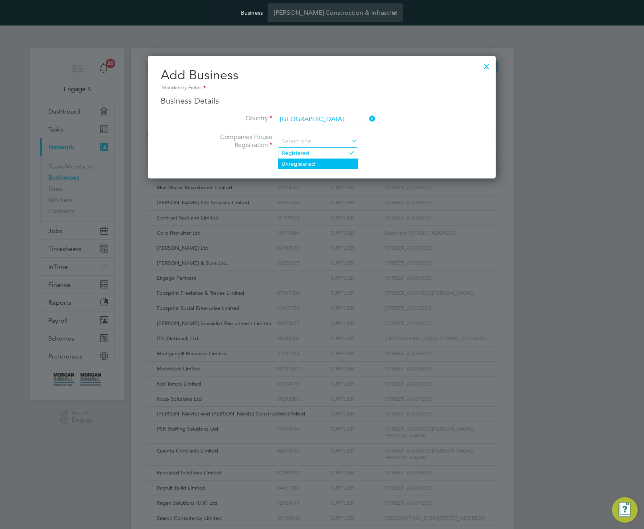
click at [315, 162] on li "Unregistered" at bounding box center [317, 164] width 79 height 10
type input "Unregistered"
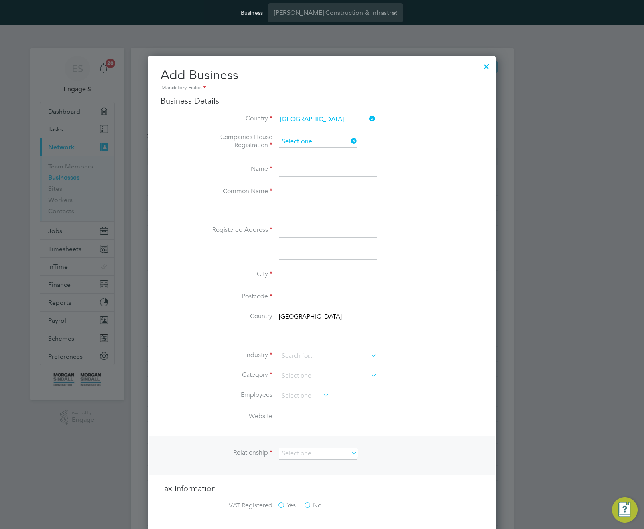
click at [320, 143] on input at bounding box center [318, 142] width 79 height 12
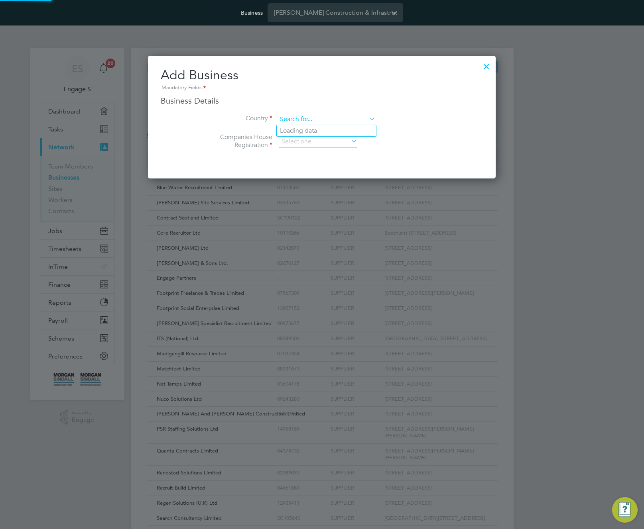
click at [340, 120] on input at bounding box center [326, 119] width 98 height 11
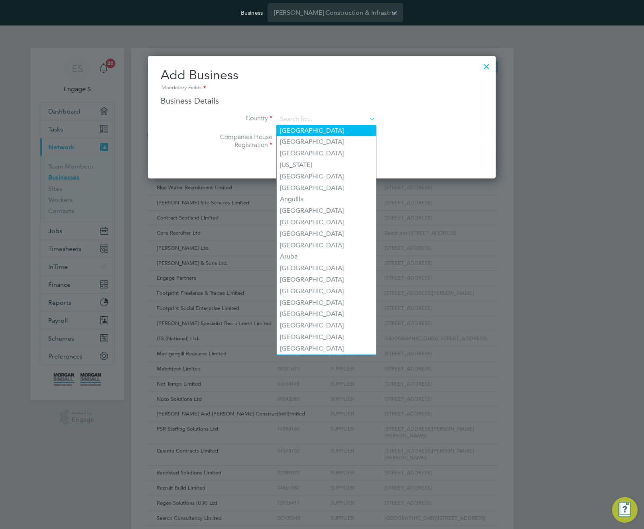
click at [302, 129] on li "Afghanistan" at bounding box center [326, 131] width 99 height 12
type input "Afghanistan"
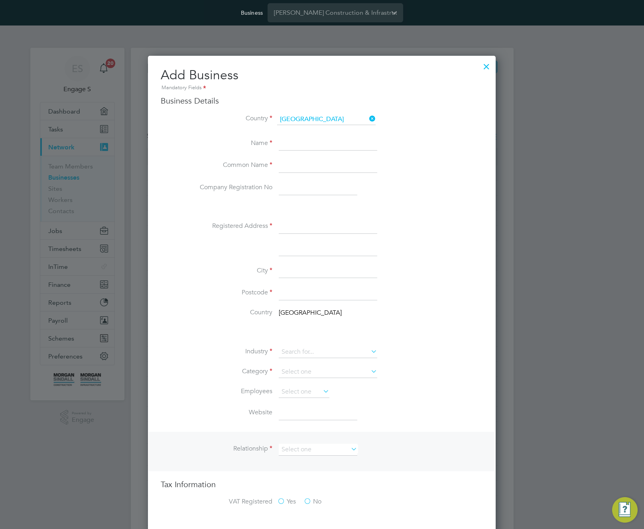
click at [298, 149] on input at bounding box center [328, 144] width 98 height 14
click at [301, 142] on input at bounding box center [328, 144] width 98 height 14
type input "54ret"
click at [295, 169] on input at bounding box center [328, 166] width 98 height 14
type input "ertrew"
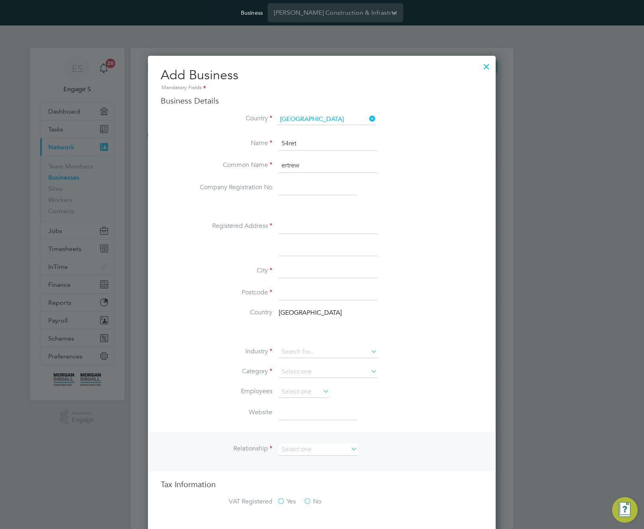
click at [291, 226] on input at bounding box center [328, 227] width 98 height 14
click at [291, 224] on input "43" at bounding box center [328, 227] width 98 height 14
type input "43"
drag, startPoint x: 400, startPoint y: 310, endPoint x: 311, endPoint y: 272, distance: 97.0
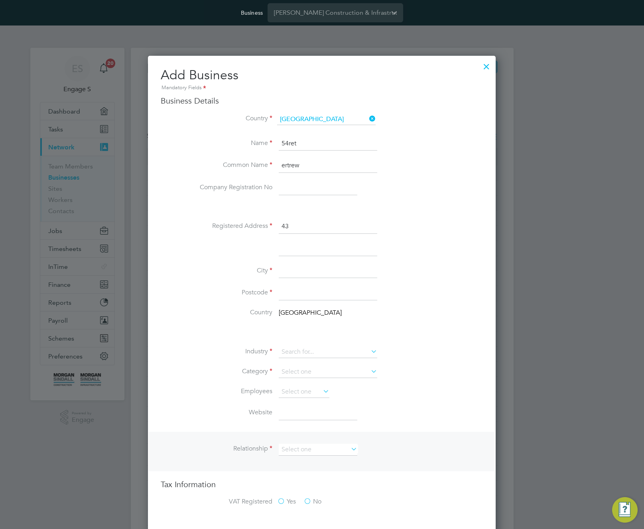
click at [399, 309] on li "Country Afghanistan" at bounding box center [337, 317] width 290 height 18
click at [310, 272] on input at bounding box center [328, 271] width 98 height 14
type input "lnd"
click at [267, 271] on label "City" at bounding box center [232, 271] width 80 height 8
click at [300, 294] on input at bounding box center [328, 293] width 98 height 14
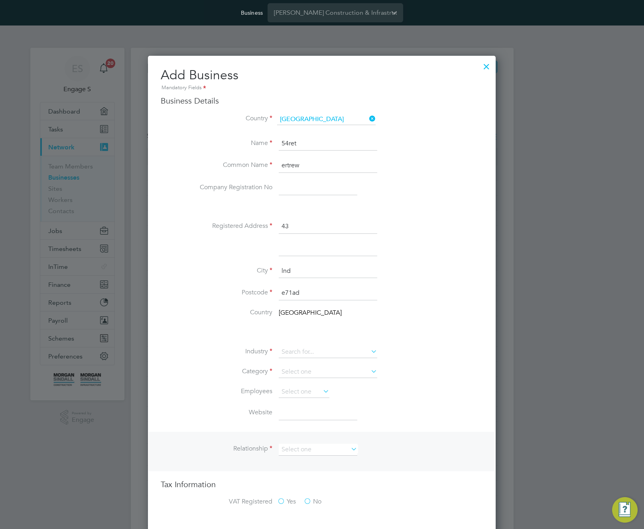
type input "e71ad"
click at [396, 365] on li "Industry" at bounding box center [337, 356] width 290 height 20
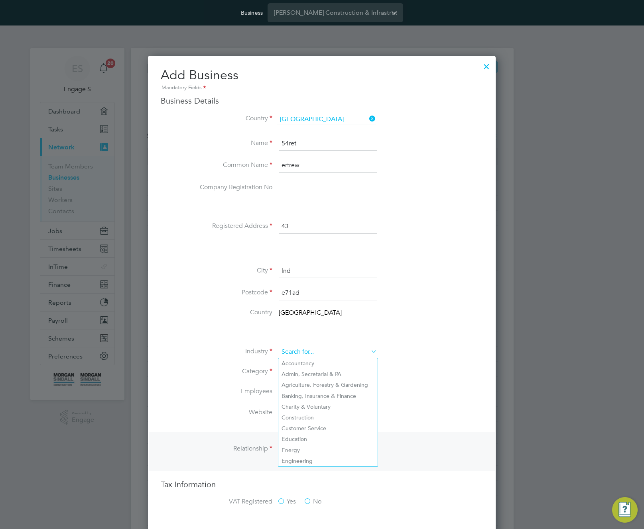
click at [321, 350] on input at bounding box center [328, 352] width 98 height 12
click at [307, 388] on li "Agriculture, Forestry & Gardening" at bounding box center [327, 385] width 99 height 11
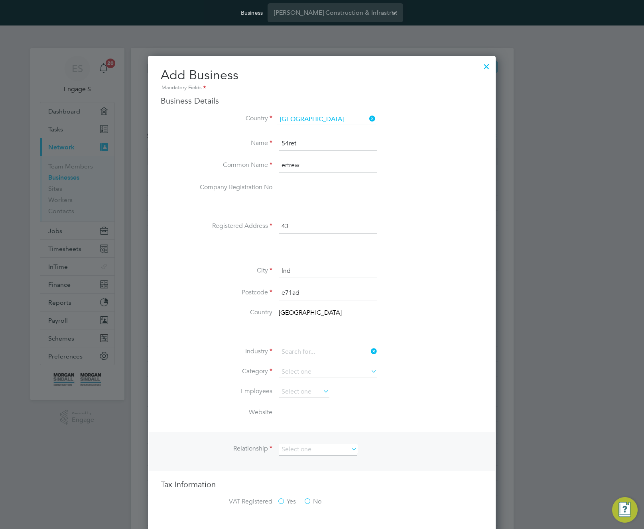
type input "Agriculture, Forestry & Gardening"
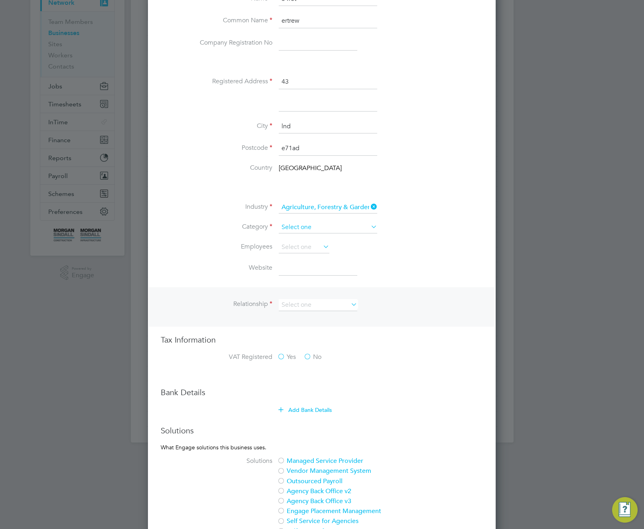
click at [340, 233] on div "Businesses New Business Search Showing 26 of 26 Businesses Business Name Reg. N…" at bounding box center [322, 173] width 383 height 540
click at [328, 250] on li "Employment business (Umbrella)" at bounding box center [327, 249] width 99 height 10
type input "Employment business (Umbrella)"
click at [316, 228] on input at bounding box center [328, 228] width 98 height 12
click at [305, 257] on li "End hirer" at bounding box center [327, 259] width 99 height 10
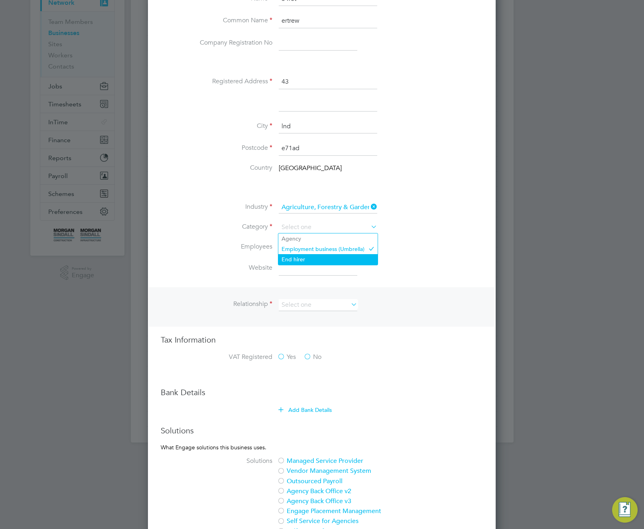
type input "End hirer"
click at [323, 230] on input at bounding box center [328, 228] width 98 height 12
click at [319, 238] on li "Agency" at bounding box center [327, 239] width 99 height 10
type input "Agency"
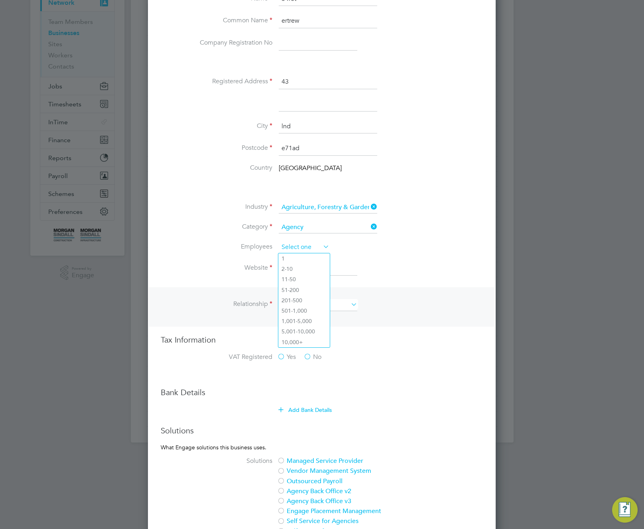
click at [310, 248] on input at bounding box center [304, 247] width 51 height 12
click at [329, 229] on input at bounding box center [328, 228] width 98 height 12
drag, startPoint x: 311, startPoint y: 258, endPoint x: 314, endPoint y: 249, distance: 9.5
click at [312, 257] on li "End hirer" at bounding box center [327, 259] width 99 height 10
type input "End hirer"
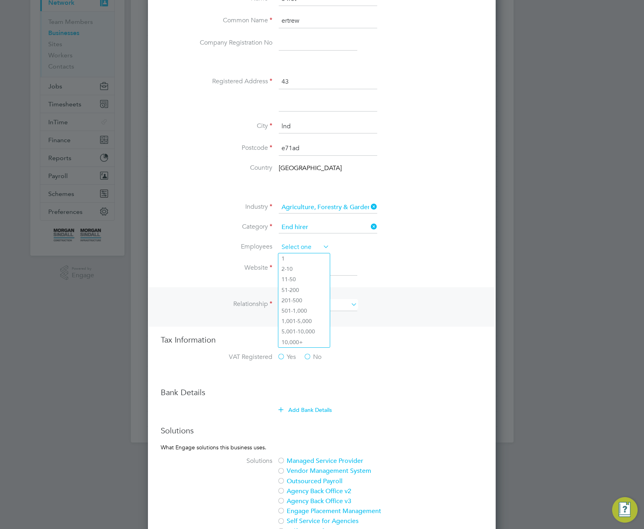
click at [314, 249] on input at bounding box center [304, 247] width 51 height 12
click at [305, 287] on li "51-200" at bounding box center [303, 290] width 51 height 10
type input "51-200"
click at [319, 247] on input at bounding box center [304, 247] width 51 height 12
click at [326, 225] on input at bounding box center [328, 228] width 98 height 12
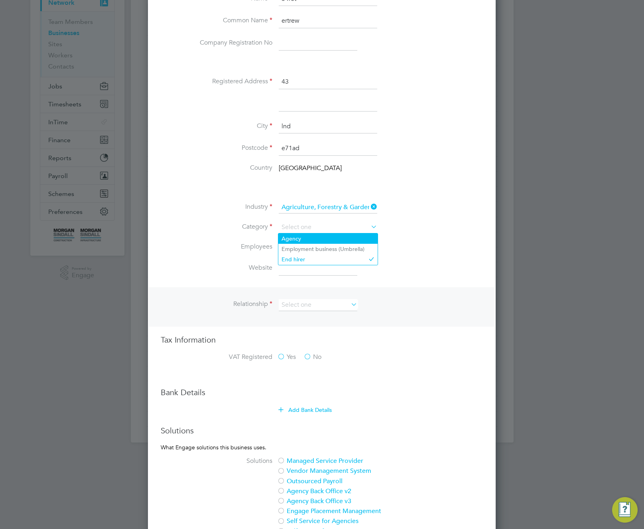
click at [319, 237] on li "Agency" at bounding box center [327, 239] width 99 height 10
type input "Agency"
click at [302, 273] on input at bounding box center [318, 268] width 79 height 14
type input "354w6e7"
click at [299, 303] on input at bounding box center [318, 305] width 79 height 12
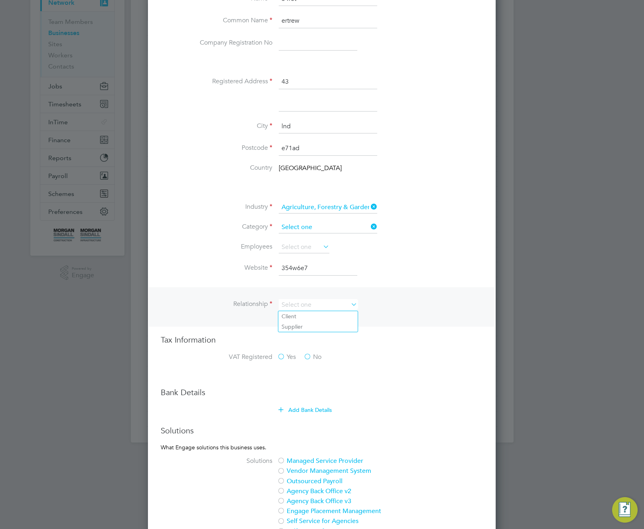
click at [321, 229] on input at bounding box center [328, 228] width 98 height 12
drag, startPoint x: 393, startPoint y: 296, endPoint x: 354, endPoint y: 298, distance: 38.7
click at [390, 297] on div "Relationship" at bounding box center [322, 306] width 346 height 39
click at [309, 300] on input at bounding box center [318, 305] width 79 height 12
click at [295, 320] on li "Client" at bounding box center [317, 316] width 79 height 10
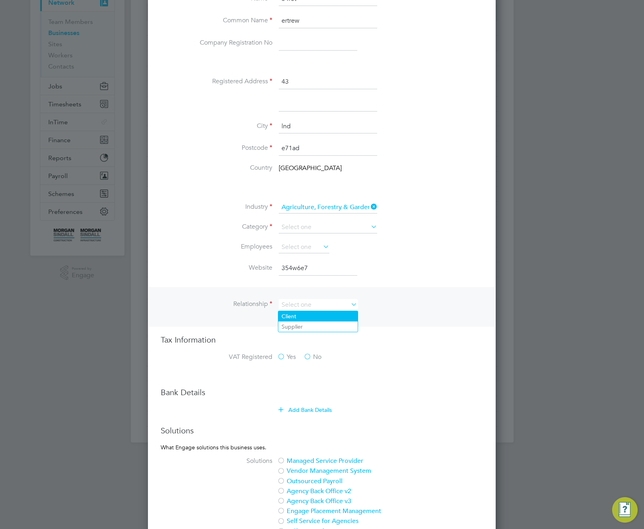
type input "Client"
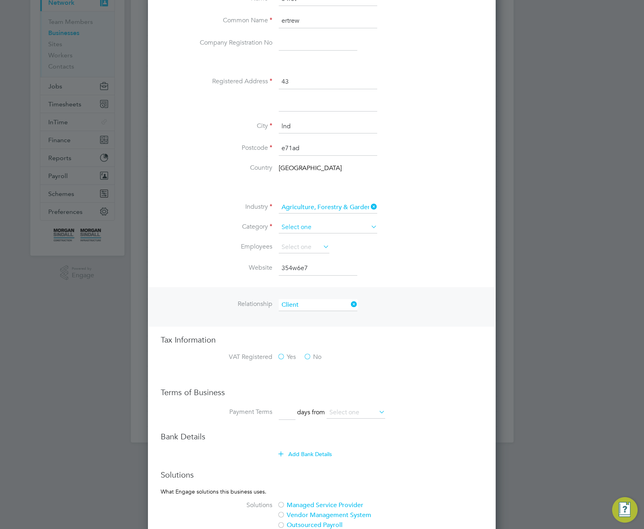
scroll to position [4, 4]
click at [328, 226] on input at bounding box center [328, 228] width 98 height 12
click at [310, 241] on li "Agency" at bounding box center [327, 239] width 99 height 10
type input "Agency"
click at [297, 252] on input at bounding box center [304, 247] width 51 height 12
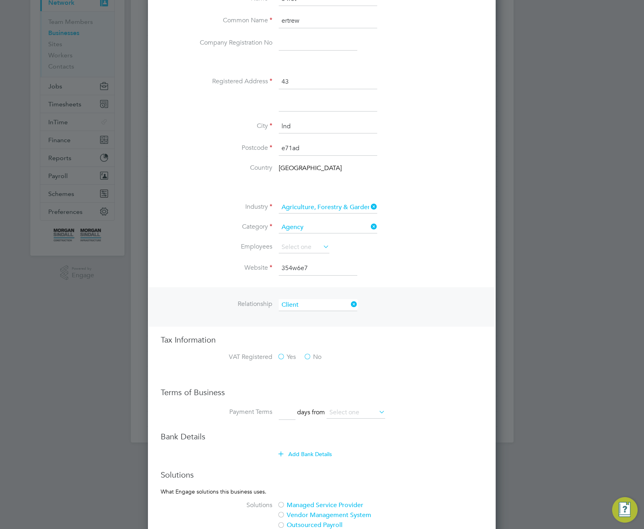
scroll to position [279, 0]
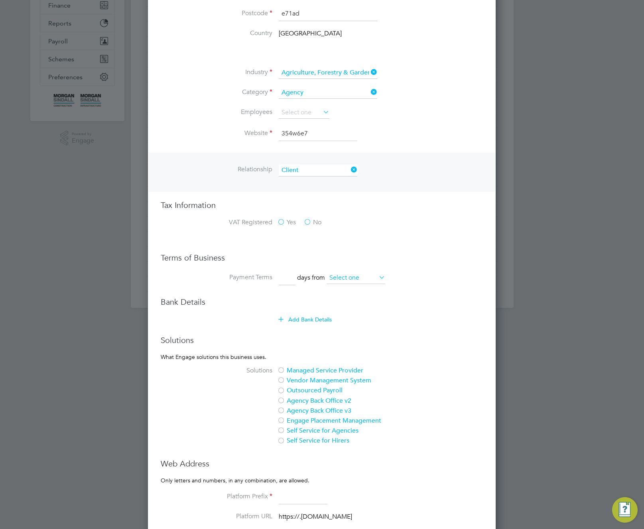
click at [361, 283] on input at bounding box center [355, 278] width 59 height 12
click at [304, 168] on input at bounding box center [318, 171] width 79 height 12
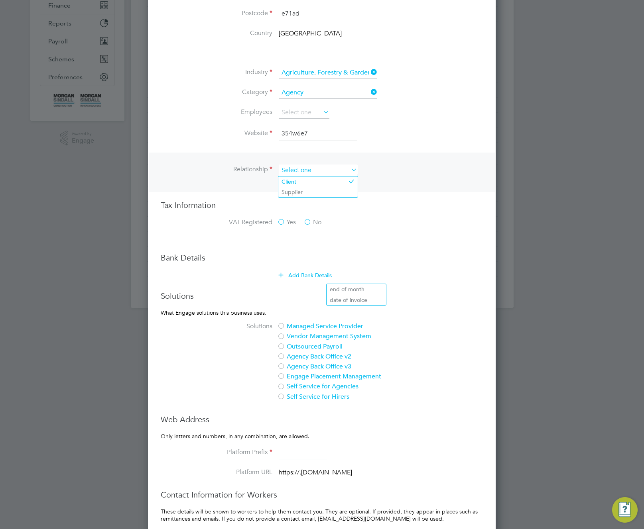
scroll to position [4, 4]
click at [403, 341] on div "Managed Service Provider Vendor Management System Outsourced Payroll Agency Bac…" at bounding box center [346, 362] width 139 height 80
click at [422, 245] on div "Name 54ret Common Name ertrew Company Registration No Registered Address 43 Cit…" at bounding box center [322, 265] width 322 height 816
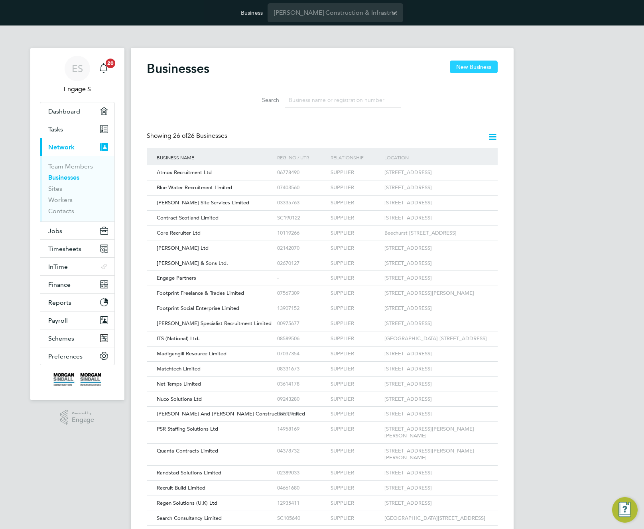
click at [470, 68] on button "New Business" at bounding box center [473, 67] width 48 height 13
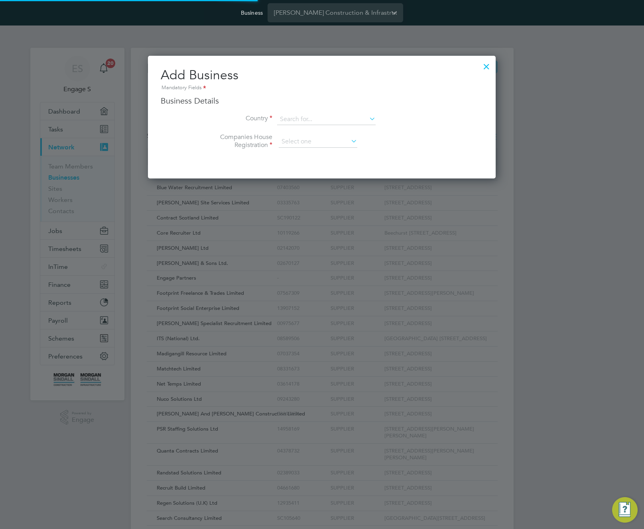
type input "United Kingdom"
click at [325, 142] on input at bounding box center [318, 142] width 79 height 12
click at [311, 161] on li "Unregistered" at bounding box center [317, 164] width 79 height 10
type input "Unregistered"
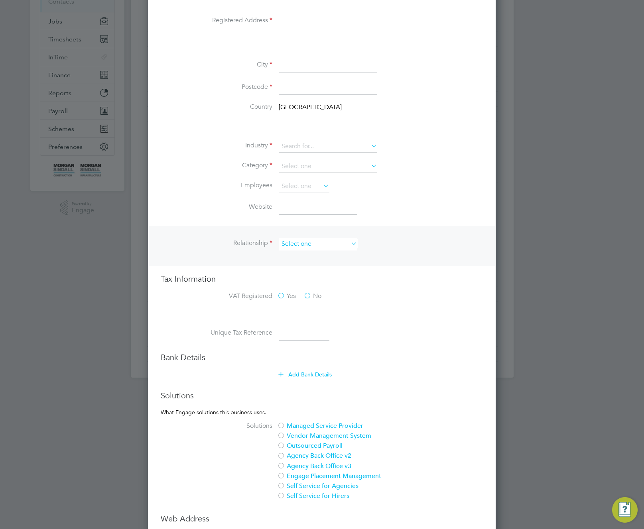
click at [310, 245] on input at bounding box center [318, 244] width 79 height 12
click at [308, 263] on li "Supplier" at bounding box center [317, 266] width 79 height 10
type input "Supplier"
click at [312, 245] on input at bounding box center [318, 244] width 79 height 12
click at [304, 255] on li "Client" at bounding box center [317, 255] width 79 height 10
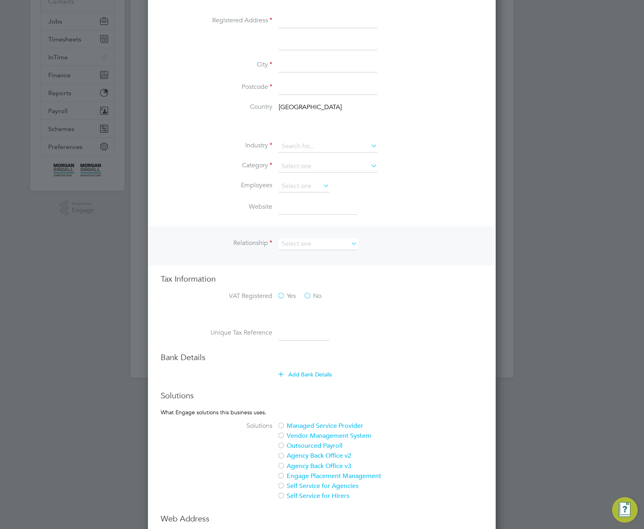
type input "Client"
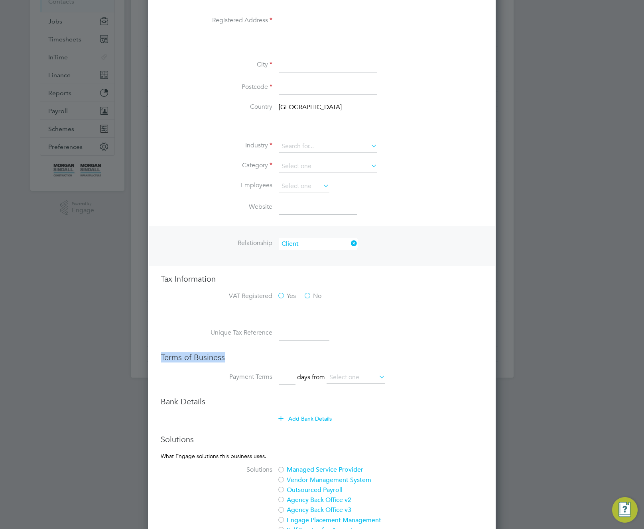
drag, startPoint x: 251, startPoint y: 358, endPoint x: 153, endPoint y: 352, distance: 98.6
click at [153, 352] on div "Add Business Mandatory Fields Business Details Country United Kingdom Companies…" at bounding box center [321, 339] width 347 height 986
copy h3 "Terms of Business"
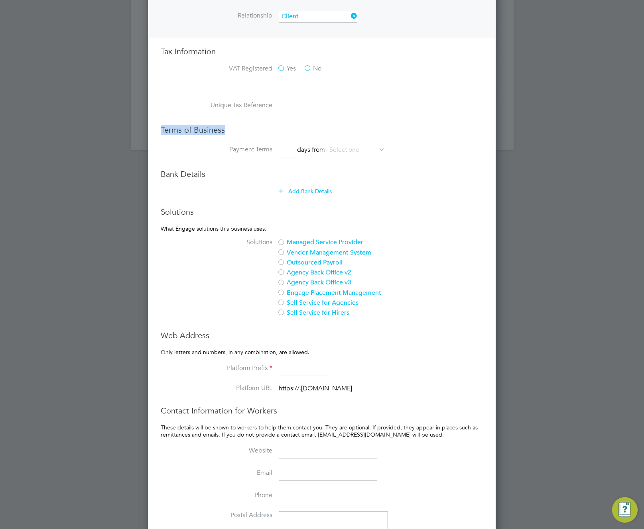
scroll to position [474, 0]
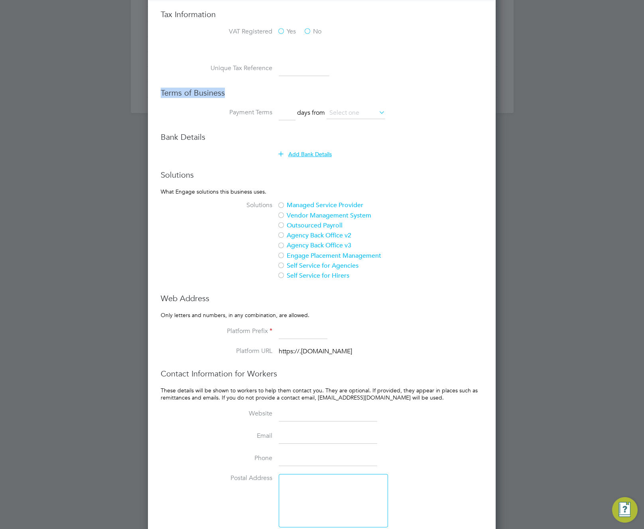
click at [317, 152] on button "Add Bank Details" at bounding box center [305, 154] width 53 height 8
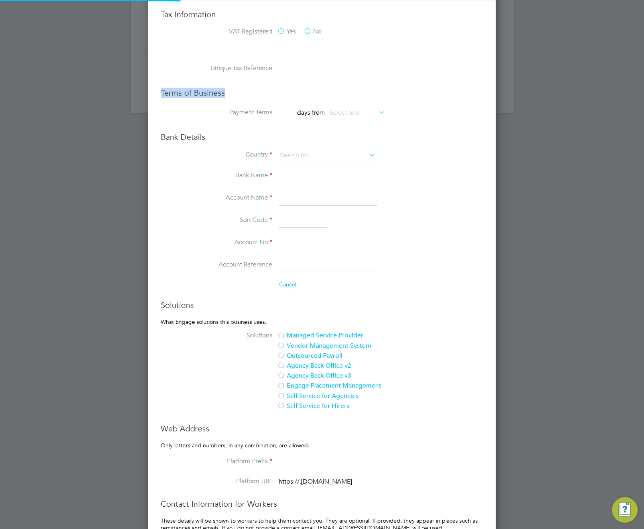
type input "[GEOGRAPHIC_DATA]"
click at [316, 154] on input at bounding box center [326, 155] width 98 height 11
click at [300, 191] on li "Algeria" at bounding box center [326, 190] width 99 height 12
type input "Algeria"
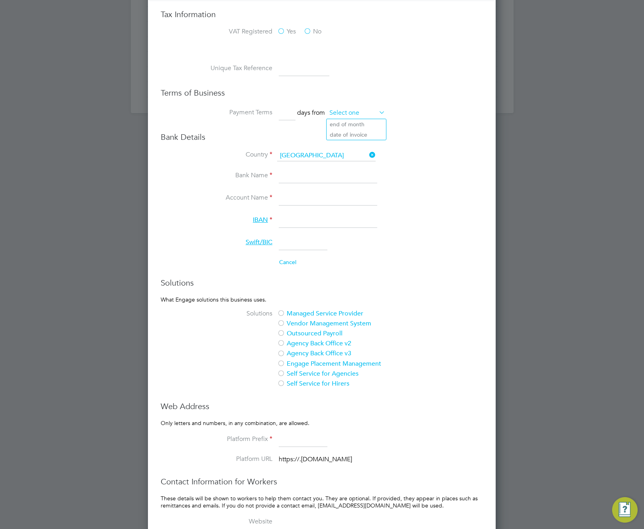
click at [355, 114] on input at bounding box center [355, 113] width 59 height 12
click at [348, 133] on li "date of invoice" at bounding box center [355, 135] width 59 height 10
type input "date of invoice"
click at [287, 113] on input at bounding box center [287, 113] width 17 height 14
type input "5"
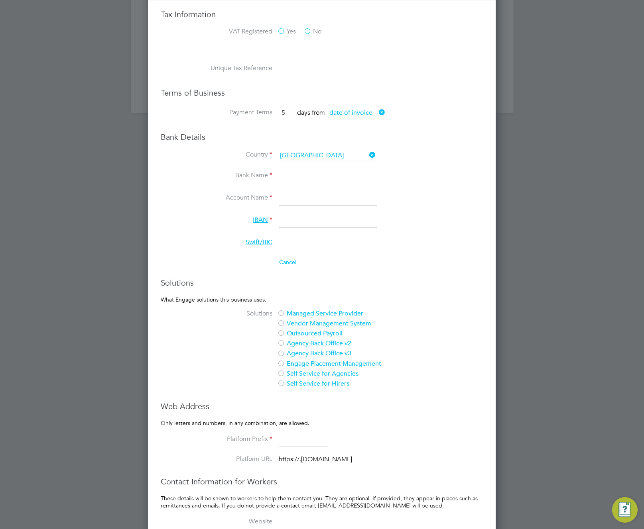
click at [402, 194] on li "Account Name" at bounding box center [337, 202] width 290 height 22
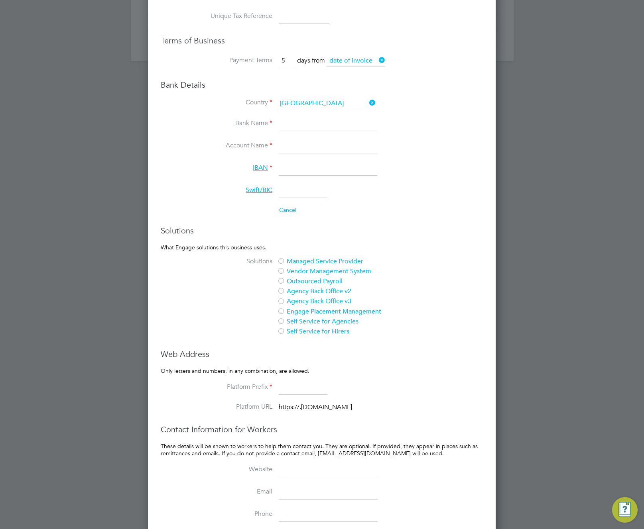
scroll to position [621, 0]
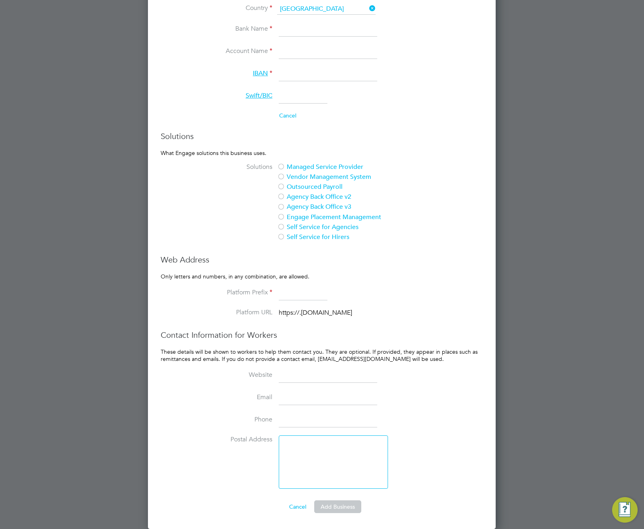
click at [310, 179] on label "Vendor Management System" at bounding box center [343, 177] width 133 height 8
click at [300, 506] on button "Cancel" at bounding box center [298, 507] width 30 height 13
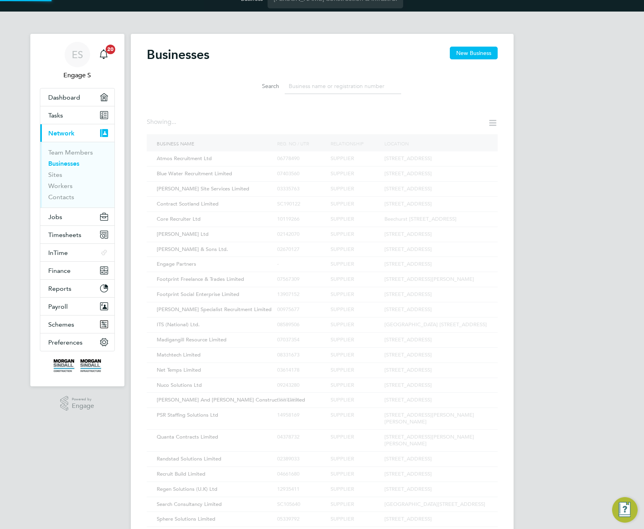
scroll to position [0, 0]
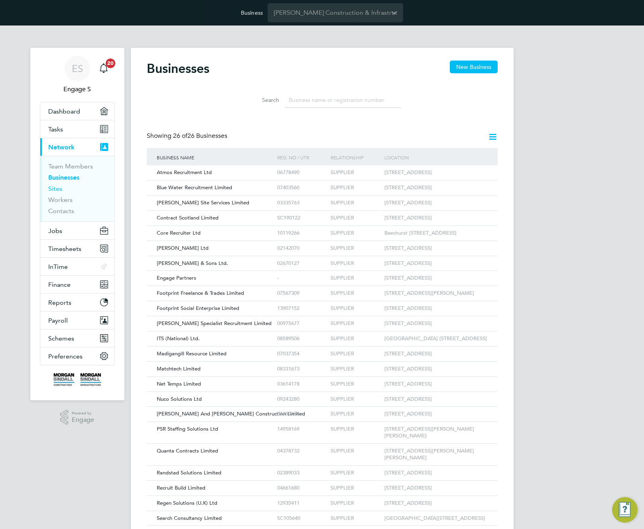
click at [56, 185] on link "Sites" at bounding box center [55, 189] width 14 height 8
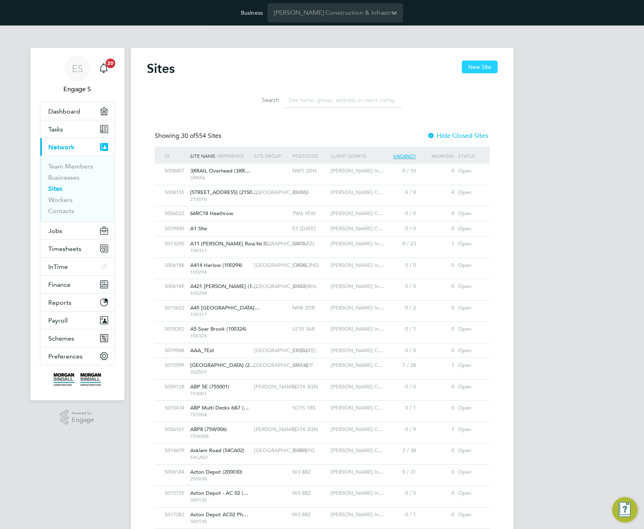
click at [462, 70] on button "New Site" at bounding box center [479, 67] width 36 height 13
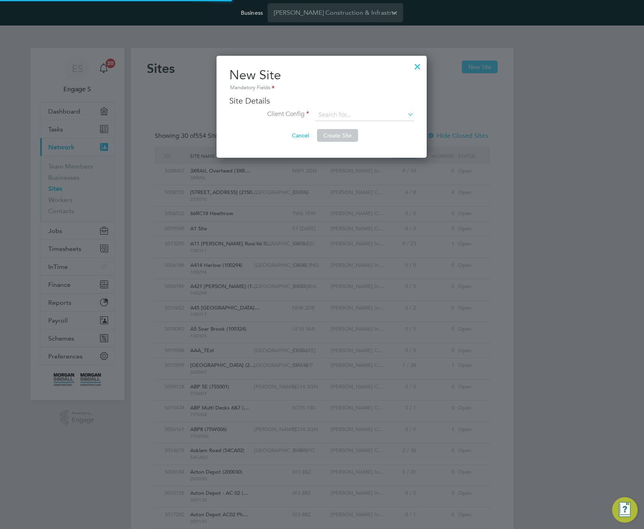
scroll to position [15, 39]
type input "[GEOGRAPHIC_DATA]"
click at [359, 112] on input at bounding box center [364, 115] width 98 height 12
click at [342, 176] on li "Morgan Sindall Construction - South" at bounding box center [414, 180] width 198 height 11
type input "Morgan Sindall Construction - South"
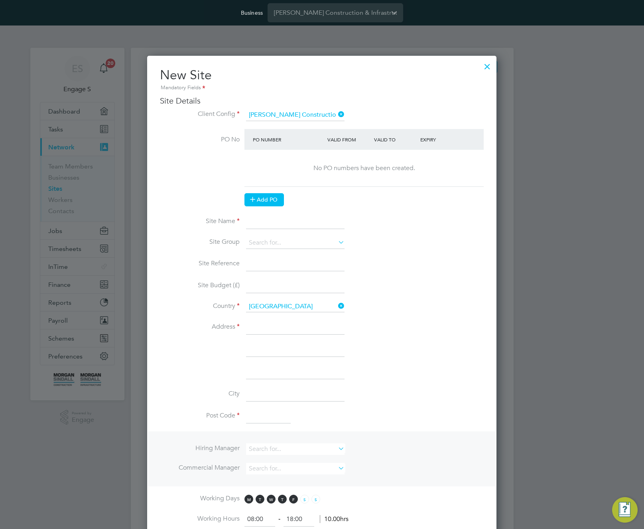
click at [270, 195] on button "Add PO" at bounding box center [263, 199] width 39 height 13
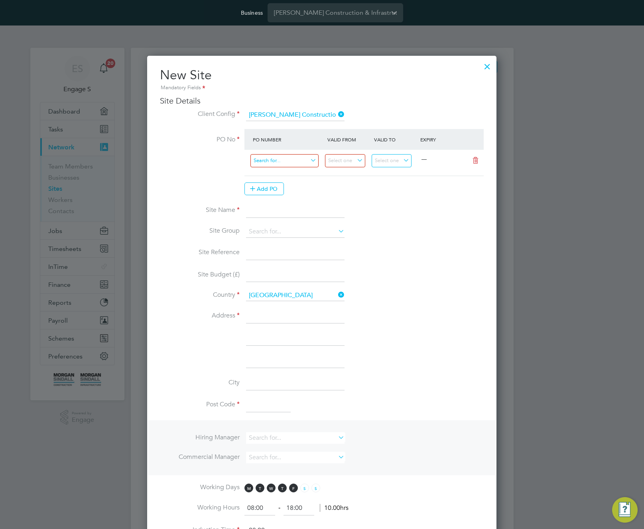
click at [292, 162] on input at bounding box center [284, 160] width 68 height 13
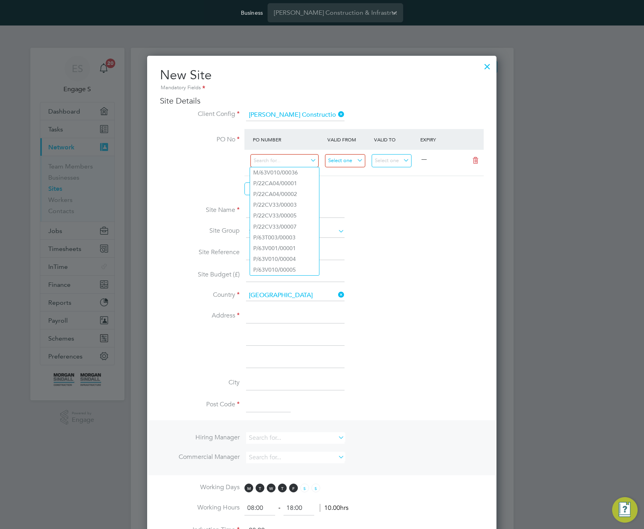
click at [350, 161] on input at bounding box center [345, 160] width 40 height 13
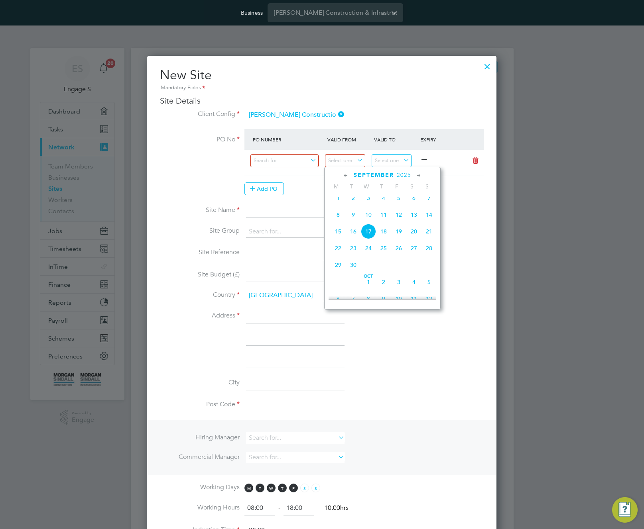
click at [336, 194] on span "Sep" at bounding box center [337, 192] width 15 height 4
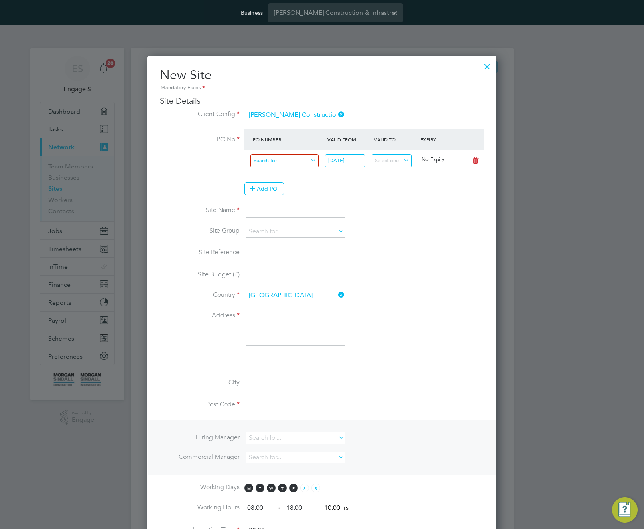
click at [301, 161] on input at bounding box center [284, 160] width 68 height 13
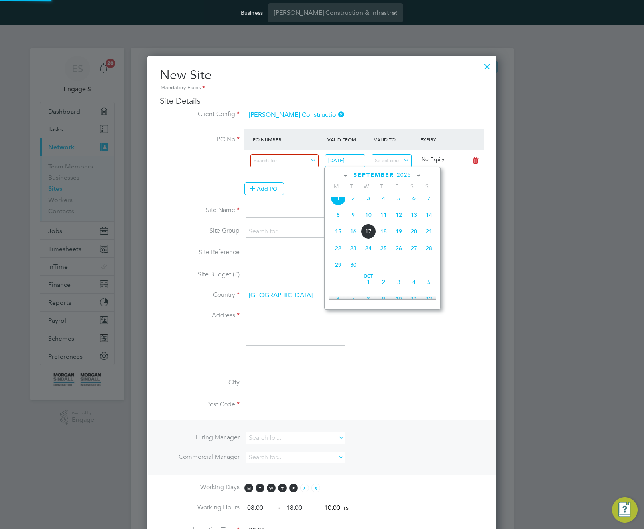
click at [344, 165] on input "01 Sep 2025" at bounding box center [345, 160] width 40 height 13
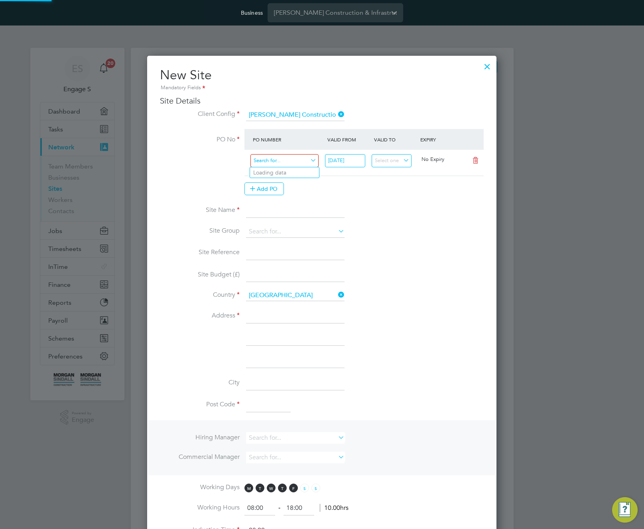
click at [305, 160] on input at bounding box center [284, 160] width 68 height 13
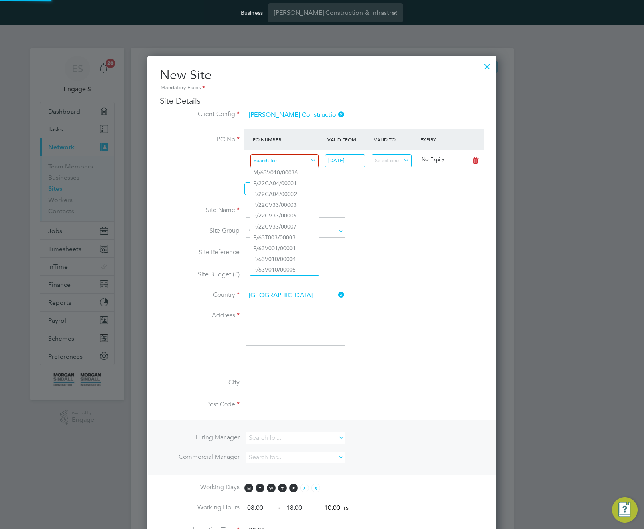
click at [301, 165] on input at bounding box center [284, 160] width 68 height 13
click at [288, 198] on li "P/22CA04/00002" at bounding box center [284, 194] width 69 height 11
type input "02 Aug 2023"
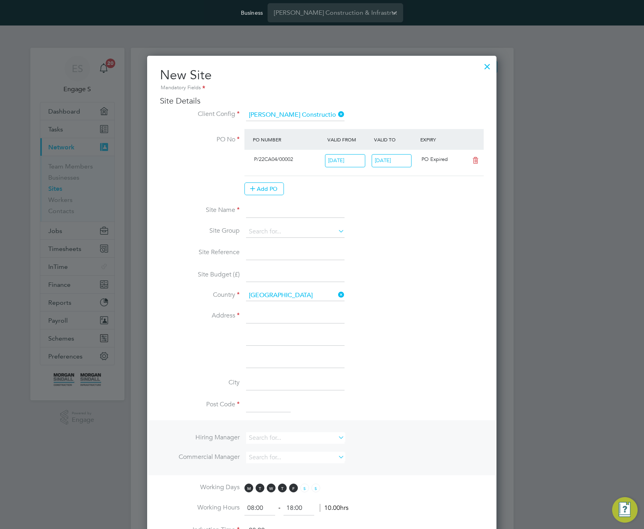
click at [393, 157] on input "09 Aug 2023" at bounding box center [391, 160] width 40 height 13
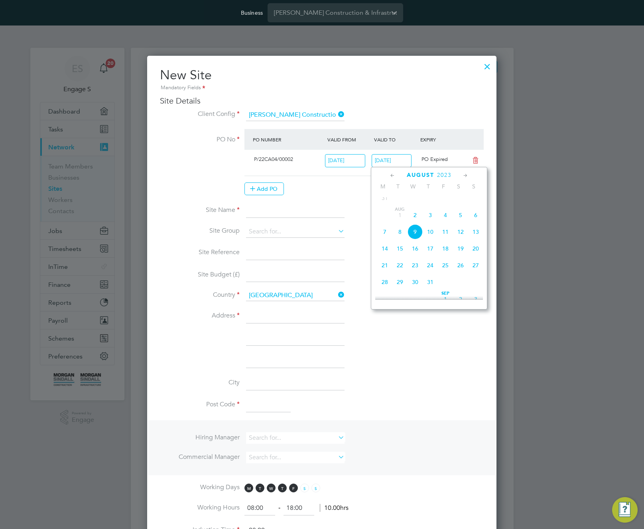
click at [448, 175] on span "2023" at bounding box center [444, 175] width 14 height 7
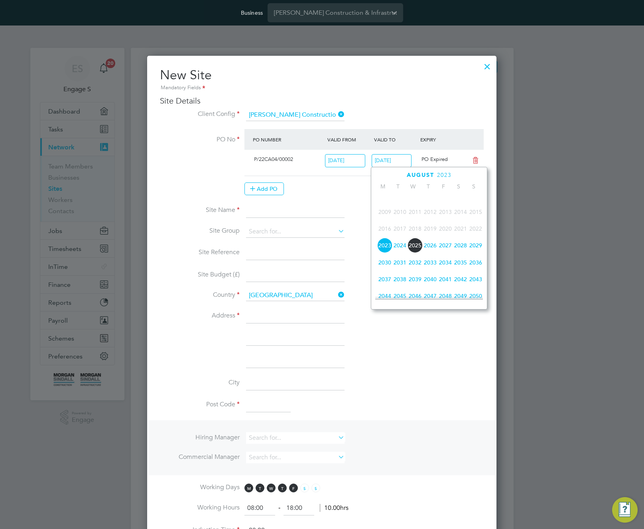
click at [448, 251] on span "2027" at bounding box center [445, 245] width 15 height 15
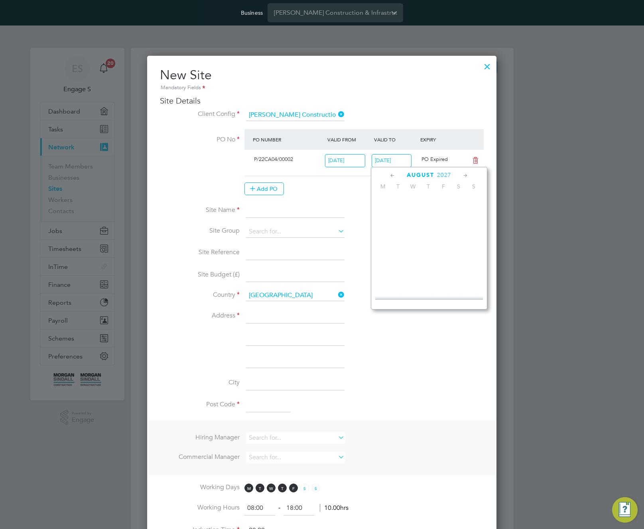
click at [448, 251] on span "30" at bounding box center [445, 245] width 15 height 15
type input "30 Jul 2027"
click at [448, 251] on div "Sites New Site Search Showing 30 of 554 Sites Hide Closed Sites ID Site Name / …" at bounding box center [322, 433] width 383 height 770
click at [321, 230] on input at bounding box center [295, 232] width 98 height 12
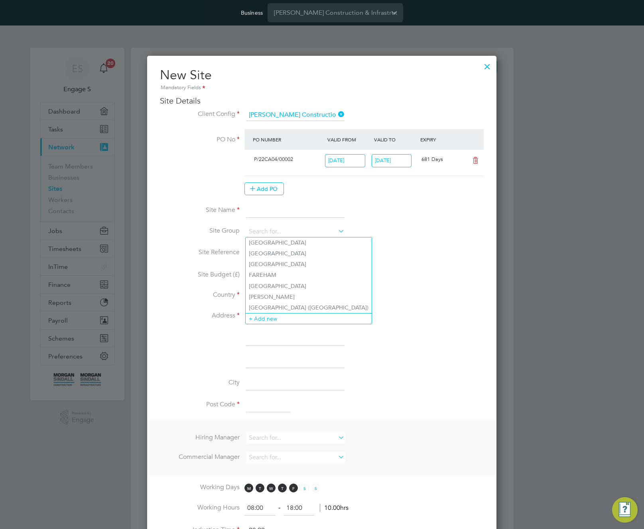
click at [309, 209] on input at bounding box center [295, 211] width 98 height 14
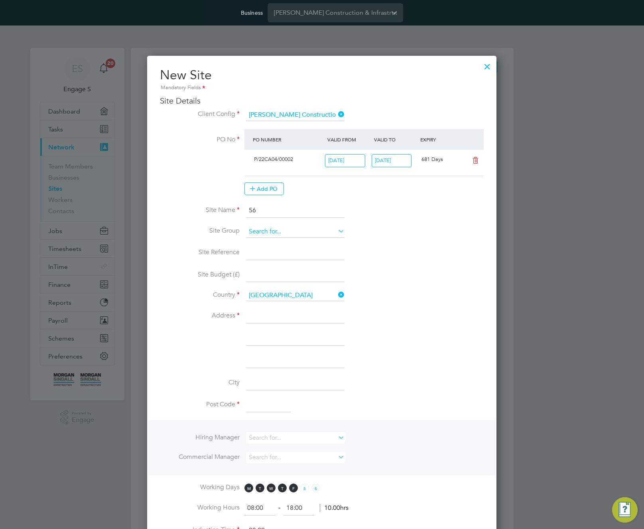
type input "56"
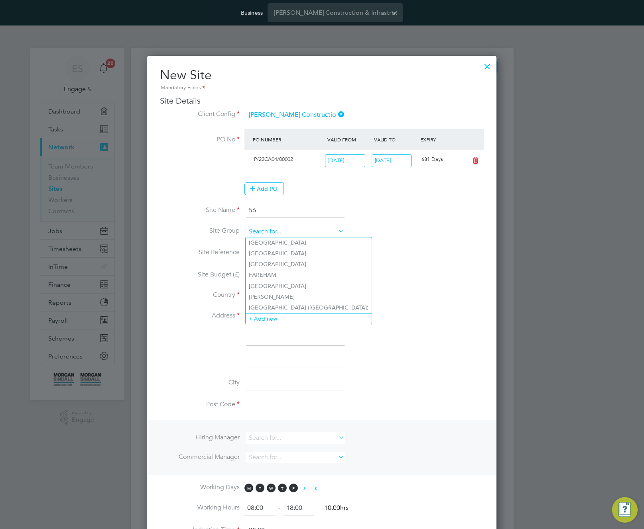
click at [322, 230] on input at bounding box center [295, 232] width 98 height 12
click at [302, 243] on li "BRIGHTON" at bounding box center [308, 243] width 126 height 11
type input "BRIGHTON"
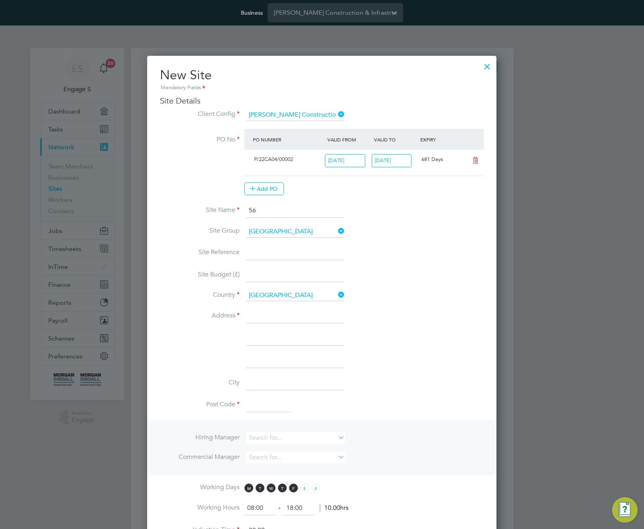
click at [300, 213] on input "56" at bounding box center [295, 211] width 98 height 14
click at [300, 232] on input at bounding box center [295, 232] width 98 height 12
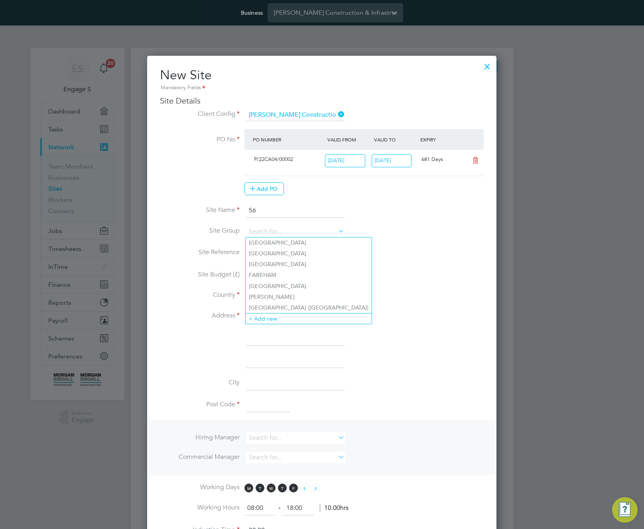
click at [298, 213] on input "56" at bounding box center [295, 211] width 98 height 14
click at [300, 227] on input at bounding box center [295, 232] width 98 height 12
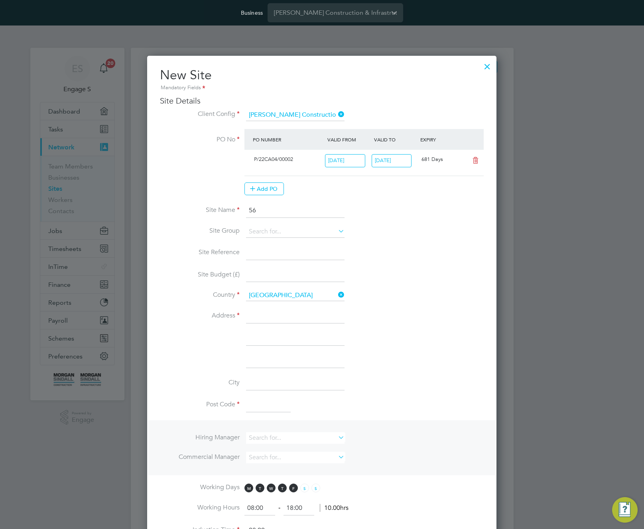
click at [286, 267] on li "EXETER" at bounding box center [308, 264] width 126 height 11
type input "EXETER"
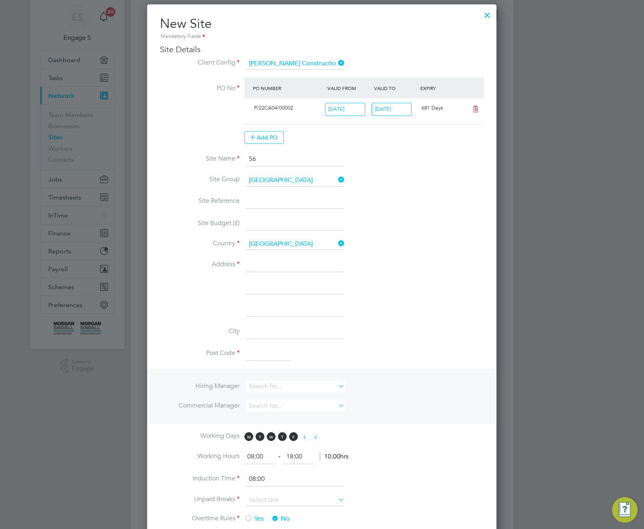
click at [295, 272] on li "Address" at bounding box center [322, 269] width 324 height 22
click at [296, 268] on input at bounding box center [295, 265] width 98 height 14
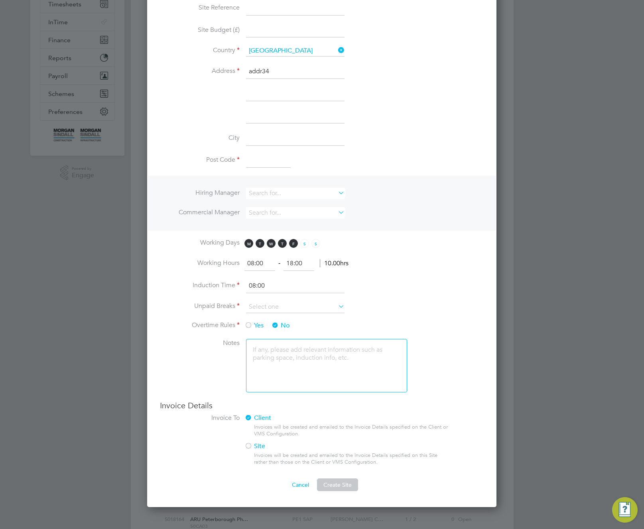
type input "addr34"
click at [276, 163] on input at bounding box center [268, 161] width 45 height 14
type input "E7 1AD"
click at [391, 173] on li "Post Code E7 1AD" at bounding box center [322, 165] width 324 height 22
click at [294, 193] on input at bounding box center [295, 194] width 98 height 12
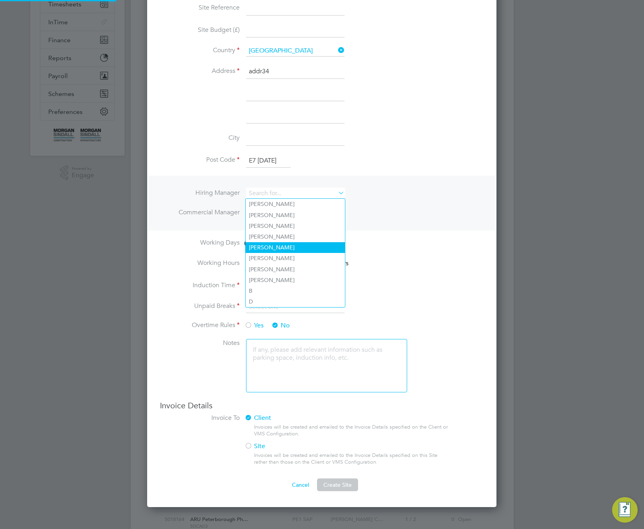
click at [285, 244] on li "Adam A" at bounding box center [294, 247] width 99 height 11
type input "Adam A"
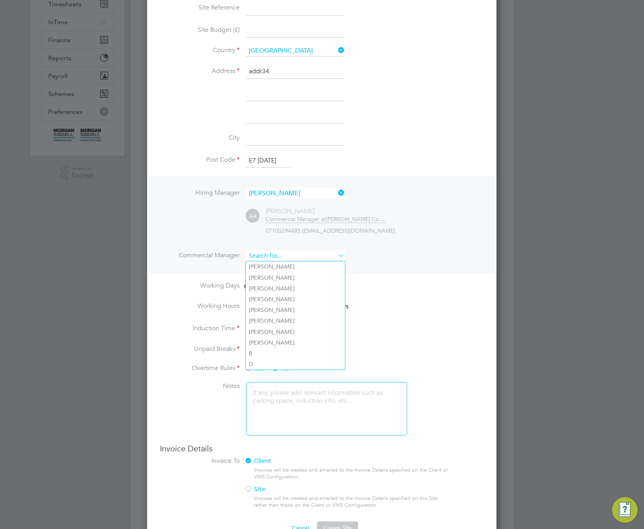
click at [289, 253] on input at bounding box center [295, 256] width 98 height 12
click at [267, 318] on li "Adam C" at bounding box center [294, 321] width 99 height 11
type input "Adam C"
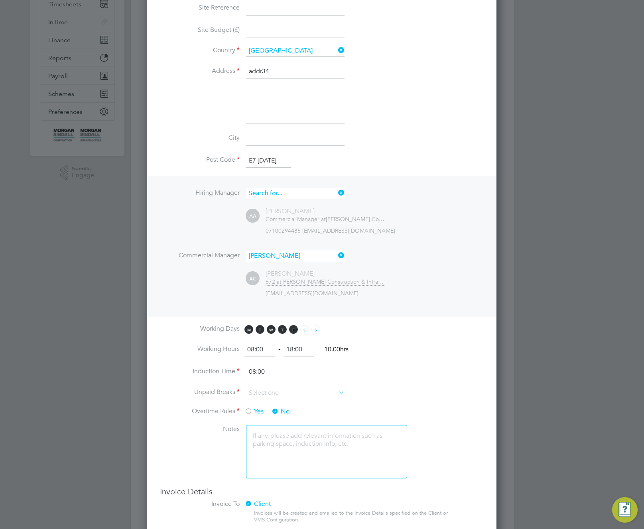
click at [298, 194] on input at bounding box center [295, 194] width 98 height 12
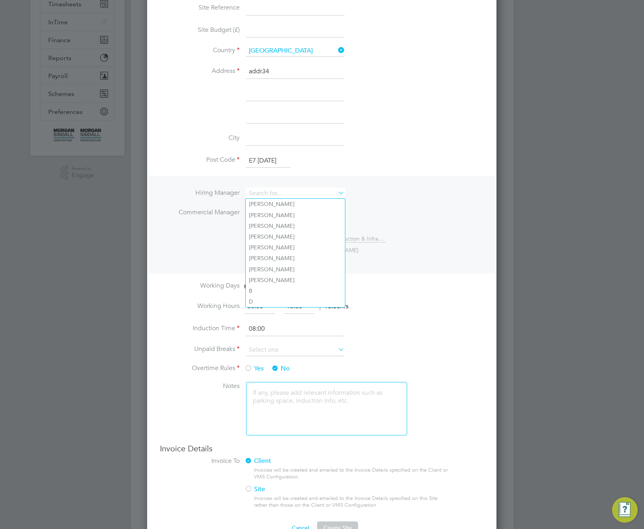
click at [366, 214] on li "Commercial Manager Adam C" at bounding box center [322, 217] width 324 height 20
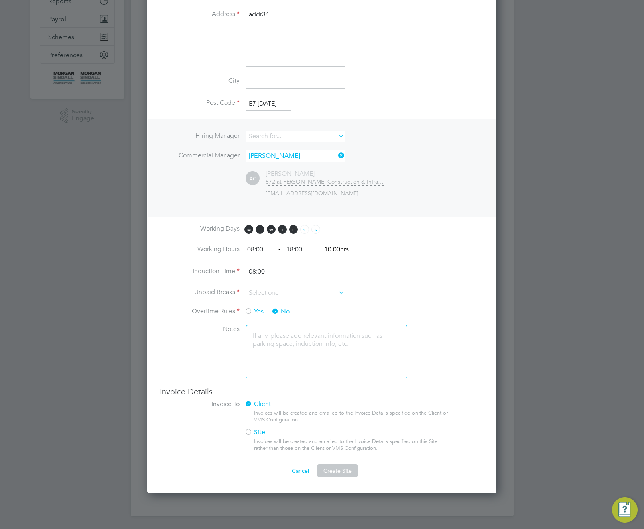
click at [304, 287] on input at bounding box center [295, 293] width 98 height 12
drag, startPoint x: 294, startPoint y: 327, endPoint x: 296, endPoint y: 322, distance: 5.3
click at [296, 327] on li "30 mins" at bounding box center [294, 325] width 99 height 10
type input "30 mins"
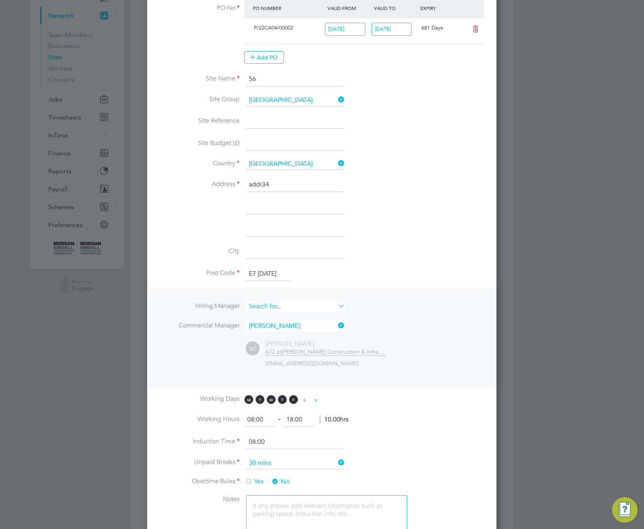
click at [288, 305] on input at bounding box center [295, 307] width 98 height 12
click at [276, 347] on li "Adam G" at bounding box center [294, 350] width 99 height 11
type input "Adam G"
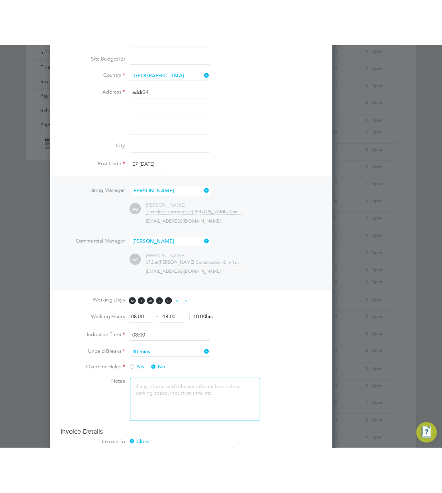
scroll to position [15, 40]
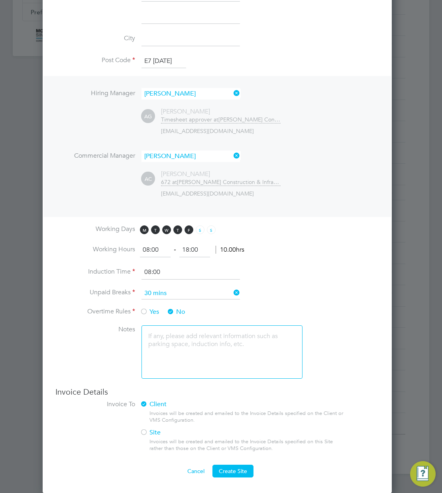
click at [159, 310] on span "Yes" at bounding box center [149, 312] width 19 height 8
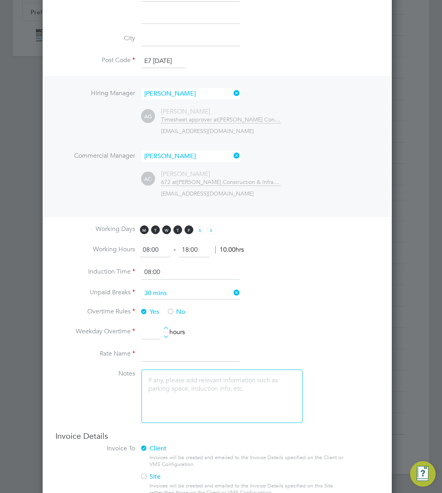
click at [169, 326] on li "Weekday Overtime hours" at bounding box center [217, 337] width 324 height 22
click at [166, 327] on div at bounding box center [166, 330] width 7 height 6
type input "1"
click at [178, 351] on input at bounding box center [190, 354] width 98 height 14
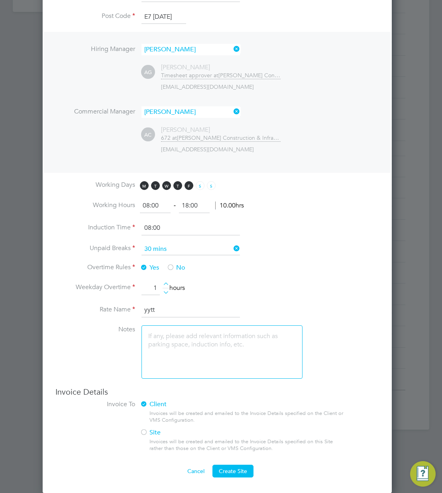
type input "yytt"
drag, startPoint x: 159, startPoint y: 310, endPoint x: 193, endPoint y: 250, distance: 69.4
click at [193, 250] on input at bounding box center [190, 249] width 98 height 12
drag, startPoint x: 193, startPoint y: 250, endPoint x: 308, endPoint y: 245, distance: 115.7
click at [308, 245] on li "Unpaid Breaks" at bounding box center [217, 253] width 324 height 20
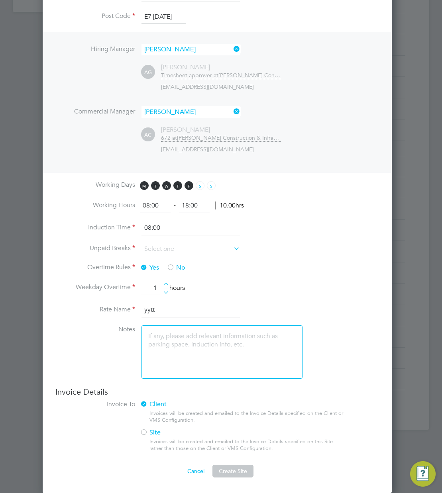
click at [218, 250] on input at bounding box center [190, 249] width 98 height 12
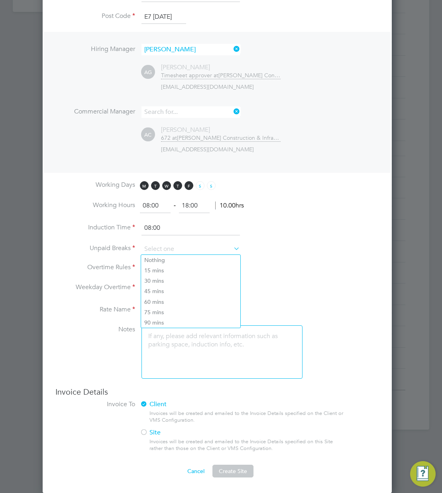
click at [206, 114] on ul "Hiring Manager Adam G AG Adam G Timesheet approver at Morgan Sindall Constructi…" at bounding box center [217, 102] width 324 height 117
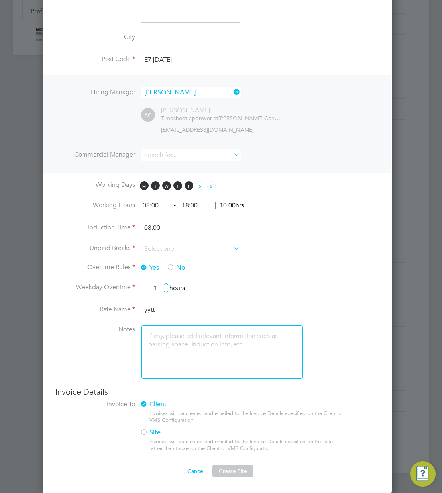
click at [203, 199] on li "Adam G" at bounding box center [190, 198] width 99 height 11
type input "Adam G"
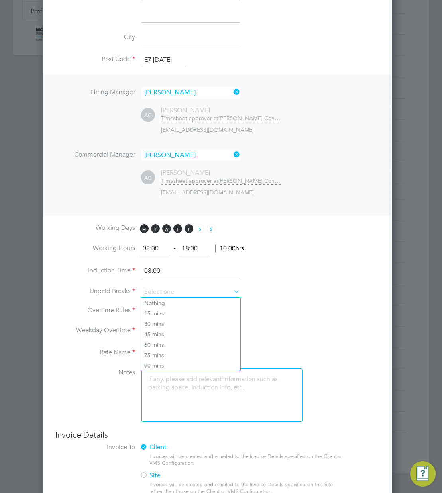
click at [192, 295] on input at bounding box center [190, 293] width 98 height 12
click at [158, 310] on li "15 mins" at bounding box center [190, 313] width 99 height 10
type input "15 mins"
click at [173, 294] on input at bounding box center [190, 293] width 98 height 12
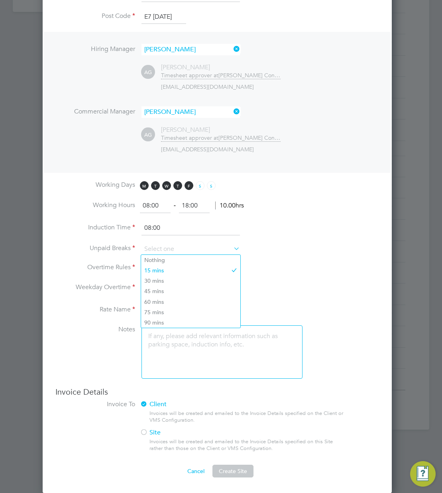
drag, startPoint x: 308, startPoint y: 245, endPoint x: 154, endPoint y: 431, distance: 241.9
click at [154, 431] on label "Site" at bounding box center [238, 433] width 197 height 8
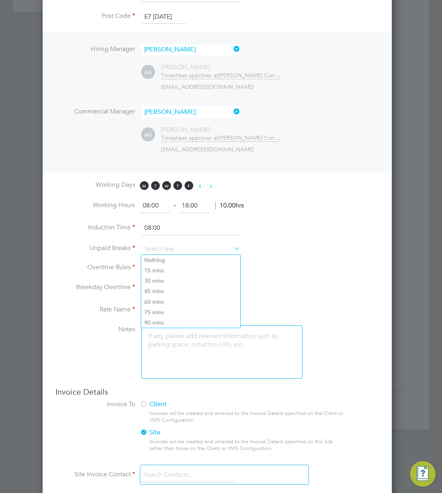
click at [224, 250] on input at bounding box center [190, 249] width 98 height 12
click at [156, 310] on li "75 mins" at bounding box center [190, 312] width 99 height 10
type input "75 mins"
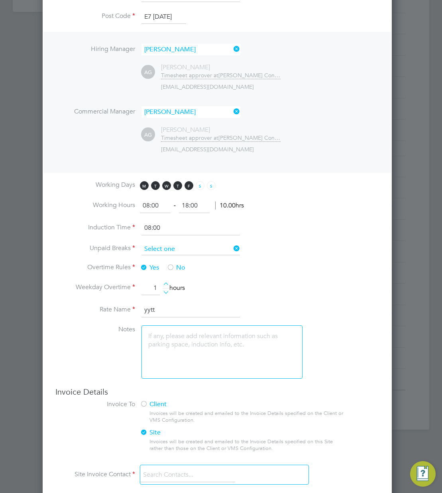
drag, startPoint x: 154, startPoint y: 431, endPoint x: 164, endPoint y: 253, distance: 178.4
click at [164, 253] on input at bounding box center [190, 249] width 98 height 12
drag, startPoint x: 164, startPoint y: 253, endPoint x: 173, endPoint y: 291, distance: 38.8
click at [173, 291] on div "Sites New Site Search Showing 30 of 554 Sites Hide Closed Sites ID Site Name / …" at bounding box center [271, 44] width 316 height 771
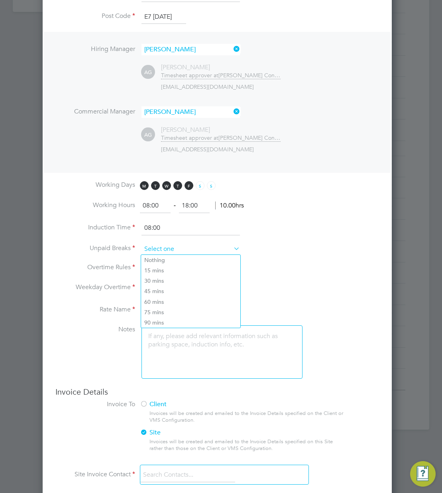
drag, startPoint x: 173, startPoint y: 291, endPoint x: 212, endPoint y: 254, distance: 53.8
click at [212, 254] on input at bounding box center [190, 249] width 98 height 12
click at [365, 120] on li "Commercial Manager Adam G" at bounding box center [217, 116] width 324 height 20
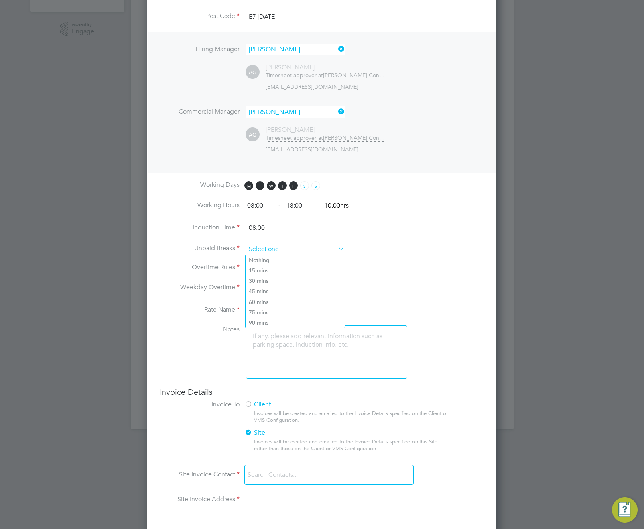
click at [308, 248] on input at bounding box center [295, 249] width 98 height 12
click at [486, 185] on div "New Site Mandatory Fields Site Details Client Config Morgan Sindall Constructio…" at bounding box center [321, 148] width 349 height 962
click at [321, 247] on input at bounding box center [295, 249] width 98 height 12
drag, startPoint x: 401, startPoint y: 189, endPoint x: 380, endPoint y: 234, distance: 49.4
click at [380, 234] on li "Induction Time 08:00" at bounding box center [322, 232] width 324 height 22
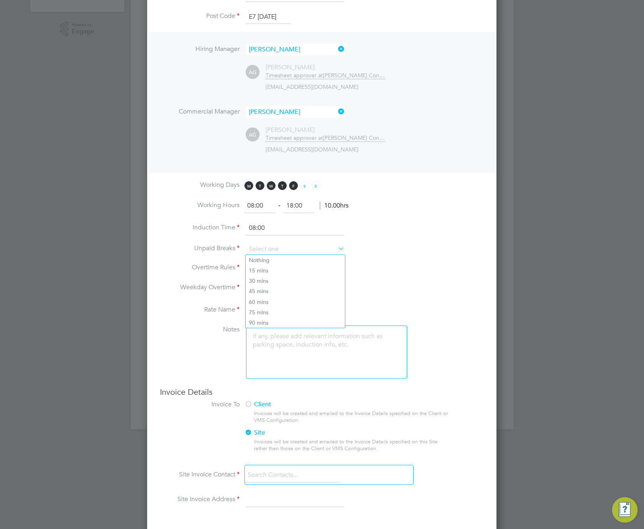
click at [282, 247] on input at bounding box center [295, 249] width 98 height 12
drag, startPoint x: 380, startPoint y: 234, endPoint x: 257, endPoint y: 279, distance: 131.1
click at [257, 279] on li "30 mins" at bounding box center [294, 281] width 99 height 10
type input "30 mins"
click at [257, 279] on li "Overtime Rules Yes No" at bounding box center [322, 272] width 324 height 18
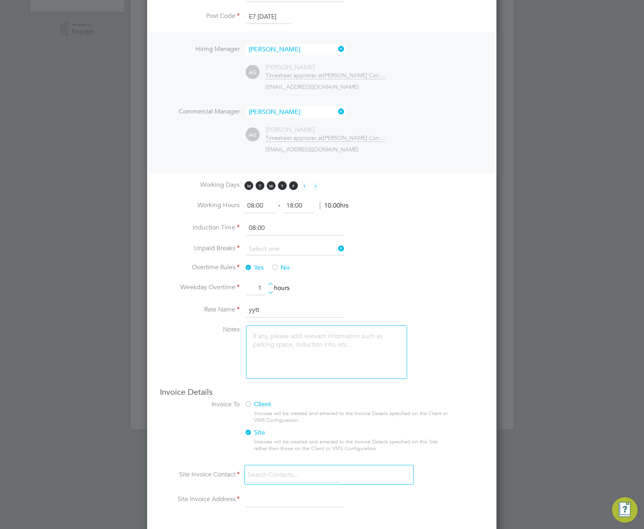
click at [291, 249] on input at bounding box center [295, 249] width 98 height 12
click at [414, 114] on li "Commercial Manager Adam G" at bounding box center [322, 116] width 324 height 20
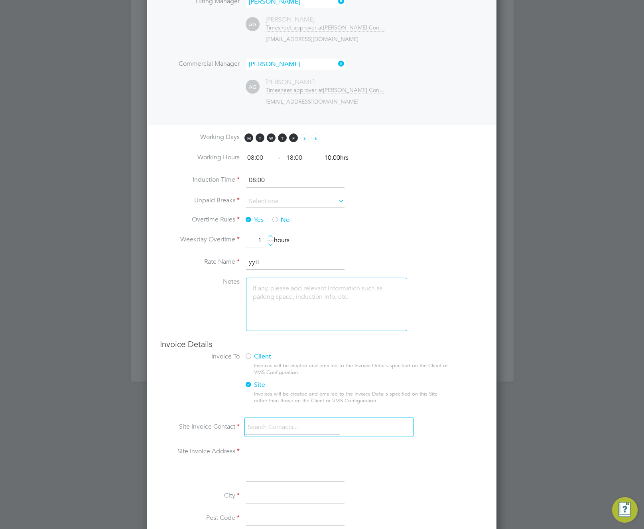
scroll to position [489, 0]
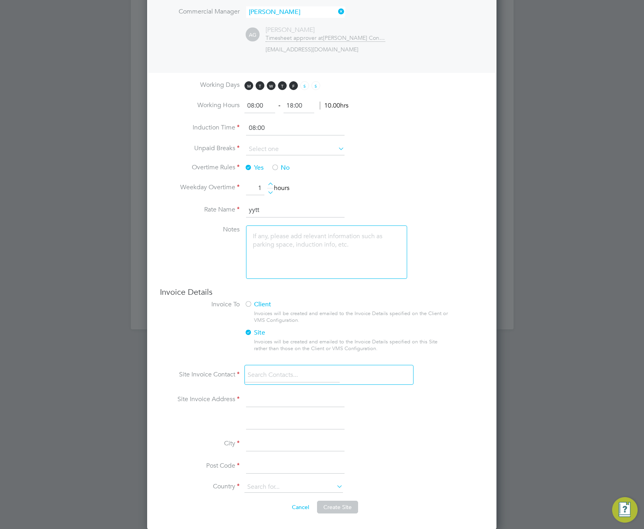
drag, startPoint x: 265, startPoint y: 402, endPoint x: 267, endPoint y: 424, distance: 21.2
click at [265, 403] on input at bounding box center [295, 400] width 98 height 14
click at [250, 301] on div at bounding box center [248, 305] width 8 height 8
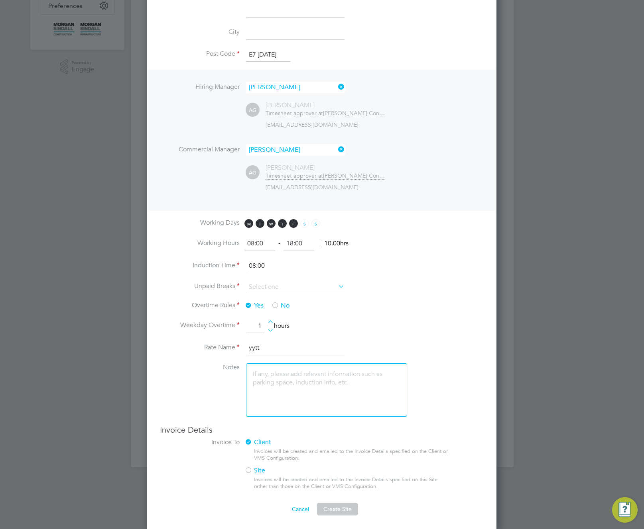
scroll to position [353, 0]
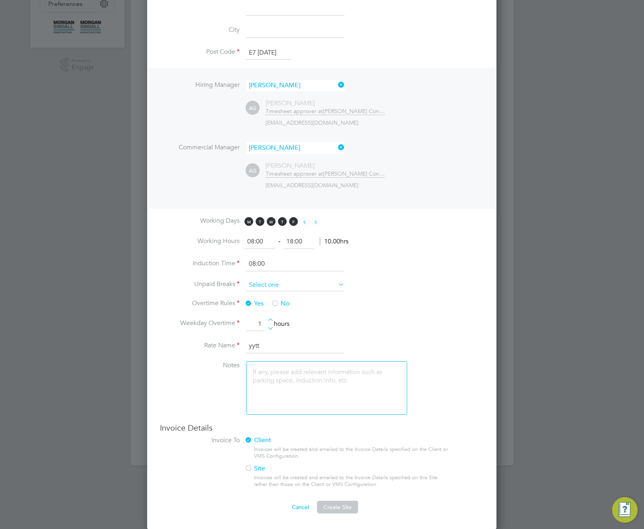
click at [291, 286] on input at bounding box center [295, 285] width 98 height 12
click at [261, 340] on li "60 mins" at bounding box center [294, 338] width 99 height 10
type input "60 mins"
click at [248, 466] on div at bounding box center [248, 469] width 8 height 8
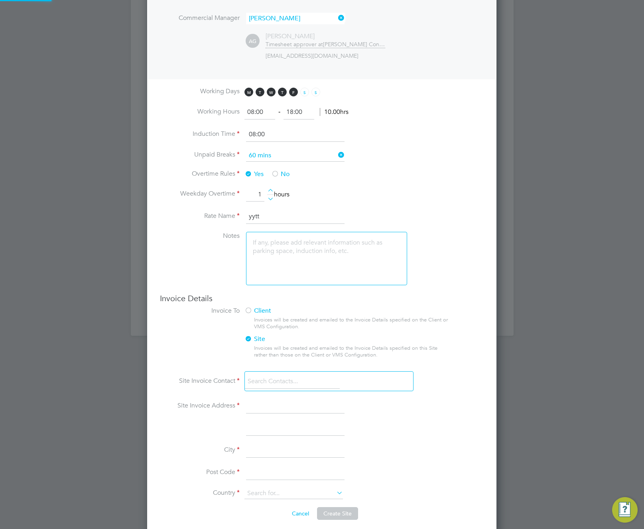
scroll to position [489, 0]
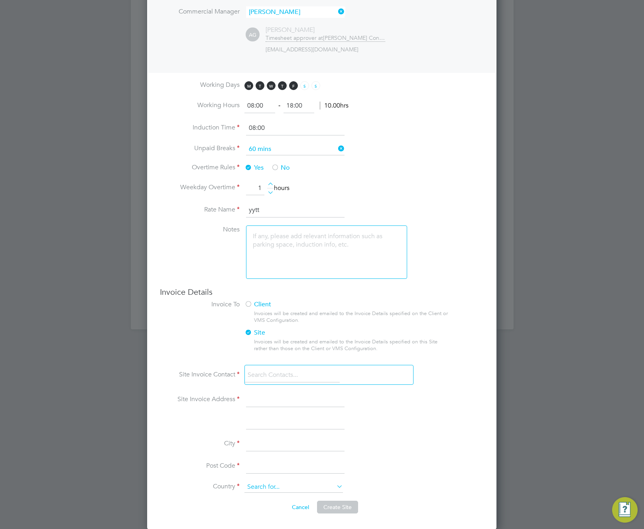
click at [279, 491] on input at bounding box center [293, 487] width 98 height 11
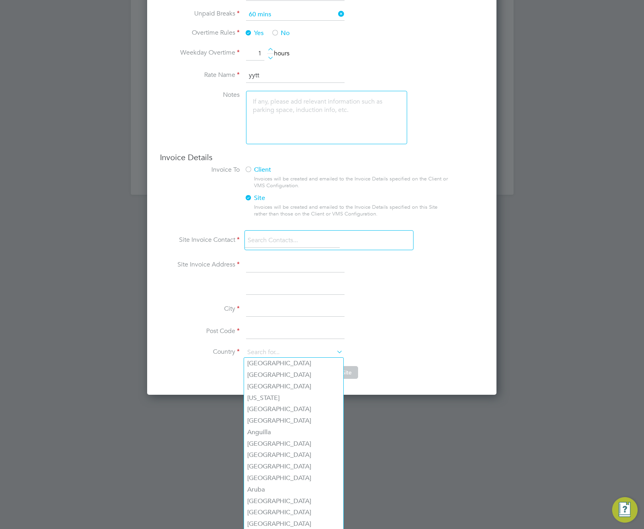
click at [280, 243] on input at bounding box center [292, 241] width 95 height 14
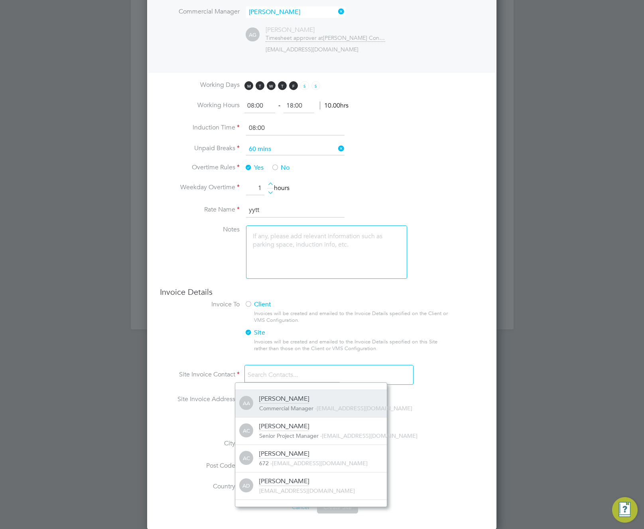
scroll to position [8, 128]
click at [291, 151] on input at bounding box center [295, 149] width 98 height 12
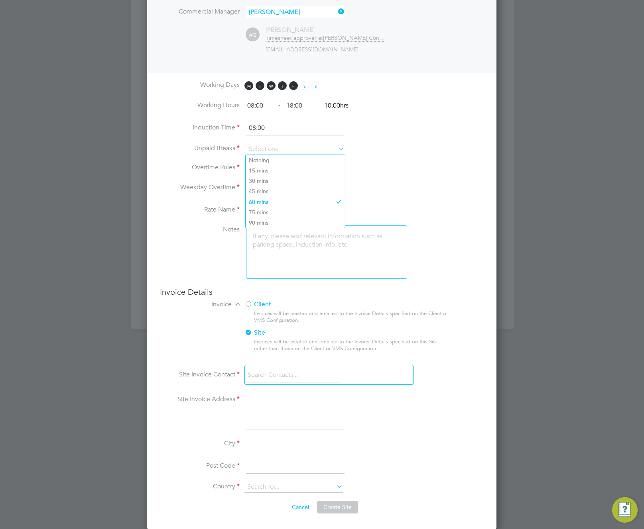
click at [300, 501] on button "Cancel" at bounding box center [300, 507] width 30 height 13
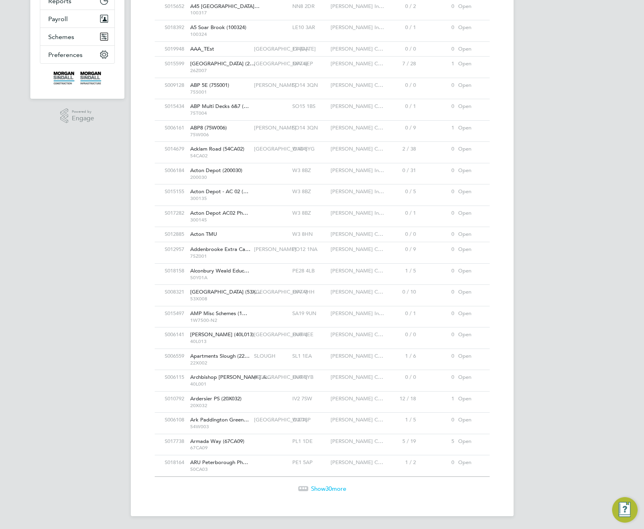
scroll to position [0, 0]
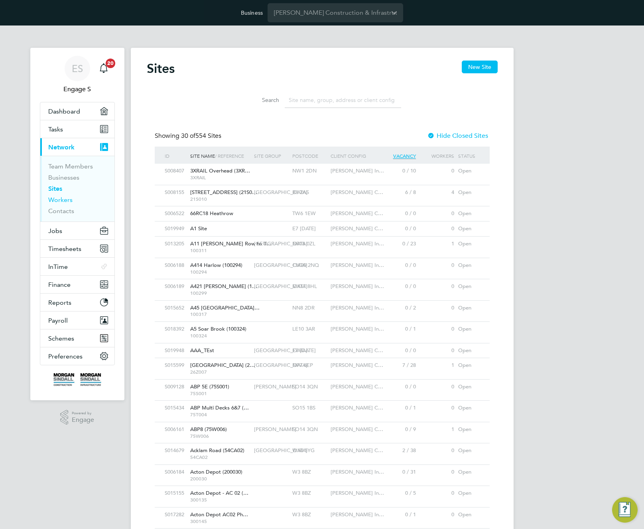
click at [59, 199] on link "Workers" at bounding box center [60, 200] width 24 height 8
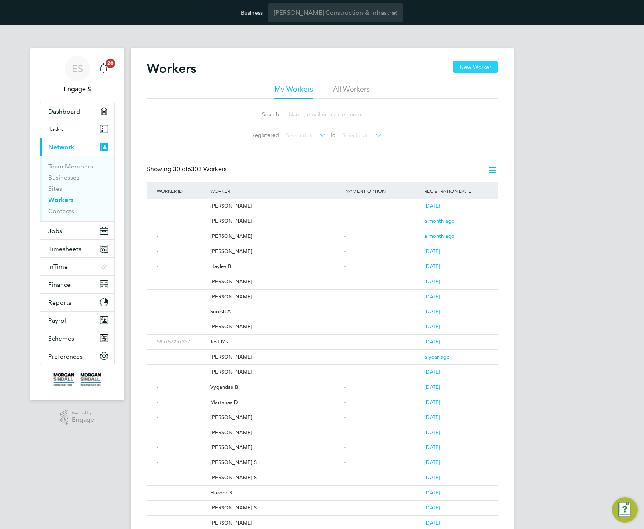
click at [458, 67] on button "New Worker" at bounding box center [475, 67] width 45 height 13
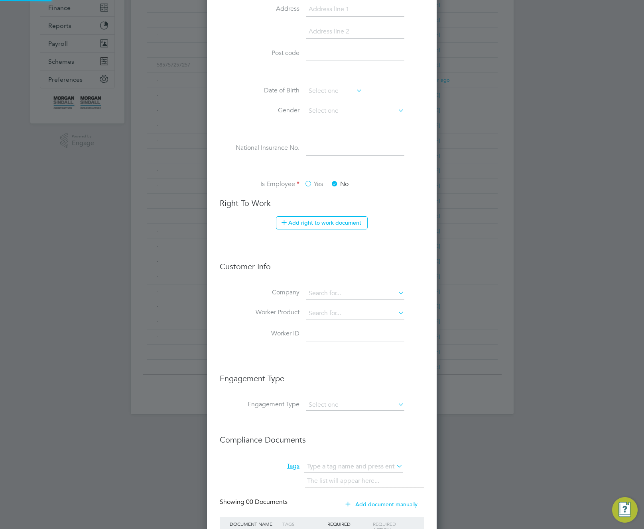
scroll to position [280, 0]
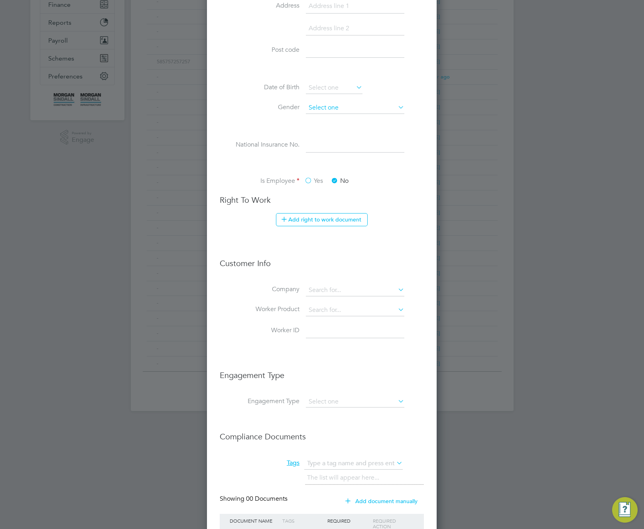
click at [335, 106] on input at bounding box center [355, 108] width 98 height 12
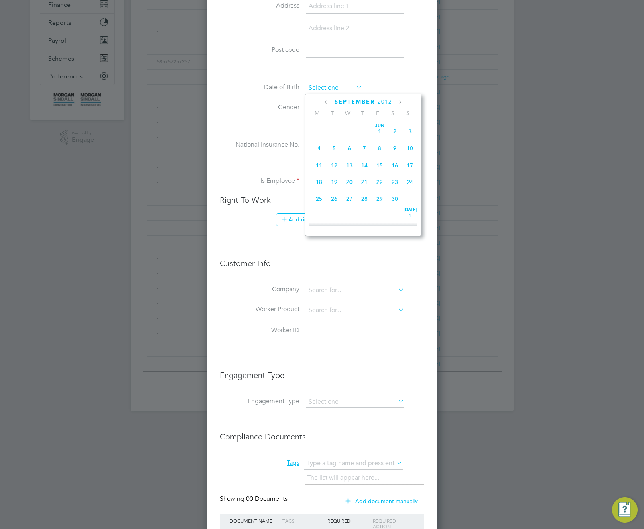
click at [332, 89] on input at bounding box center [334, 88] width 57 height 12
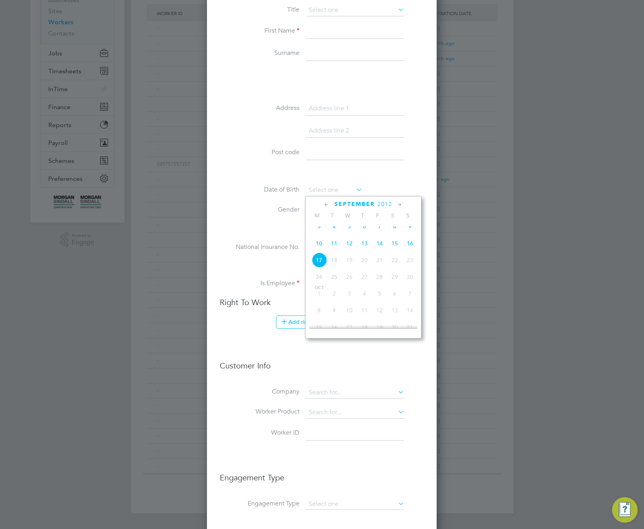
scroll to position [123, 0]
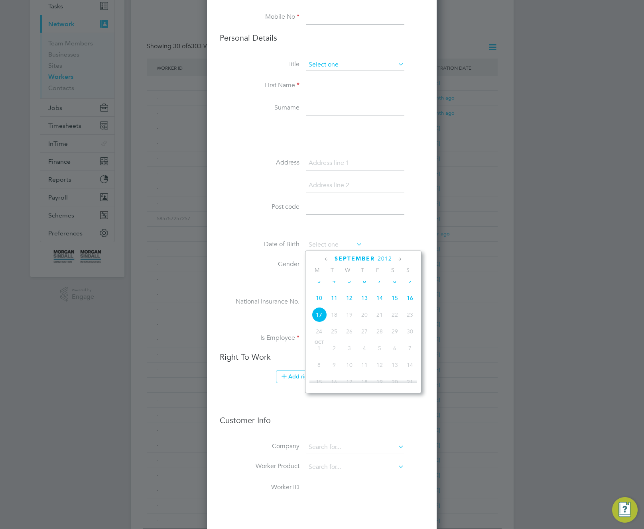
click at [343, 65] on input at bounding box center [355, 65] width 98 height 12
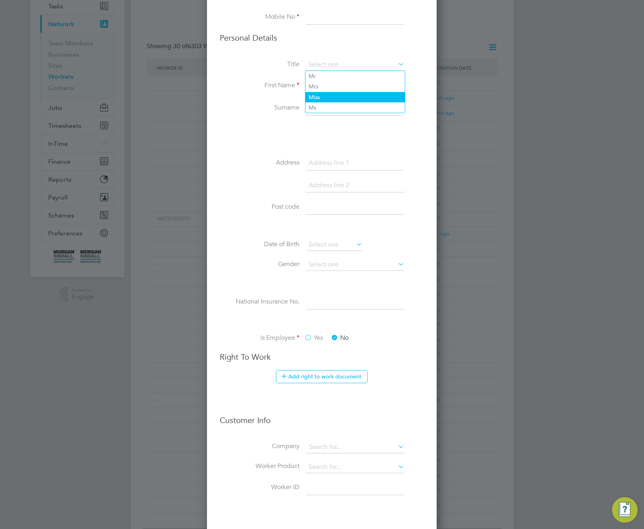
click at [331, 92] on li "Miss" at bounding box center [354, 97] width 99 height 10
type input "Miss"
click at [333, 251] on input at bounding box center [334, 245] width 57 height 12
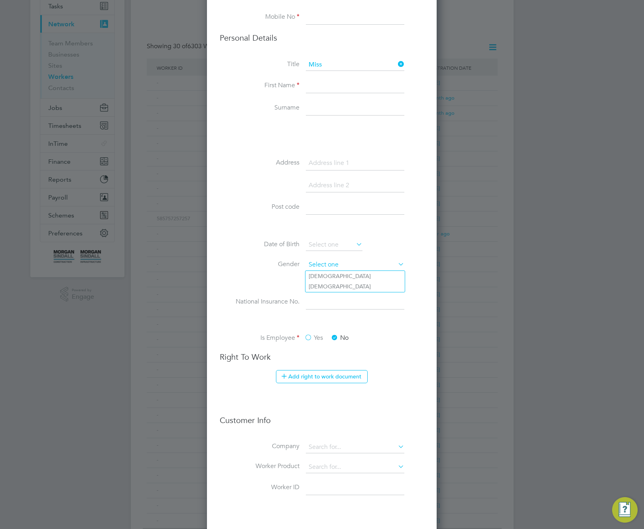
click at [347, 267] on input at bounding box center [355, 265] width 98 height 12
click at [327, 65] on input at bounding box center [355, 65] width 98 height 12
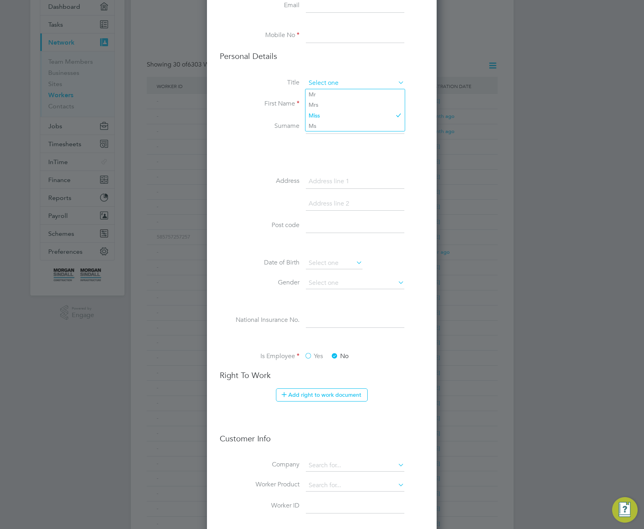
scroll to position [0, 0]
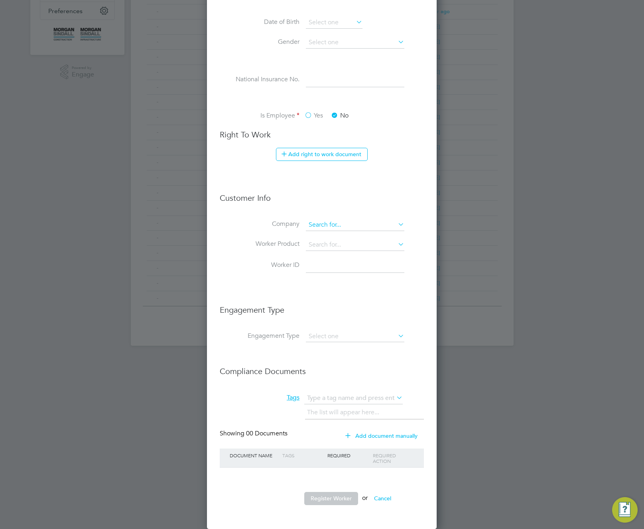
click at [348, 222] on input at bounding box center [355, 225] width 98 height 12
click at [294, 247] on label "Worker Product" at bounding box center [260, 244] width 80 height 8
click at [339, 231] on li "Company" at bounding box center [322, 229] width 204 height 20
click at [335, 226] on input at bounding box center [355, 225] width 98 height 12
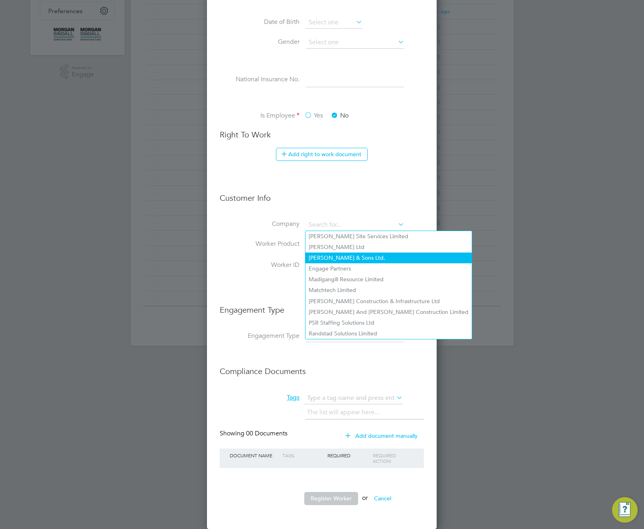
click at [336, 258] on li "Danny Sullivan & Sons Ltd." at bounding box center [388, 258] width 166 height 11
type input "Danny Sullivan & Sons Ltd."
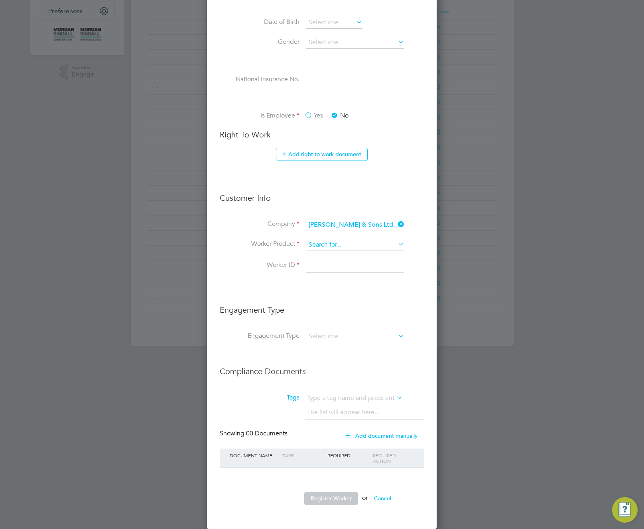
click at [344, 245] on input at bounding box center [355, 245] width 98 height 12
click at [361, 223] on input at bounding box center [355, 225] width 98 height 12
click at [226, 279] on li "Worker ID" at bounding box center [322, 270] width 204 height 22
click at [378, 332] on input at bounding box center [355, 336] width 98 height 11
click at [363, 230] on div "Workers New Worker My Workers All Workers Search Registered Select date To Sele…" at bounding box center [322, 24] width 383 height 644
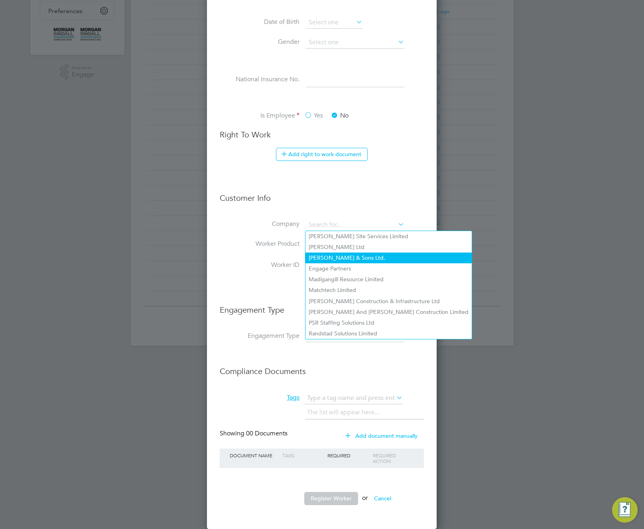
click at [359, 261] on li "Danny Sullivan & Sons Ltd." at bounding box center [388, 258] width 166 height 11
type input "Danny Sullivan & Sons Ltd."
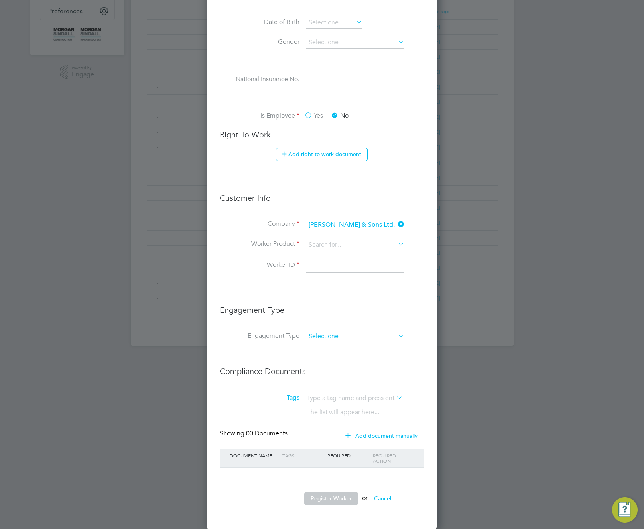
click at [370, 338] on input at bounding box center [355, 336] width 98 height 11
click at [363, 249] on input at bounding box center [355, 245] width 98 height 12
click at [360, 434] on button "Add document manually" at bounding box center [382, 436] width 84 height 13
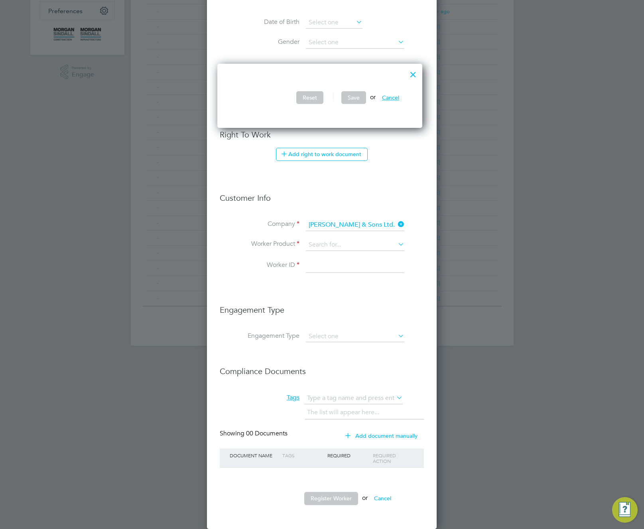
click at [395, 100] on button "Cancel" at bounding box center [390, 97] width 30 height 13
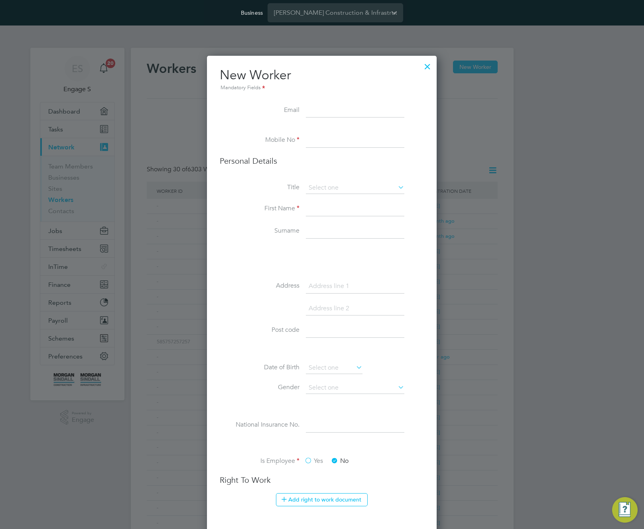
click at [426, 65] on div at bounding box center [427, 64] width 14 height 14
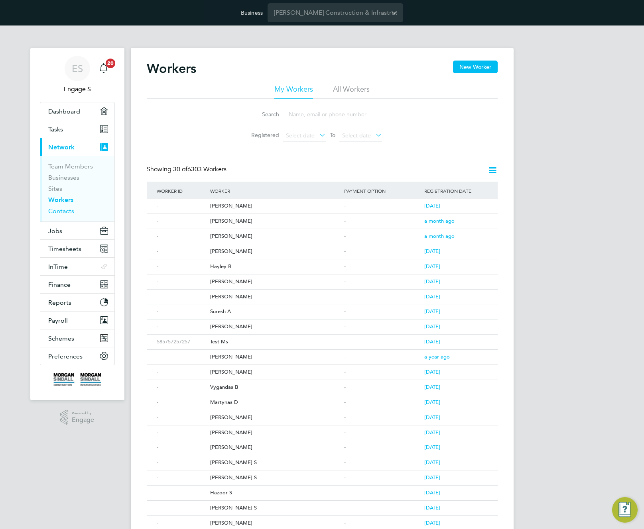
click at [64, 210] on link "Contacts" at bounding box center [61, 211] width 26 height 8
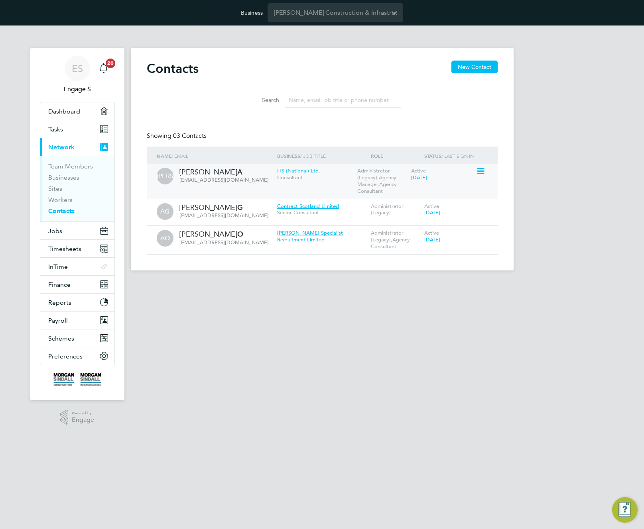
click at [479, 173] on icon at bounding box center [480, 172] width 8 height 10
click at [435, 190] on li "Edit contact" at bounding box center [444, 189] width 75 height 11
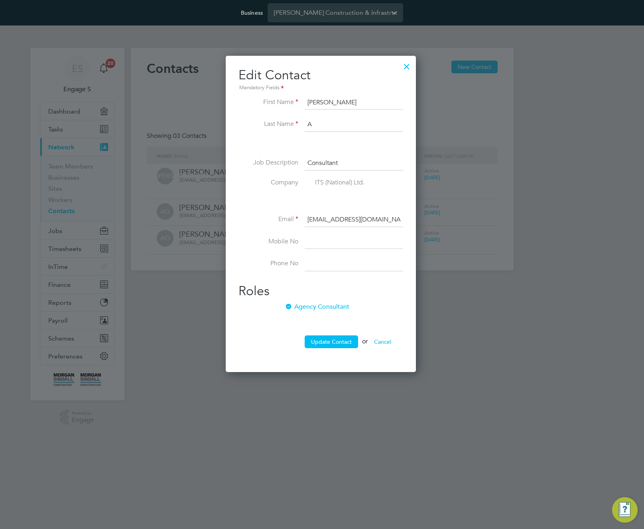
scroll to position [317, 193]
click at [386, 338] on button "Cancel" at bounding box center [382, 342] width 30 height 13
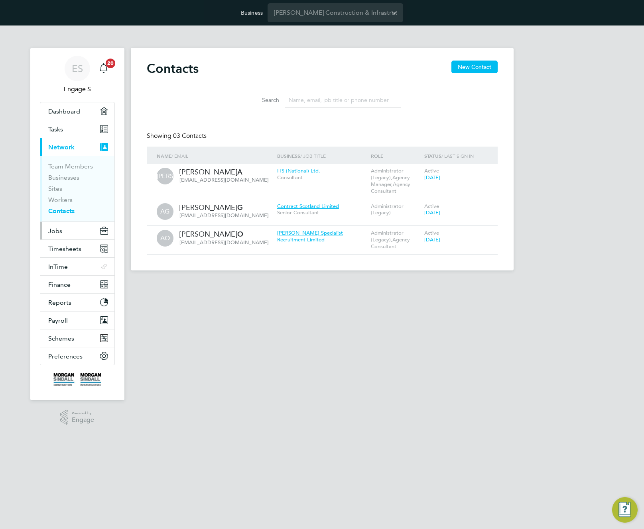
click at [68, 230] on button "Jobs" at bounding box center [77, 231] width 74 height 18
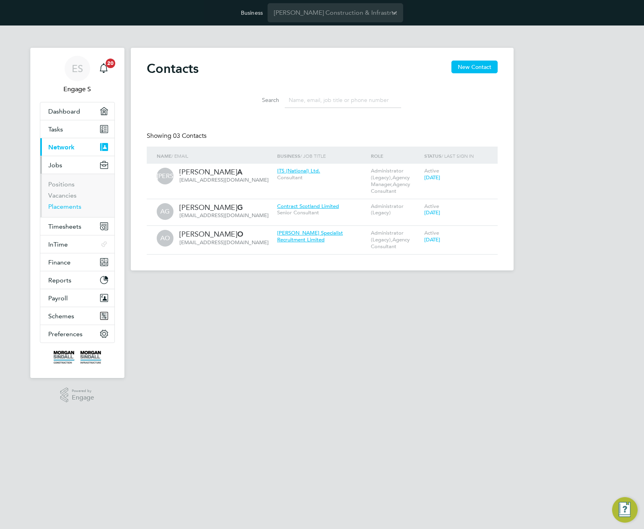
click at [72, 205] on link "Placements" at bounding box center [64, 207] width 33 height 8
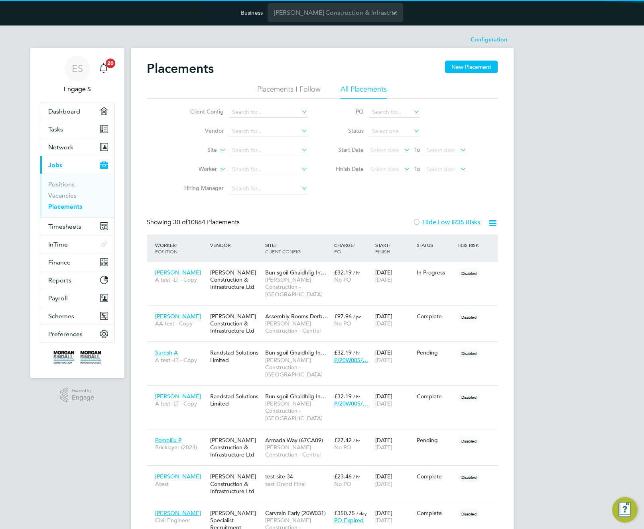
scroll to position [23, 55]
click at [69, 229] on span "Timesheets" at bounding box center [64, 227] width 33 height 8
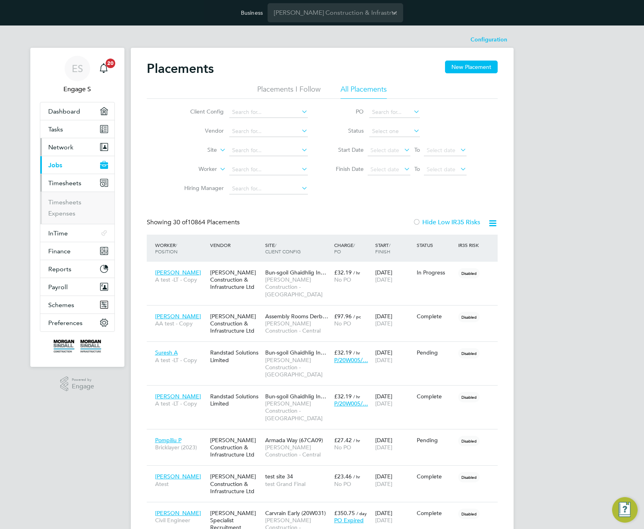
click at [64, 147] on span "Network" at bounding box center [60, 147] width 25 height 8
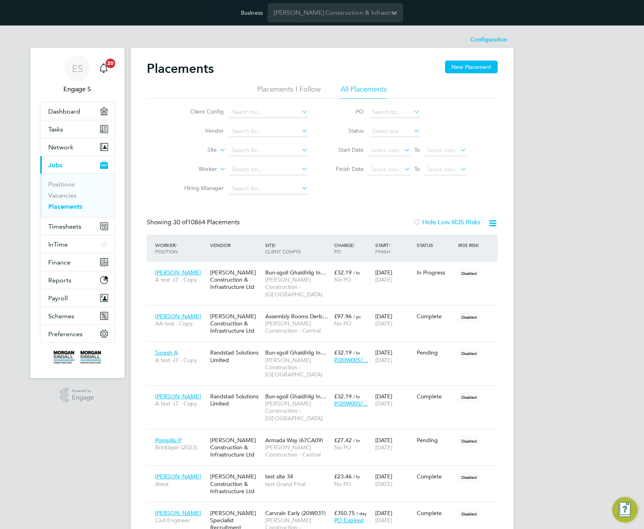
click at [356, 65] on div "Placements New Placement" at bounding box center [322, 73] width 351 height 24
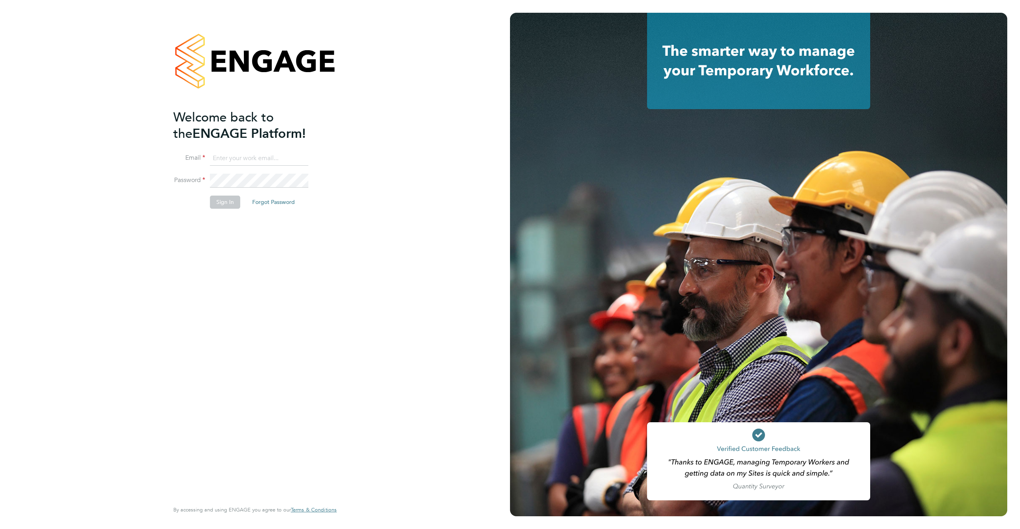
type input "support@engagelabs.io"
click at [223, 203] on button "Sign In" at bounding box center [225, 202] width 30 height 13
click at [223, 204] on div "Sorry, we are having problems connecting to our services." at bounding box center [255, 264] width 510 height 529
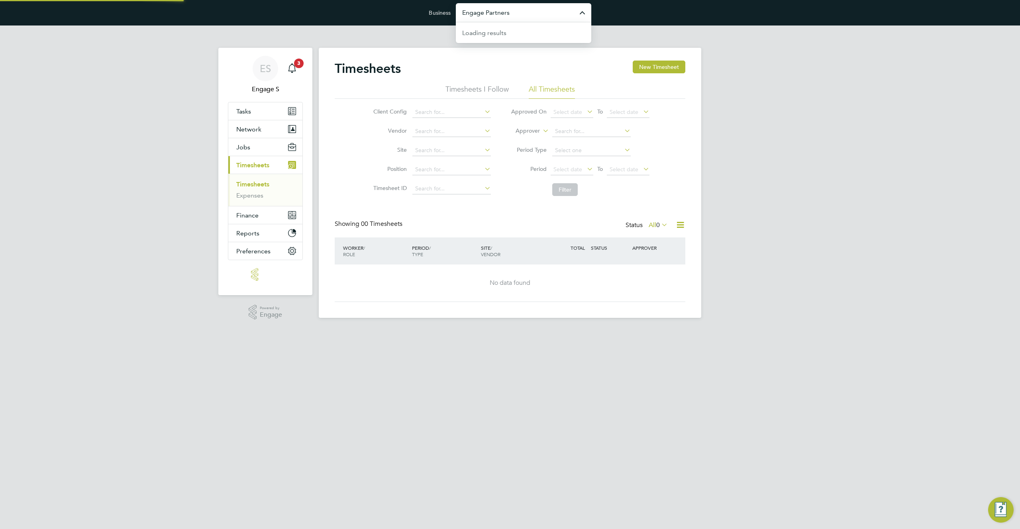
click at [547, 14] on input "Engage Partners" at bounding box center [523, 12] width 135 height 19
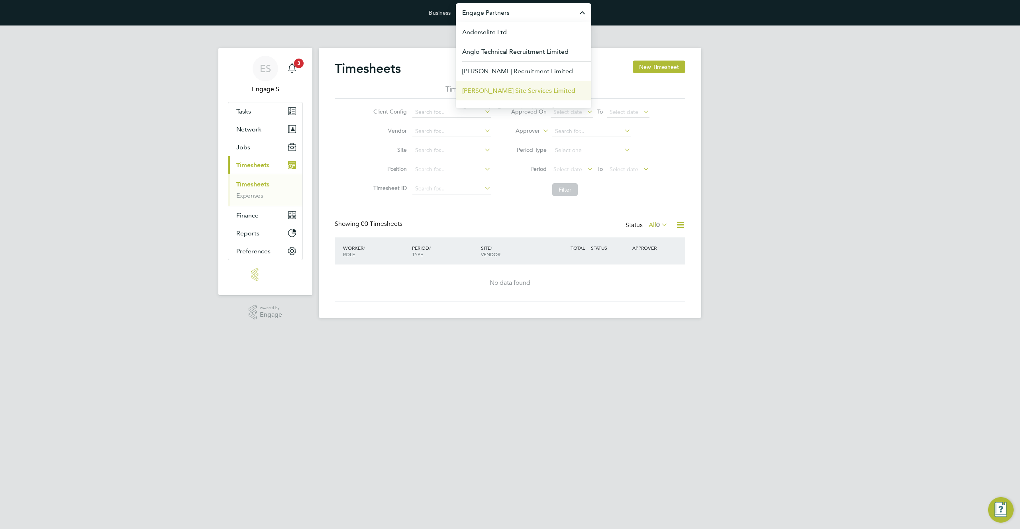
click at [545, 91] on span "[PERSON_NAME] Site Services Limited" at bounding box center [518, 91] width 113 height 10
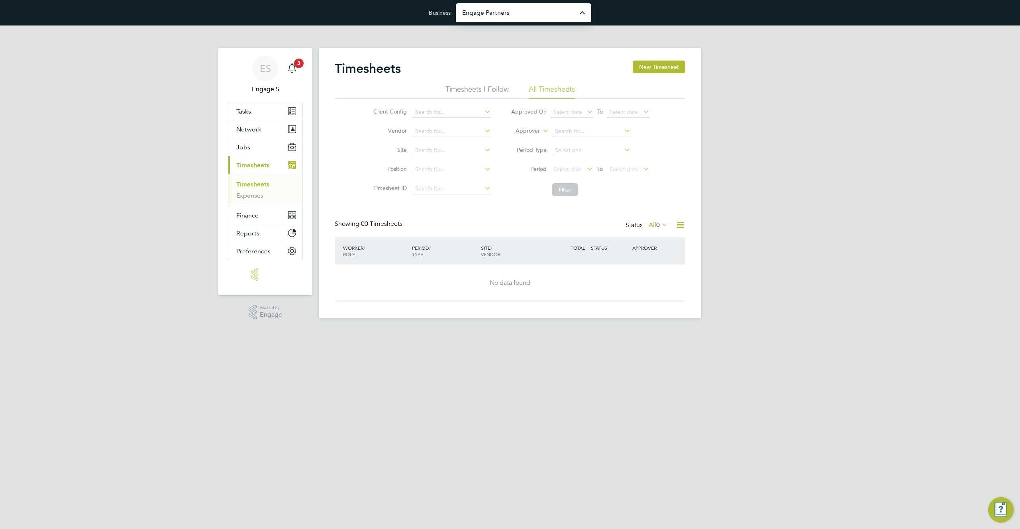
type input "[PERSON_NAME] Site Services Limited"
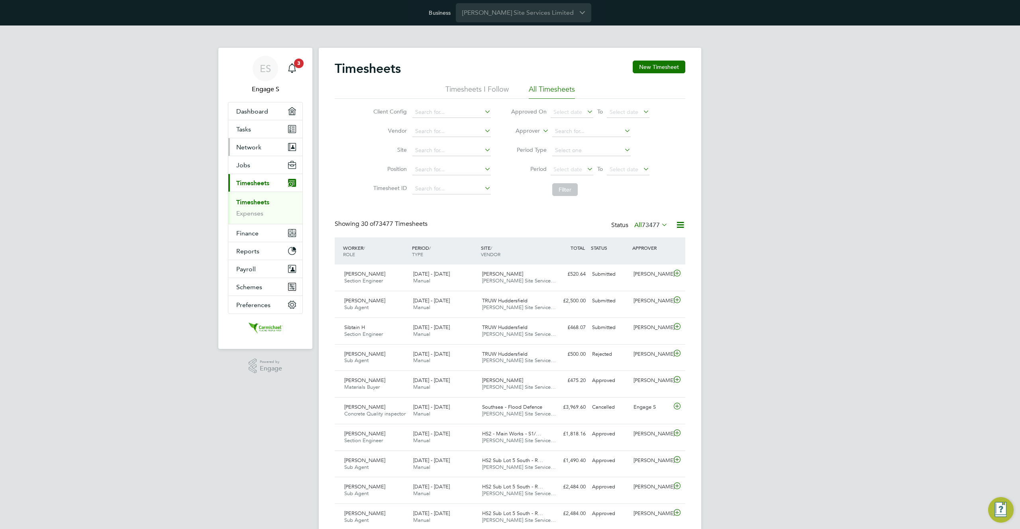
click at [251, 149] on span "Network" at bounding box center [248, 147] width 25 height 8
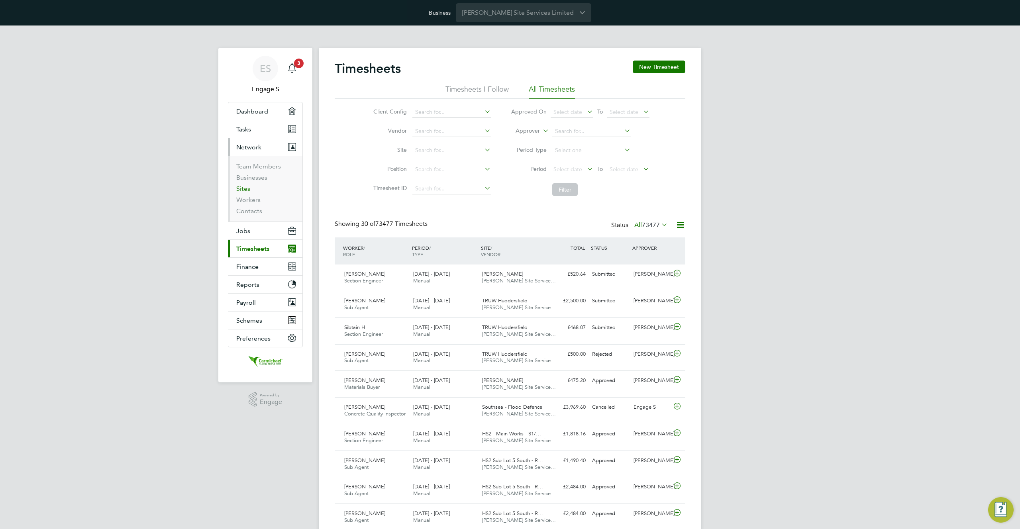
click at [238, 190] on link "Sites" at bounding box center [243, 189] width 14 height 8
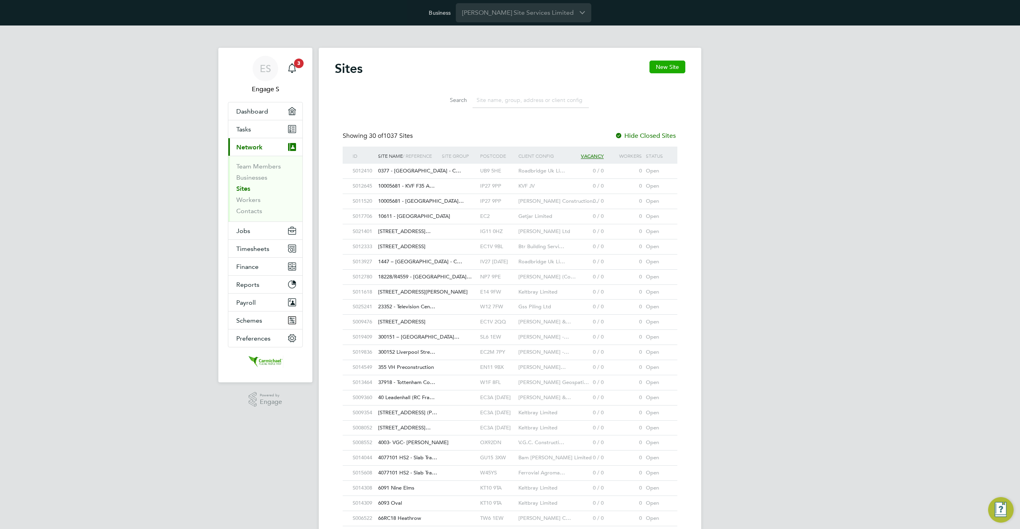
click at [662, 70] on button "New Site" at bounding box center [668, 67] width 36 height 13
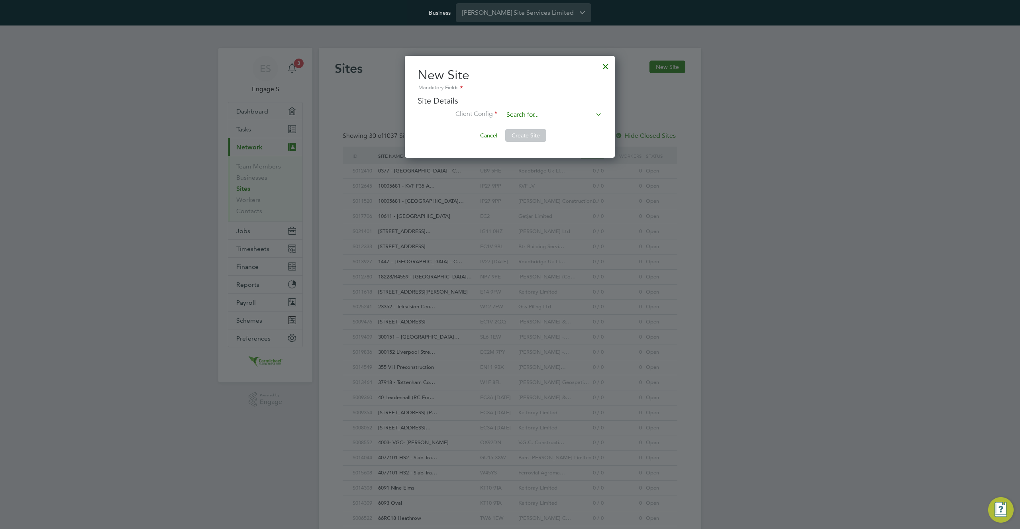
click at [575, 113] on input at bounding box center [553, 115] width 98 height 12
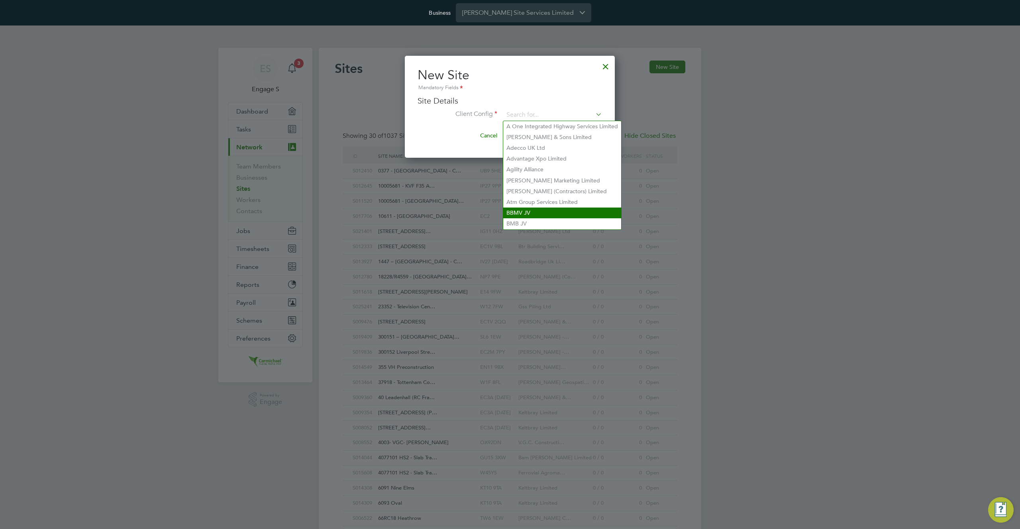
click at [537, 210] on li "BBMV JV" at bounding box center [562, 213] width 118 height 11
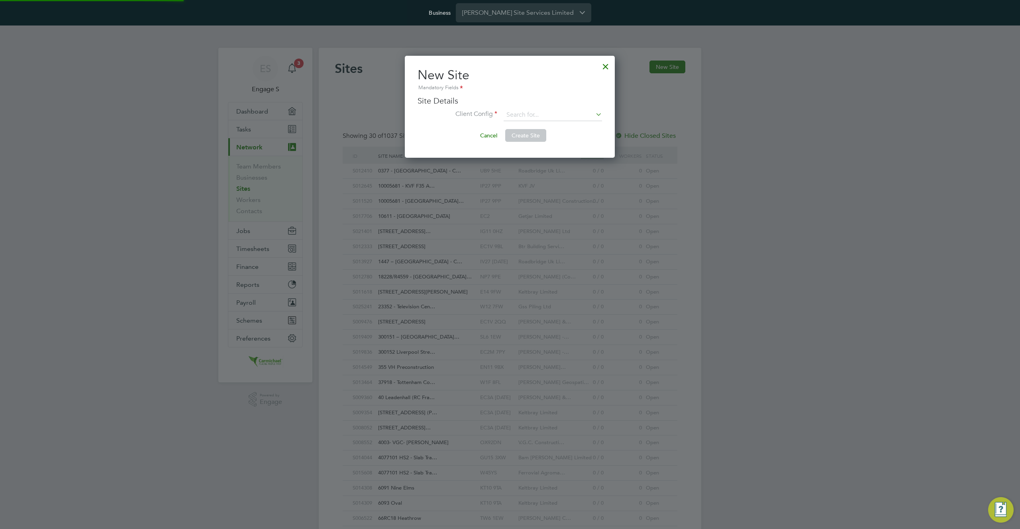
type input "BBMV JV"
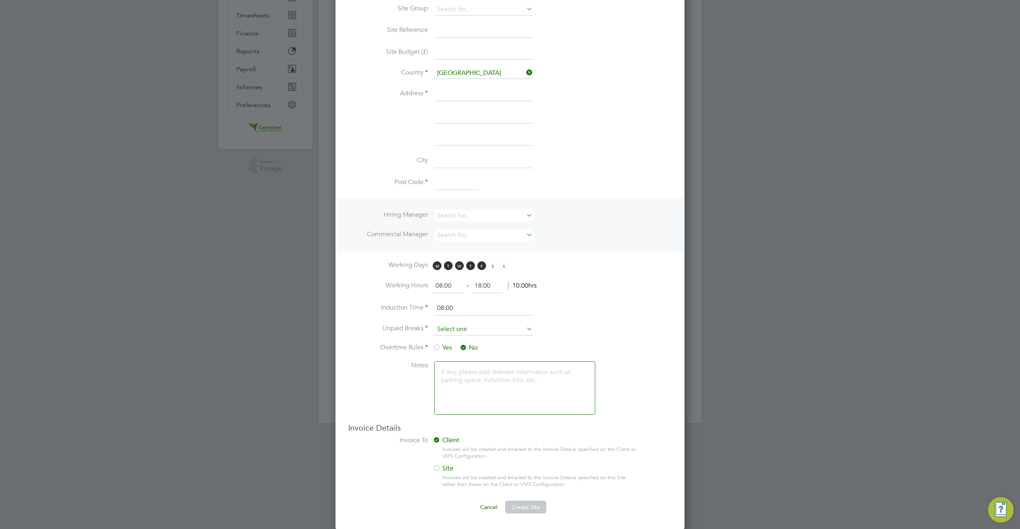
click at [485, 330] on input at bounding box center [483, 330] width 98 height 12
